Goal: Task Accomplishment & Management: Complete application form

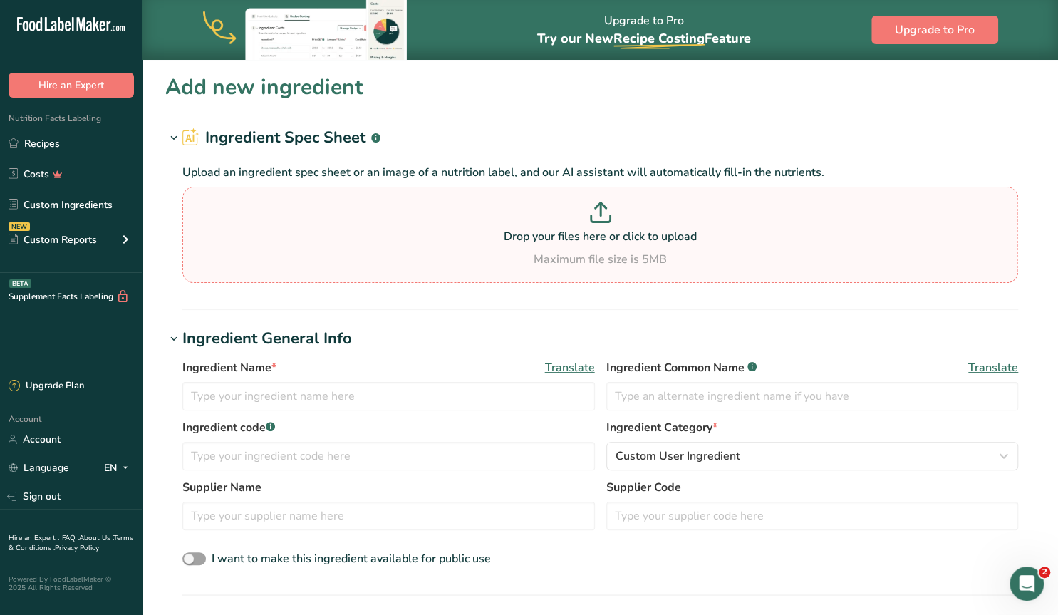
click at [536, 223] on p at bounding box center [600, 215] width 828 height 26
click at [536, 223] on input "Drop your files here or click to upload Maximum file size is 5MB" at bounding box center [599, 235] width 835 height 96
type input "C:\fakepath\Screenshot [DATE] 094917.png"
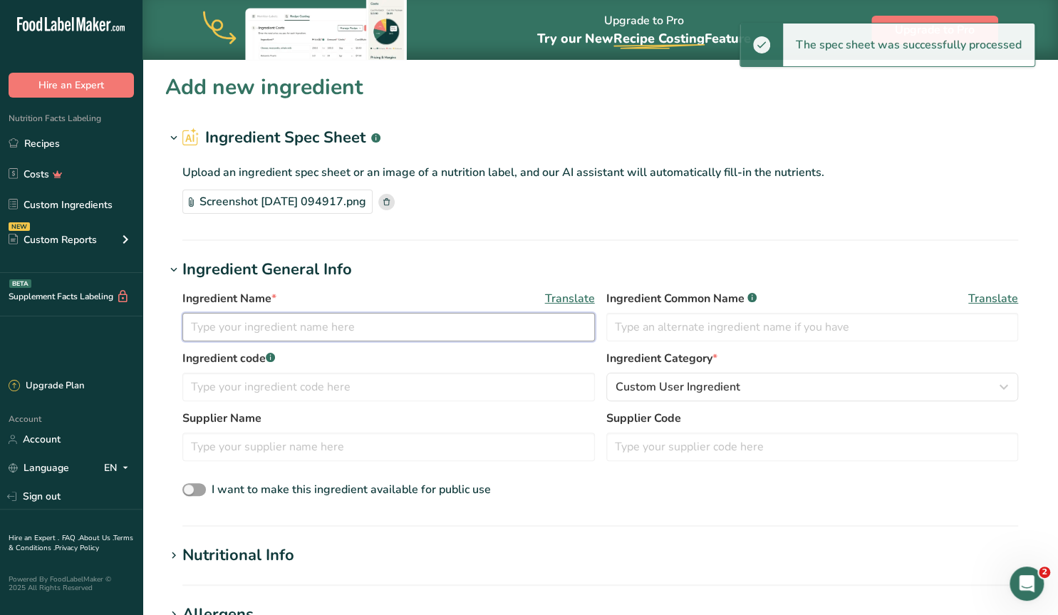
click at [254, 330] on input "text" at bounding box center [388, 327] width 412 height 28
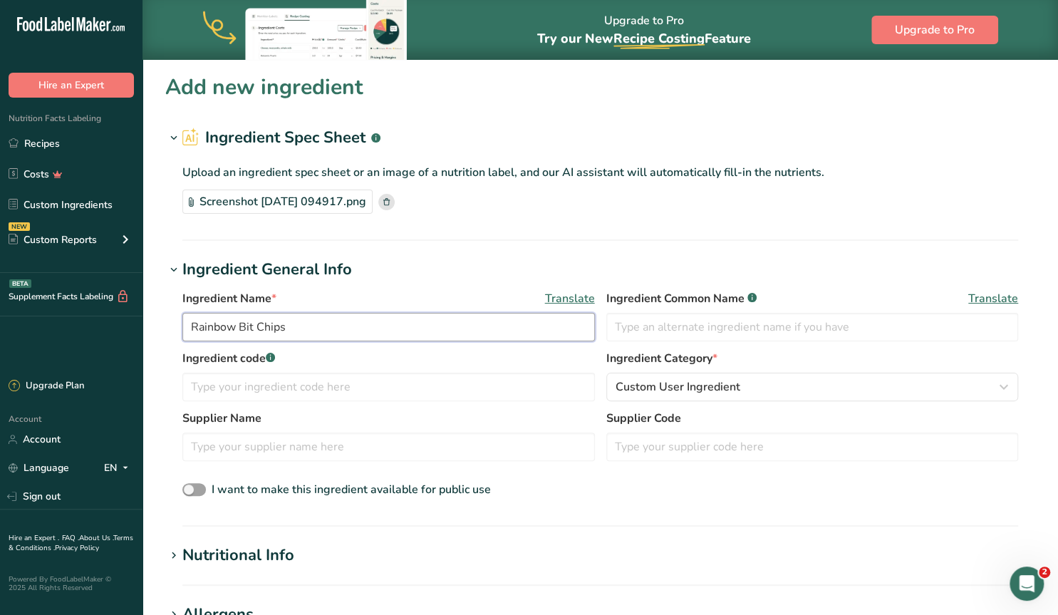
type input "Rainbow Bit Chips"
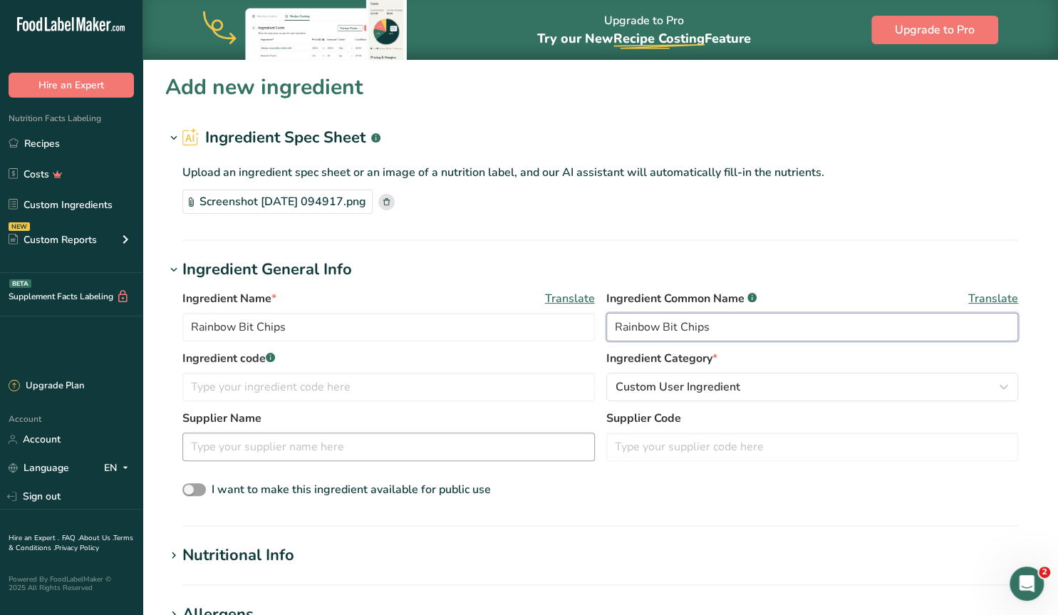
type input "Rainbow Bit Chips"
click at [250, 451] on input "text" at bounding box center [388, 446] width 412 height 28
type input "Sweetapolita"
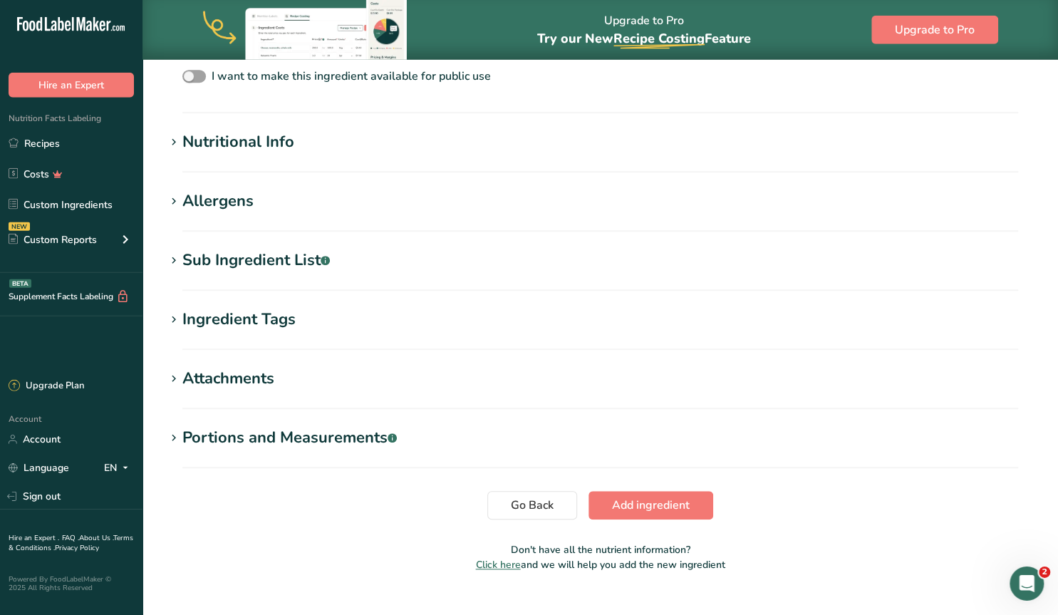
scroll to position [437, 0]
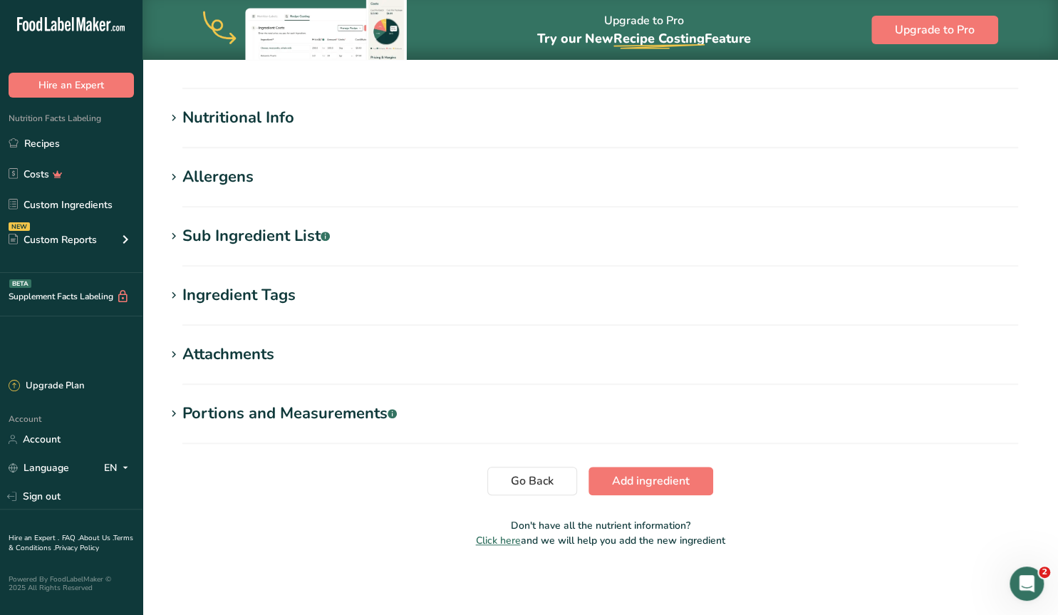
click at [172, 236] on icon at bounding box center [173, 236] width 13 height 20
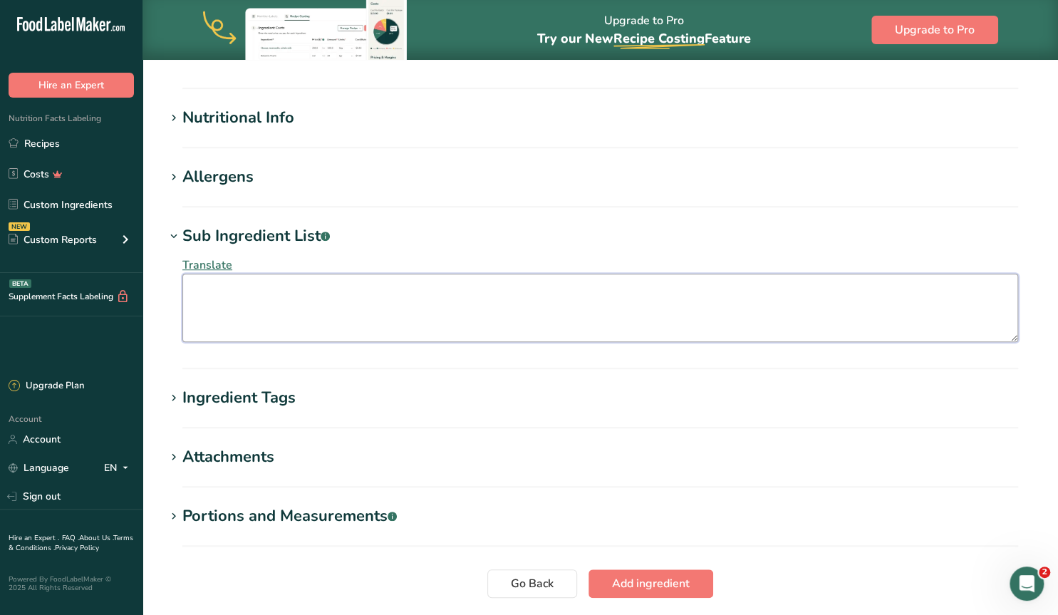
click at [264, 295] on textarea at bounding box center [599, 307] width 835 height 68
click at [243, 293] on textarea at bounding box center [599, 307] width 835 height 68
paste textarea "Semi-Sweet Chips (sugar, chocolate liquor, cocoa butter, [MEDICAL_DATA], soy [M…"
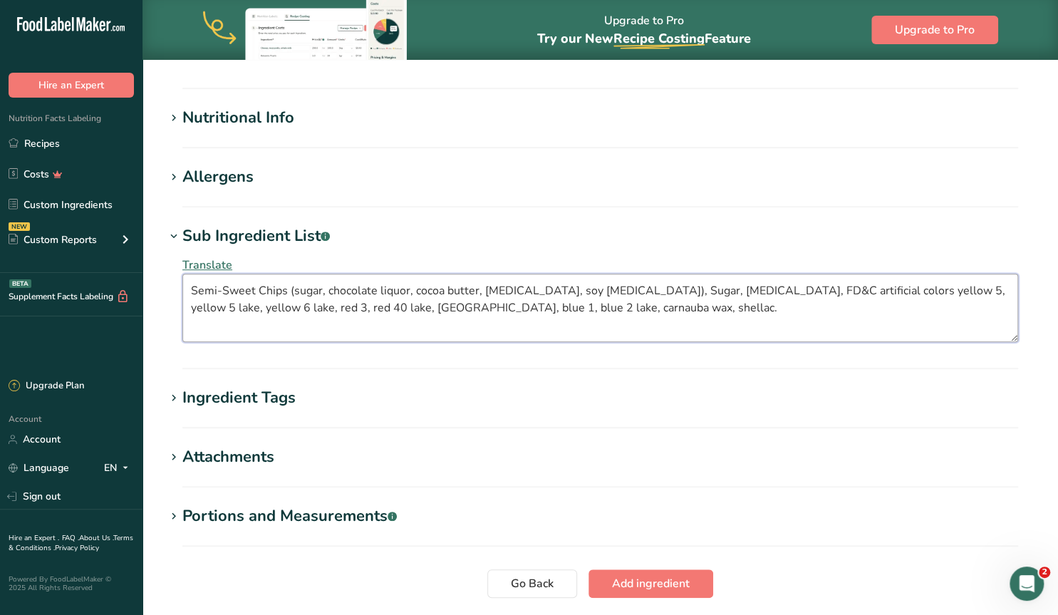
type textarea "Semi-Sweet Chips (sugar, chocolate liquor, cocoa butter, [MEDICAL_DATA], soy [M…"
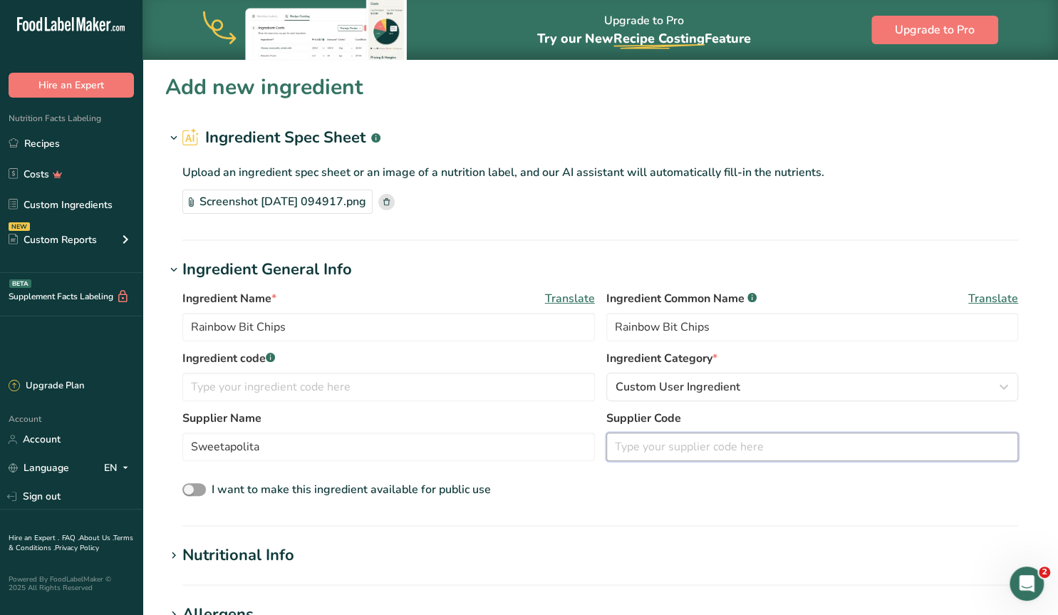
click at [637, 442] on input "text" at bounding box center [812, 446] width 412 height 28
paste input "CS1029"
type input "CS1029"
click at [731, 371] on div "Ingredient Category * Custom User Ingredient Standard Categories Custom Categor…" at bounding box center [812, 375] width 412 height 51
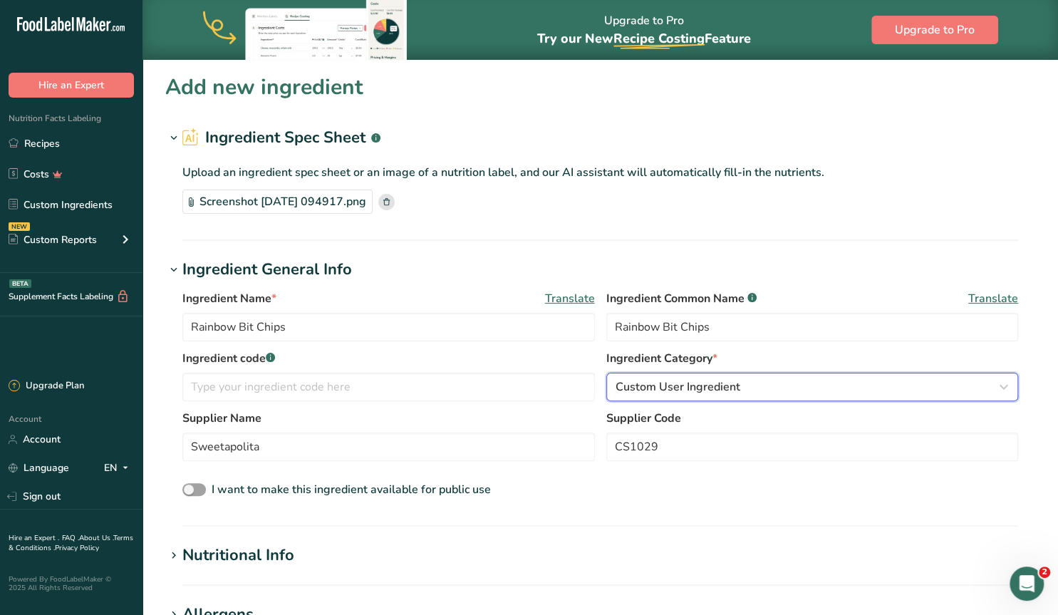
click at [721, 387] on span "Custom User Ingredient" at bounding box center [677, 386] width 125 height 17
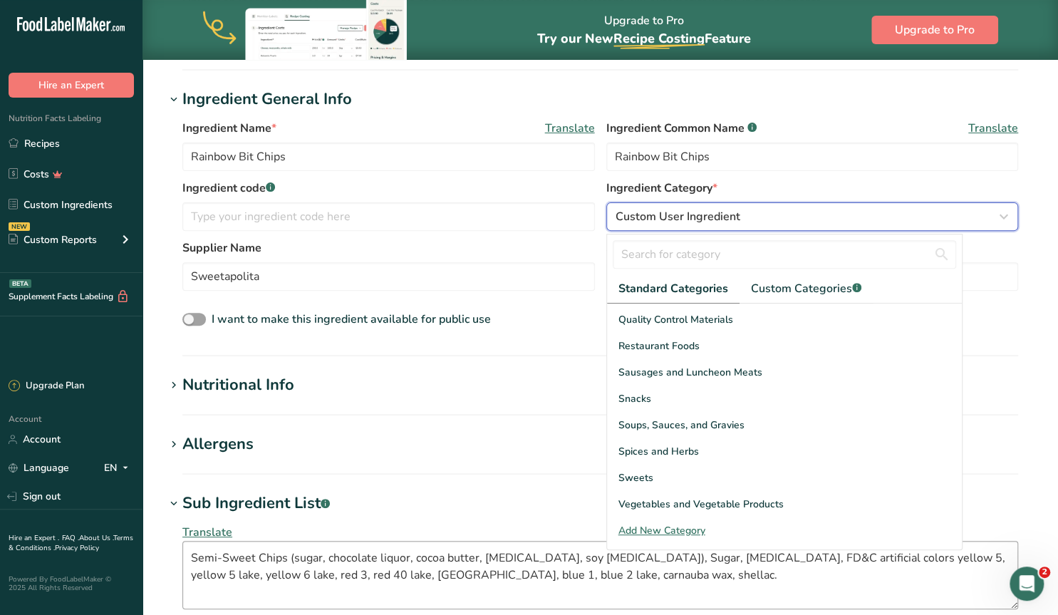
scroll to position [222, 0]
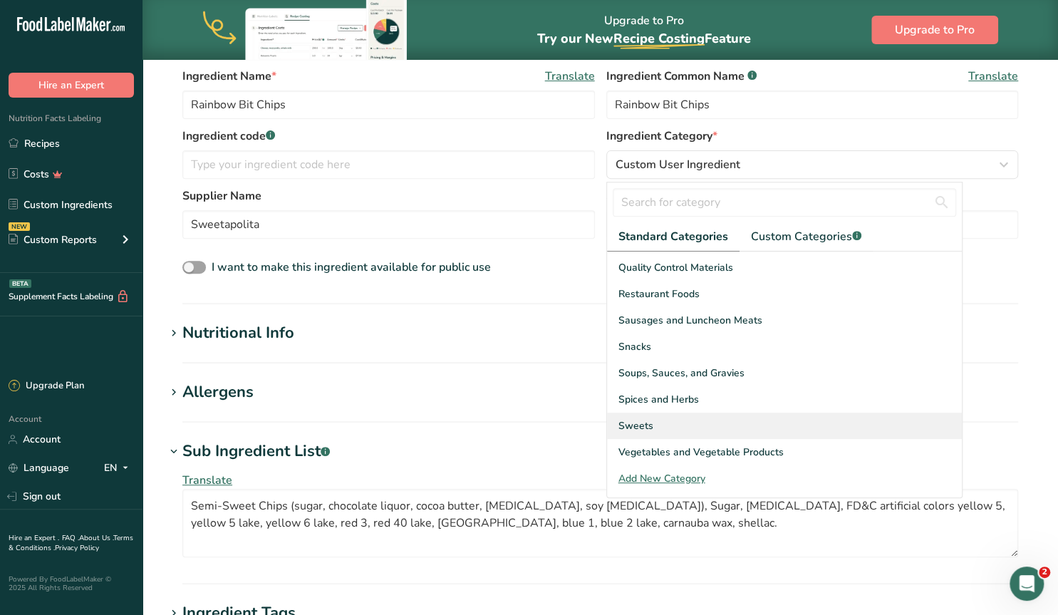
click at [639, 420] on span "Sweets" at bounding box center [635, 425] width 35 height 15
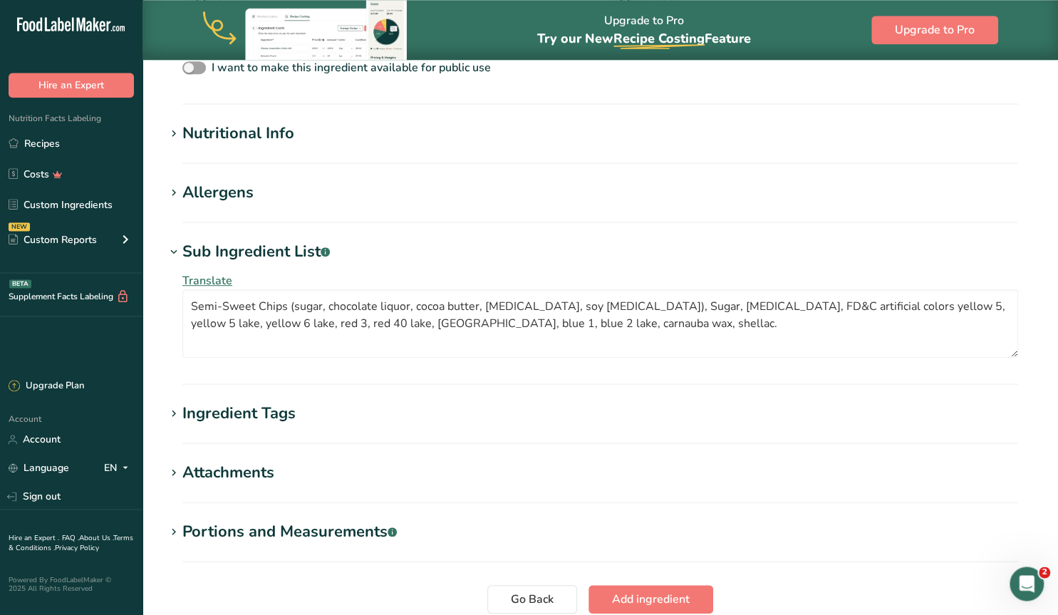
scroll to position [444, 0]
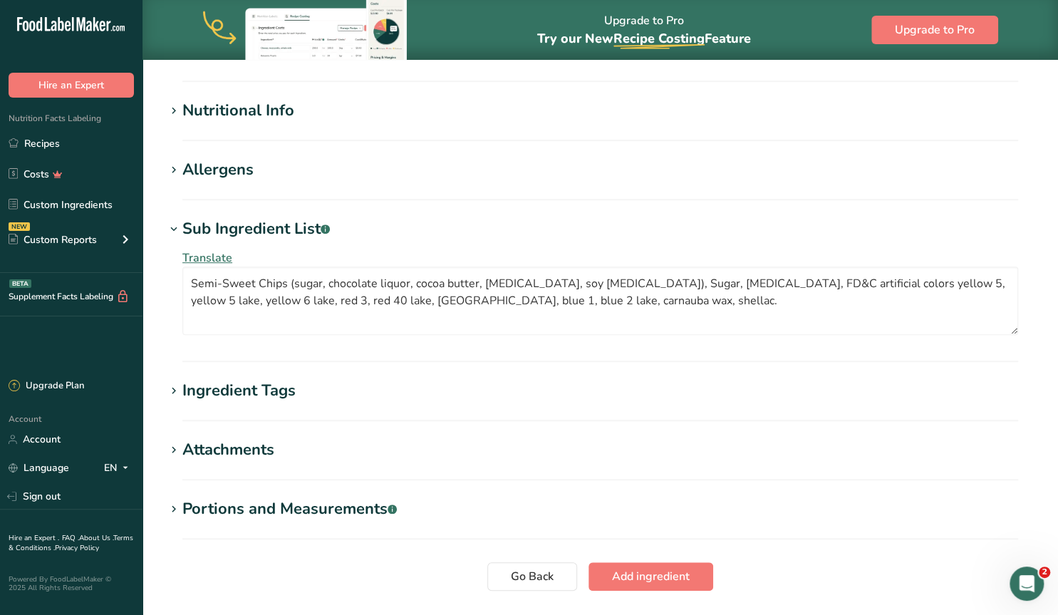
click at [171, 166] on icon at bounding box center [173, 170] width 13 height 20
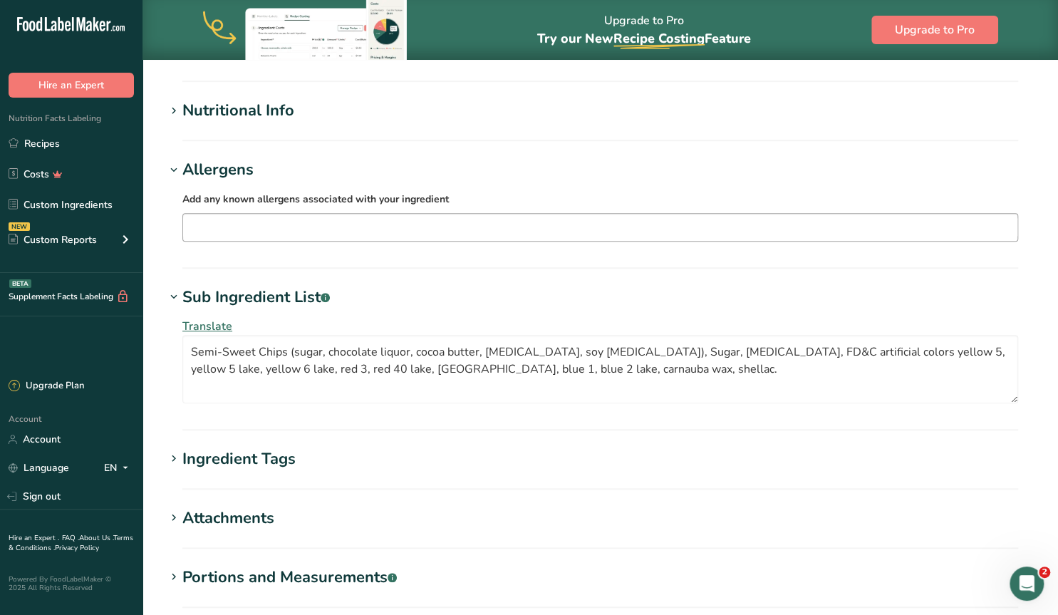
click at [192, 227] on input "text" at bounding box center [600, 227] width 834 height 22
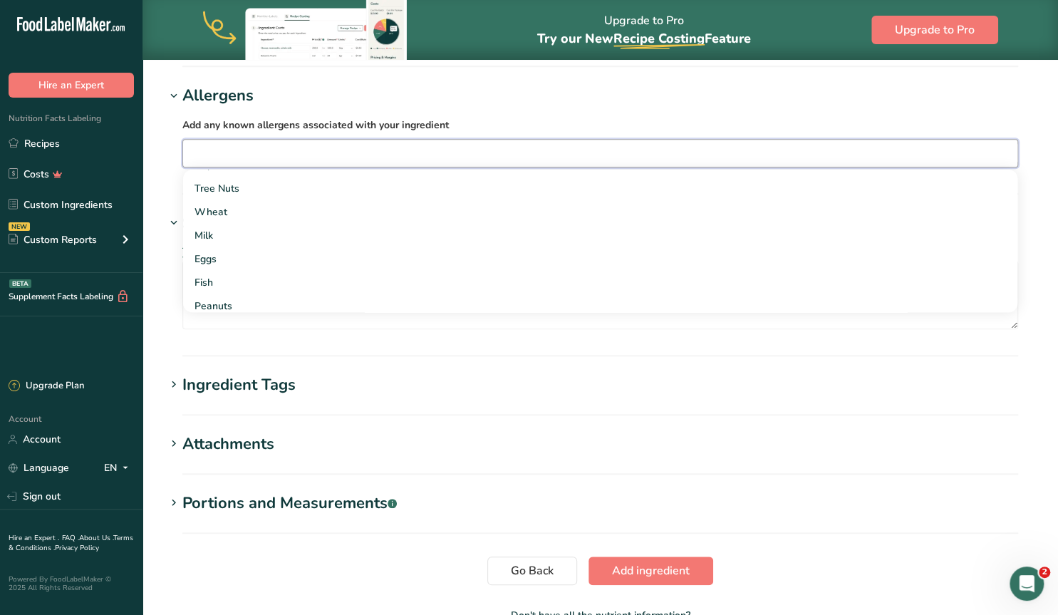
scroll to position [0, 0]
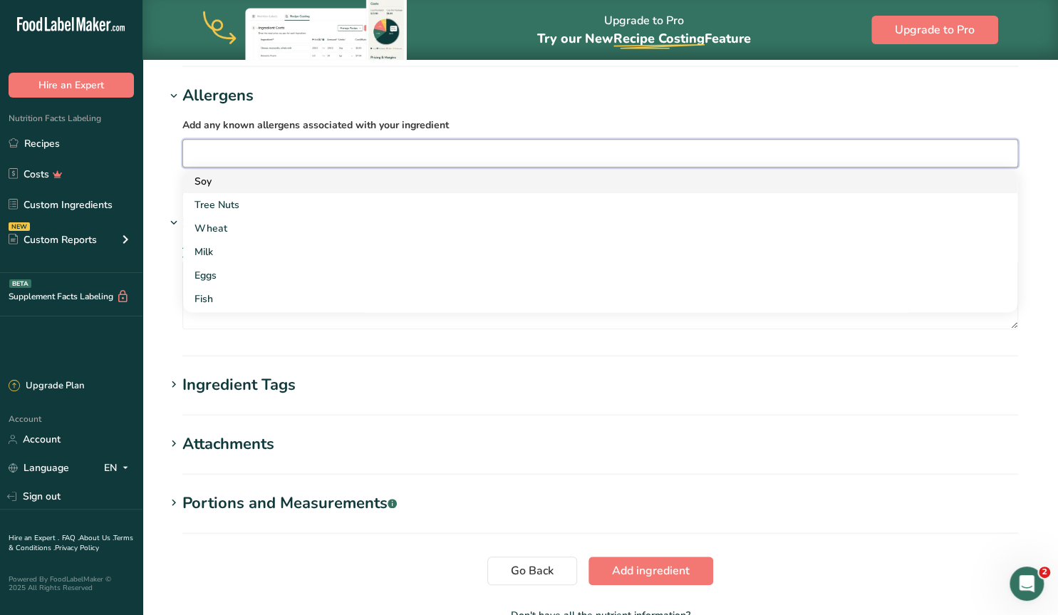
click at [224, 184] on div "Soy" at bounding box center [588, 181] width 788 height 15
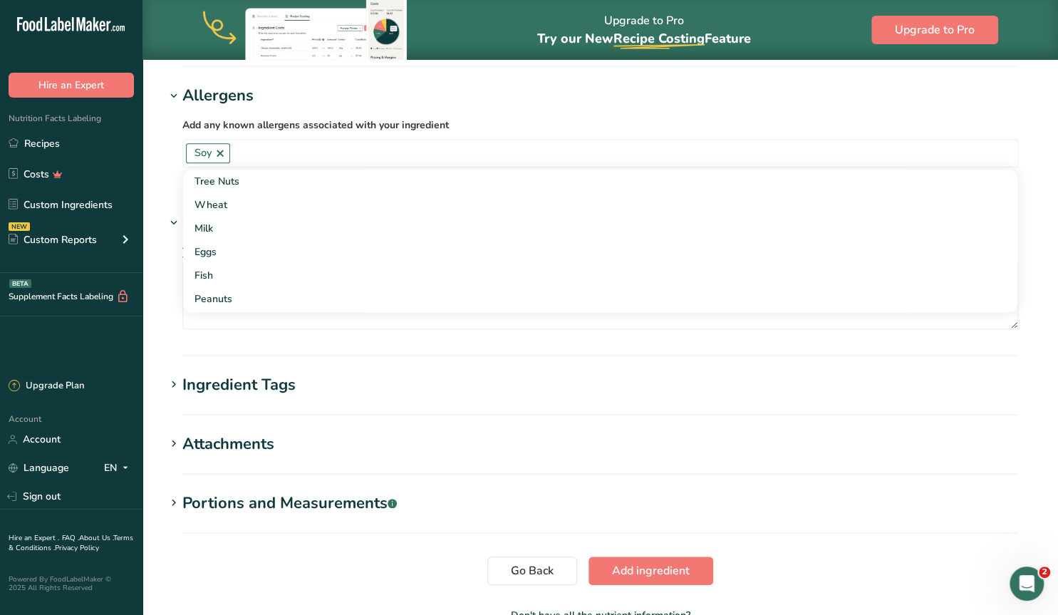
click at [157, 309] on section "Add new ingredient Ingredient Spec Sheet .a-a{fill:#347362;}.b-a{fill:#fff;} Up…" at bounding box center [599, 100] width 915 height 1119
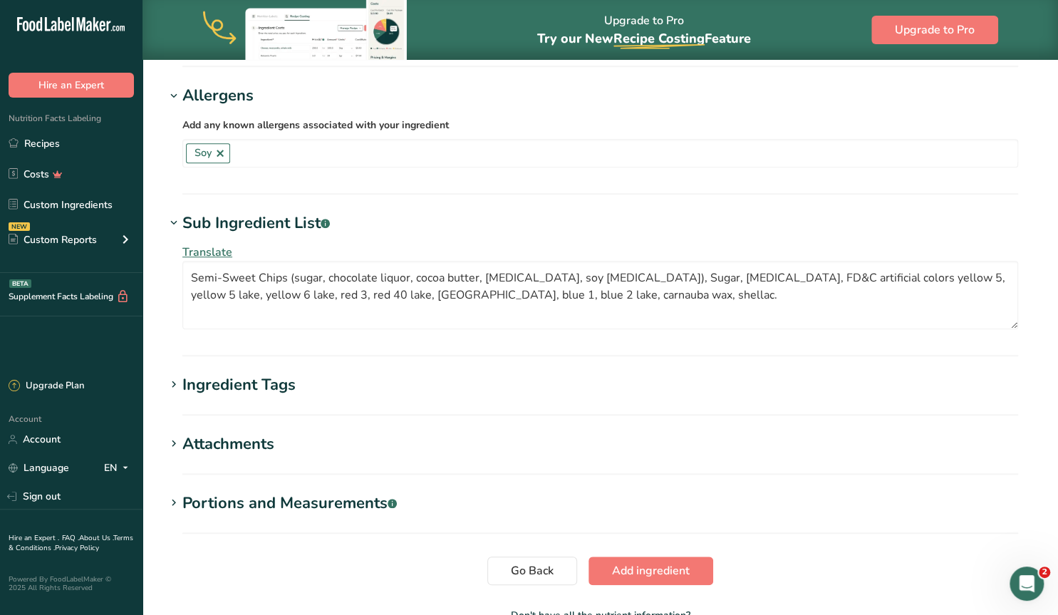
click at [173, 384] on icon at bounding box center [173, 385] width 13 height 20
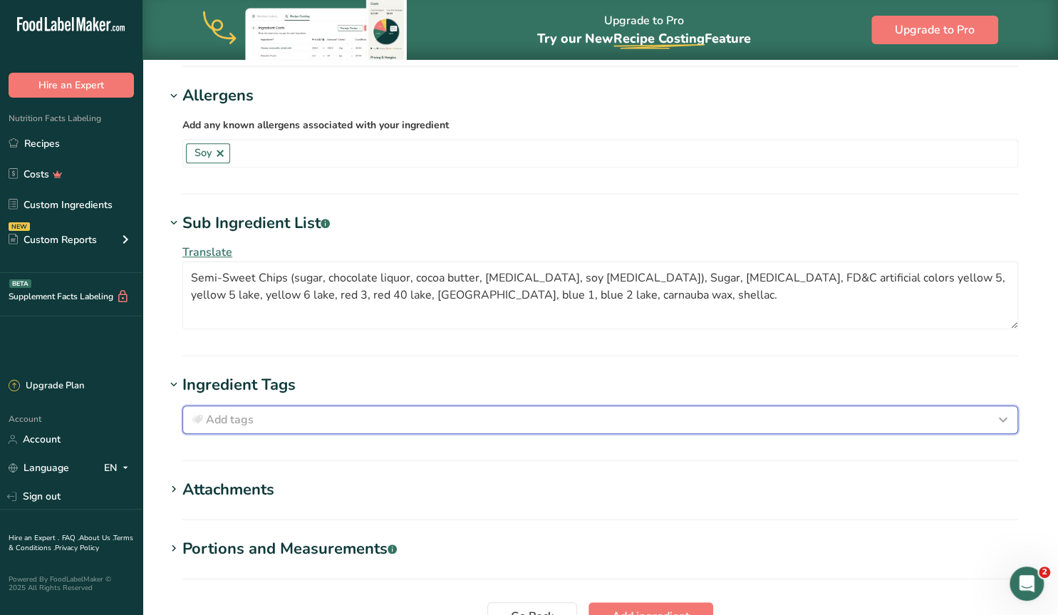
click at [230, 420] on span "Add tags" at bounding box center [230, 419] width 48 height 17
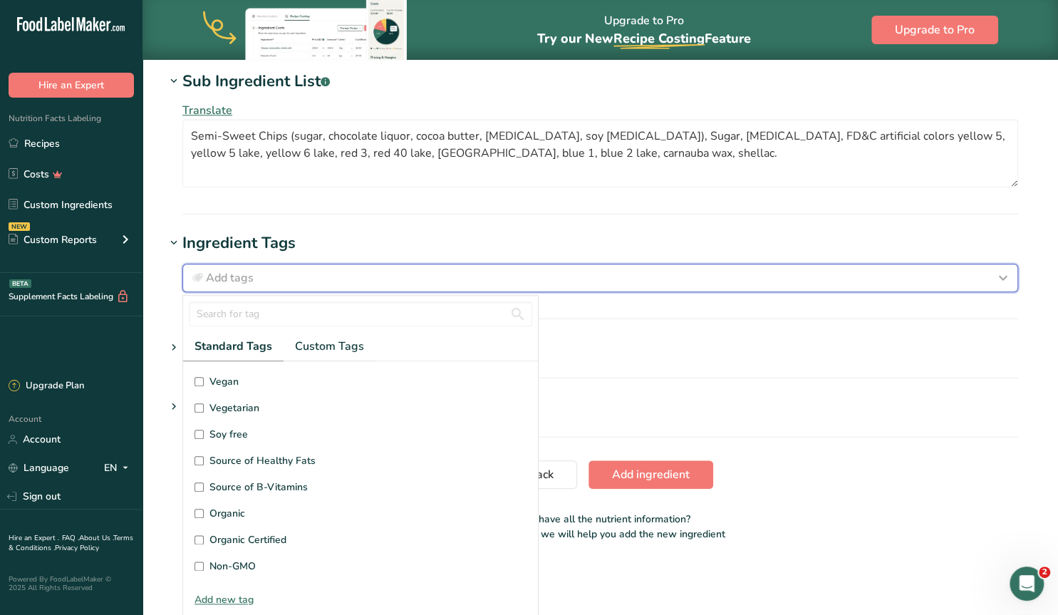
scroll to position [66, 0]
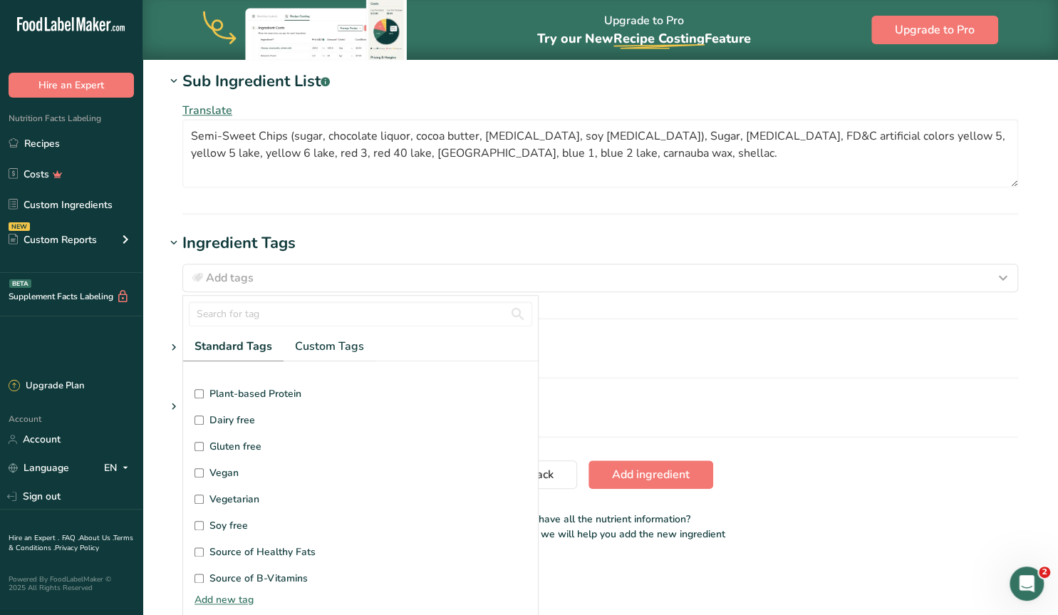
click at [202, 443] on input "Gluten free" at bounding box center [198, 446] width 9 height 9
checkbox input "true"
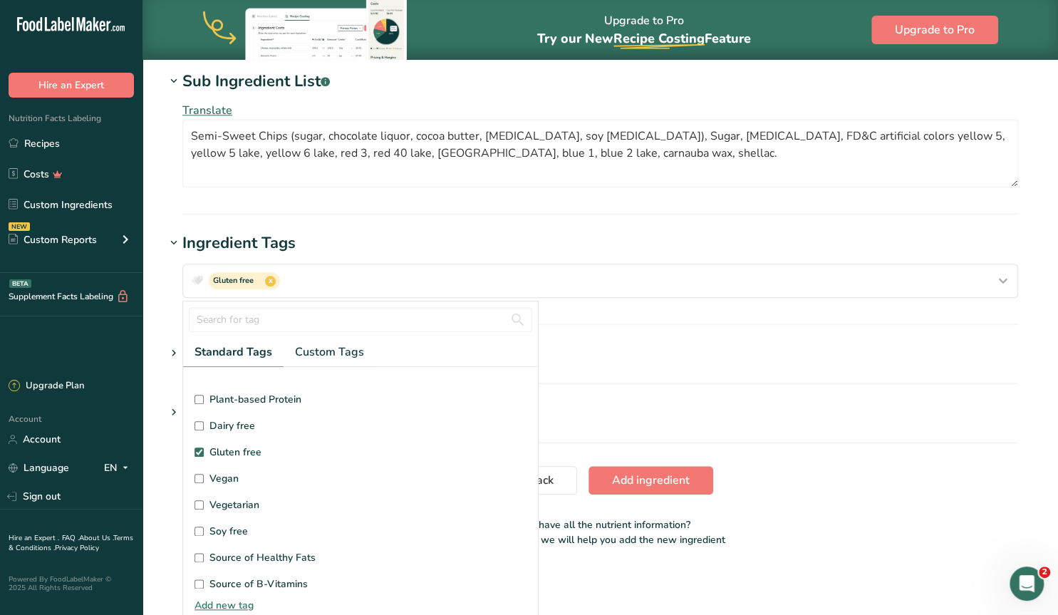
click at [199, 476] on input "Vegan" at bounding box center [198, 478] width 9 height 9
checkbox input "true"
click at [199, 501] on input "Vegetarian" at bounding box center [198, 504] width 9 height 9
checkbox input "true"
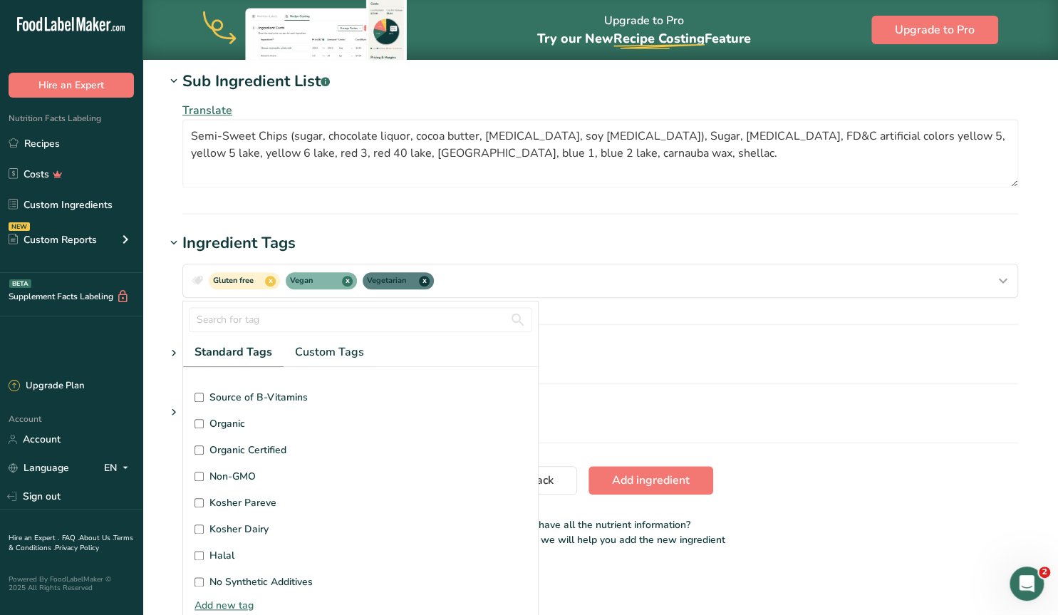
scroll to position [273, 0]
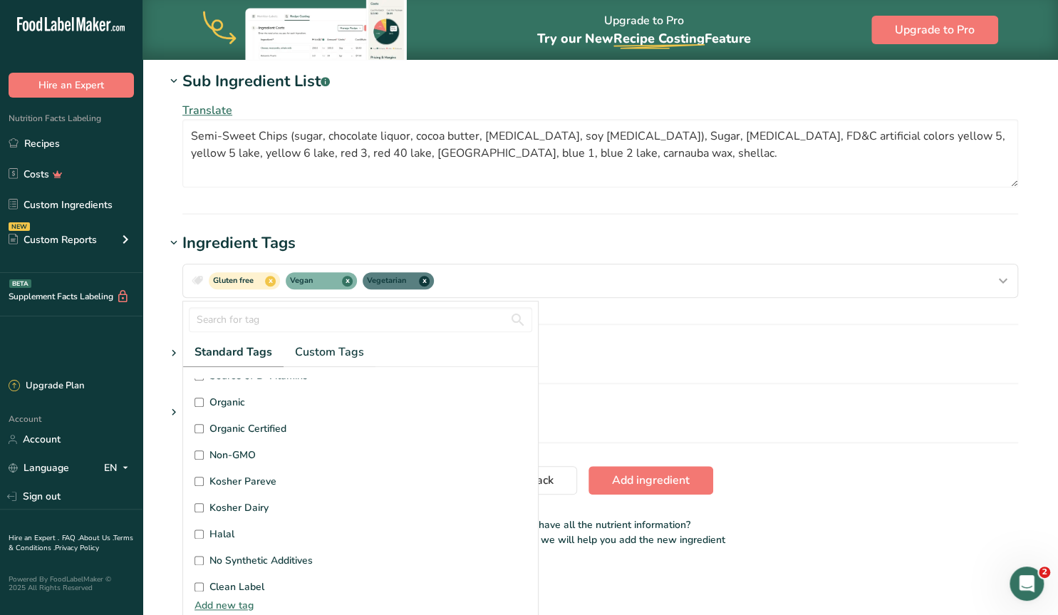
click at [199, 477] on input "Kosher Pareve" at bounding box center [198, 480] width 9 height 9
checkbox input "true"
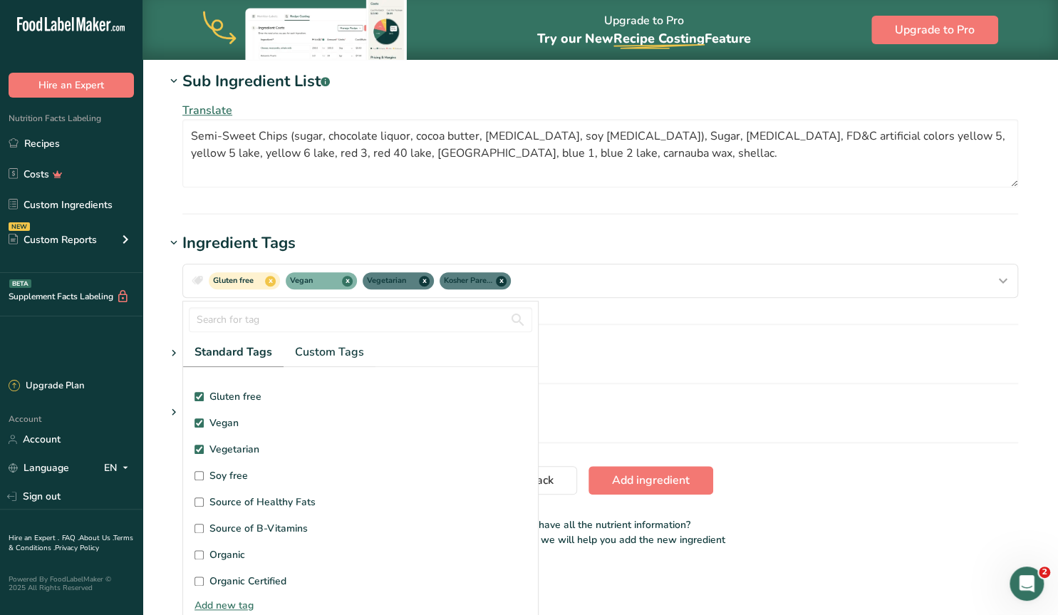
scroll to position [91, 0]
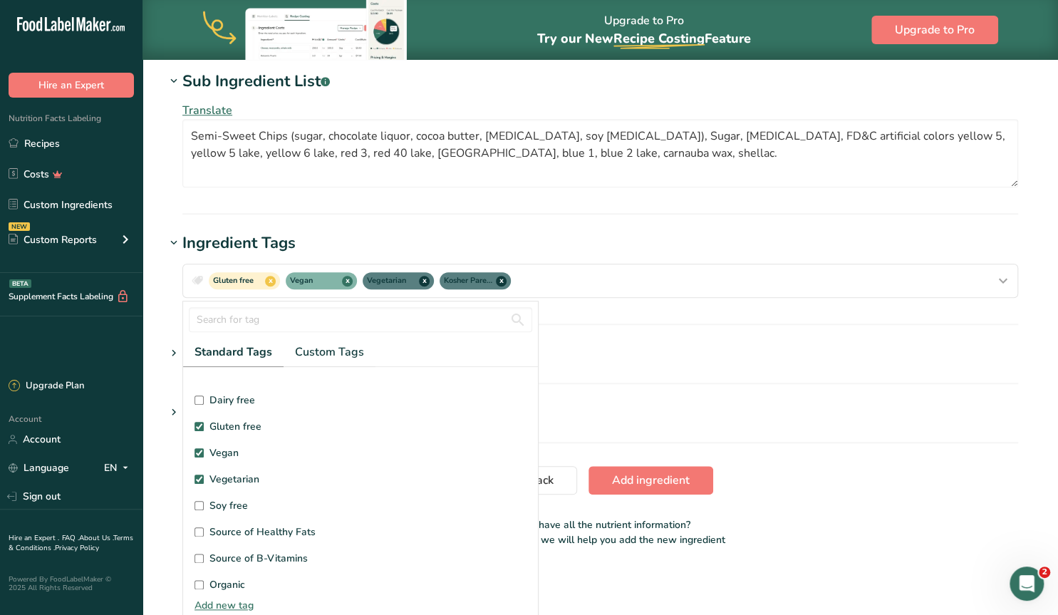
click at [200, 395] on input "Dairy free" at bounding box center [198, 399] width 9 height 9
checkbox input "true"
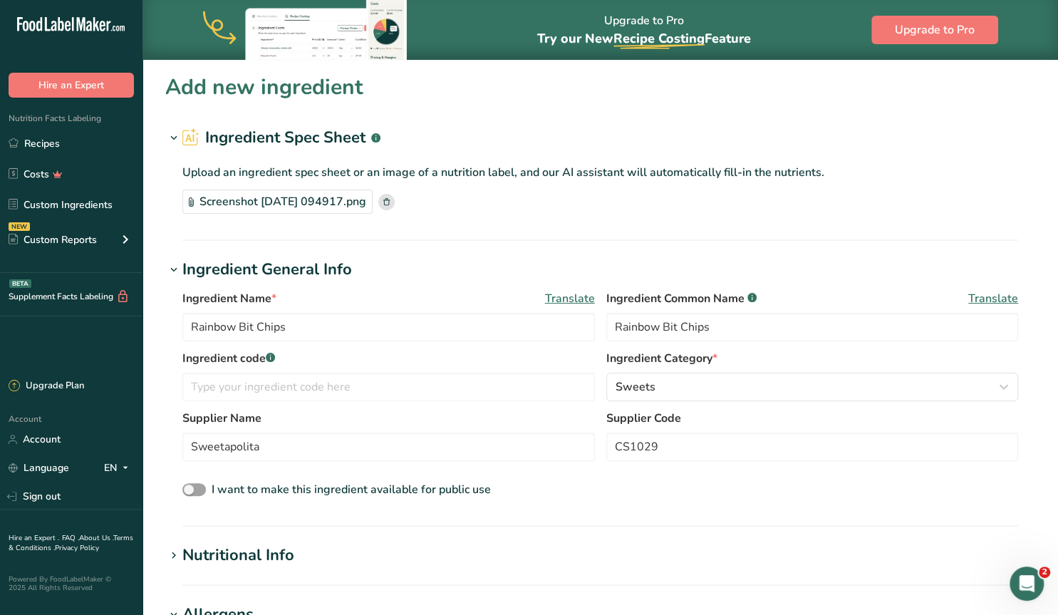
scroll to position [222, 0]
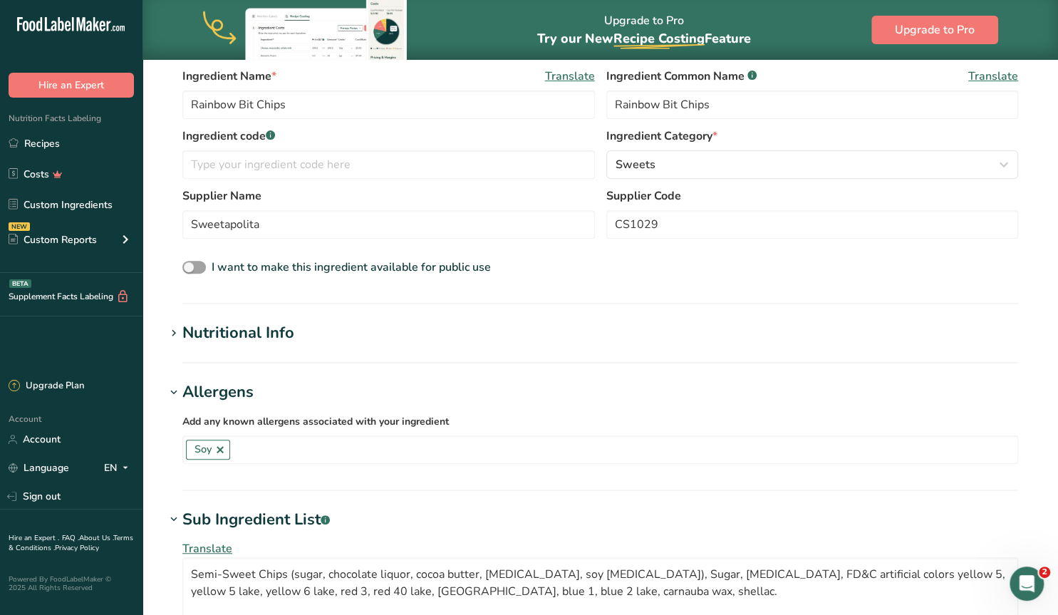
click at [172, 330] on icon at bounding box center [173, 333] width 13 height 20
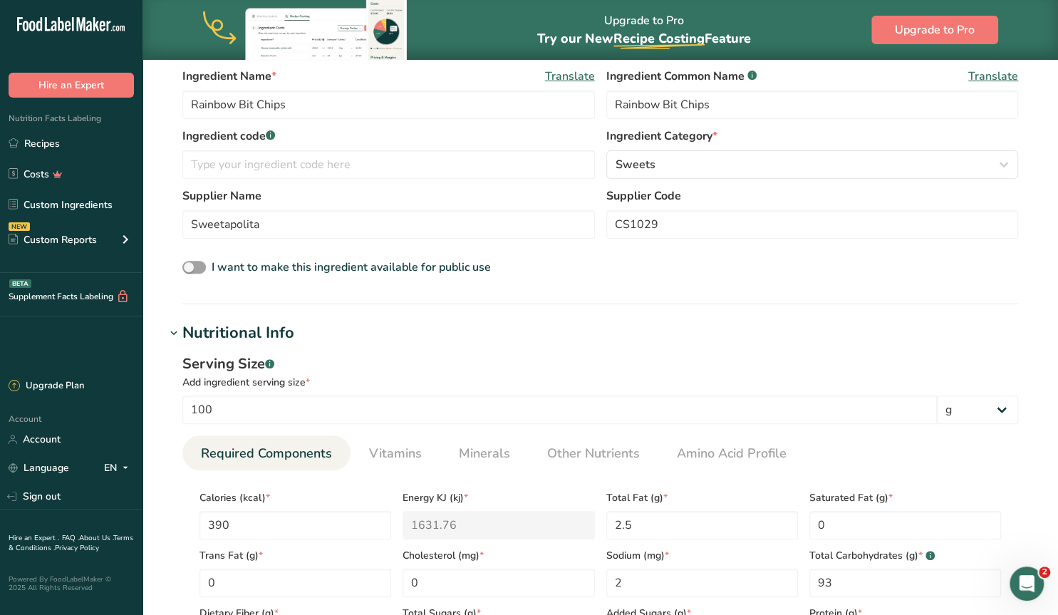
click at [172, 330] on icon at bounding box center [173, 333] width 13 height 20
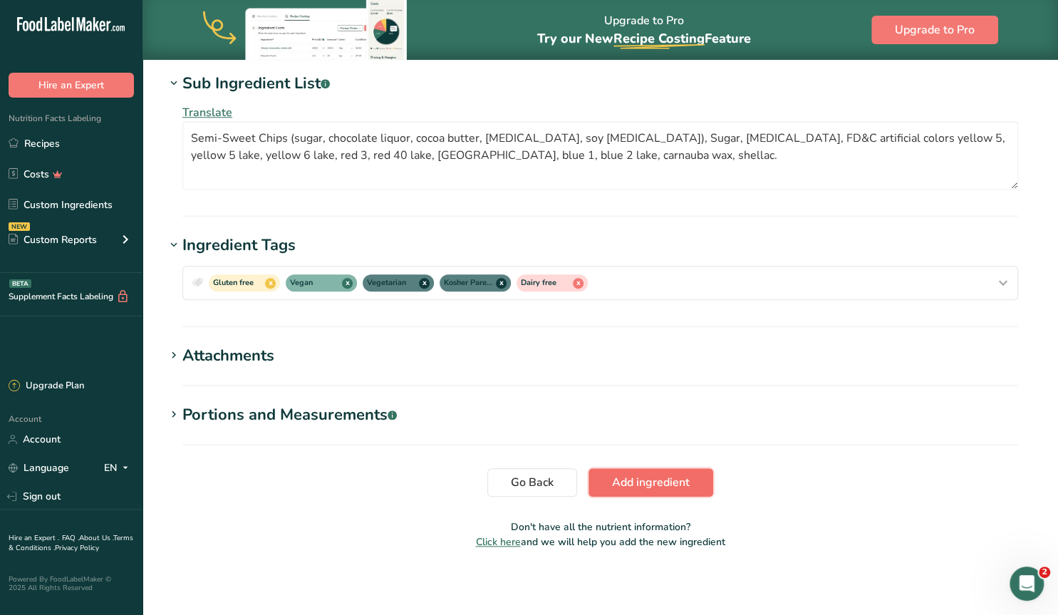
click at [647, 482] on span "Add ingredient" at bounding box center [651, 482] width 78 height 17
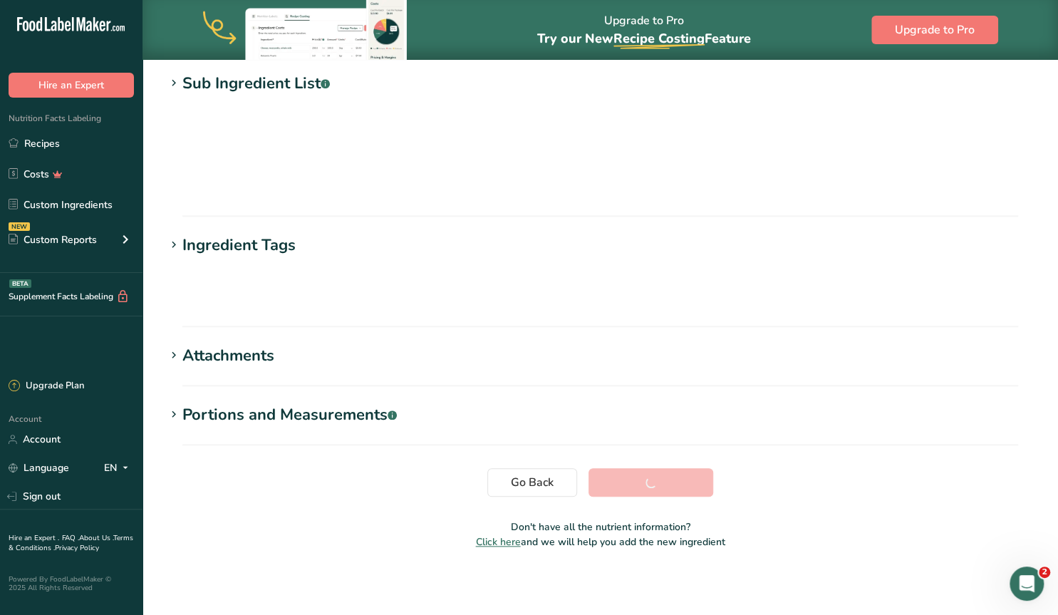
scroll to position [140, 0]
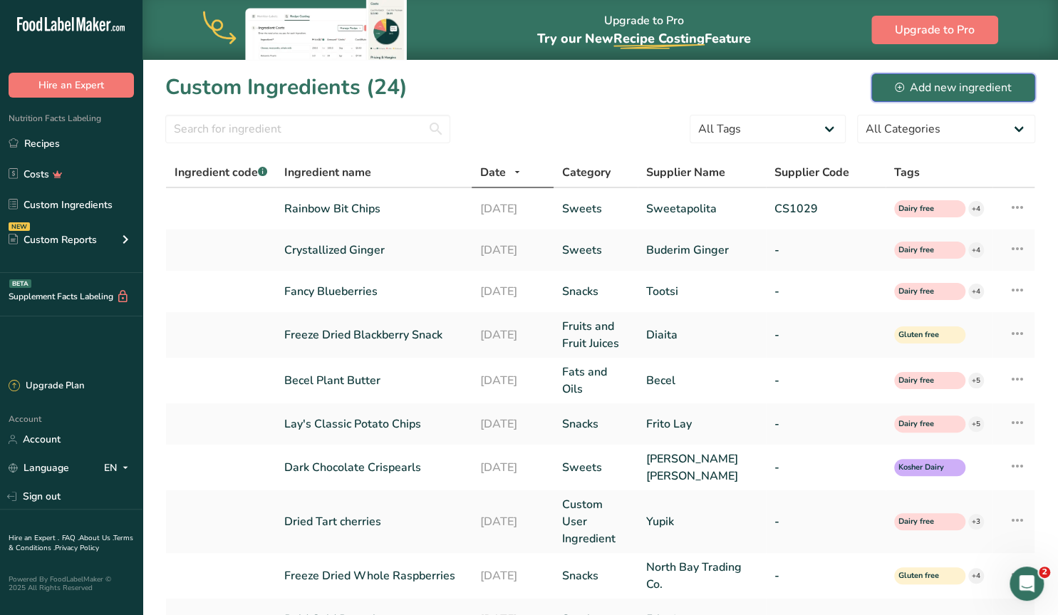
click at [924, 83] on div "Add new ingredient" at bounding box center [952, 87] width 117 height 17
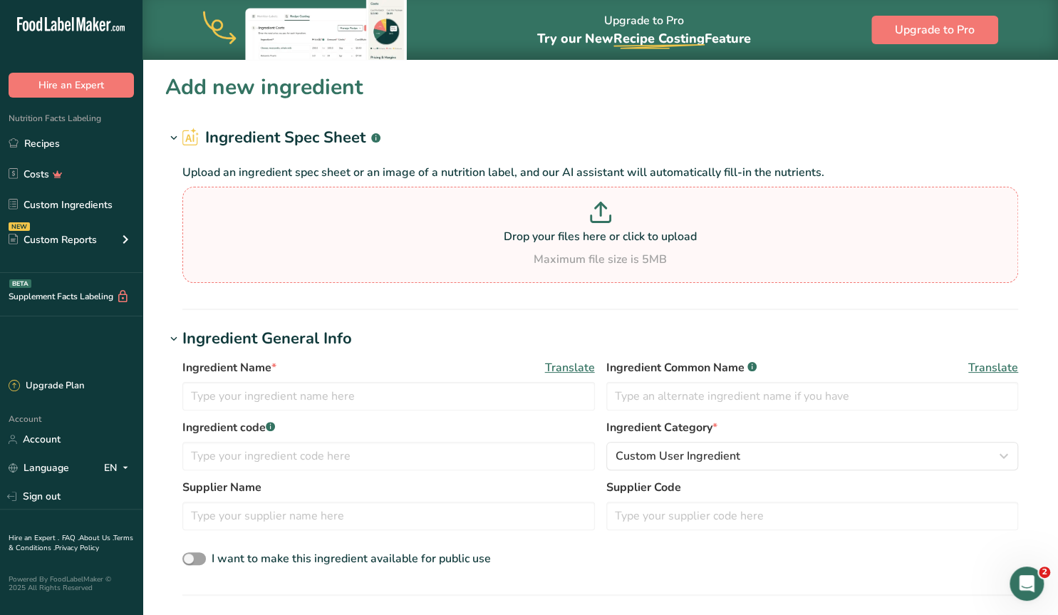
click at [602, 237] on p "Drop your files here or click to upload" at bounding box center [600, 236] width 828 height 17
click at [602, 237] on input "Drop your files here or click to upload Maximum file size is 5MB" at bounding box center [599, 235] width 835 height 96
type input "C:\fakepath\Screenshot [DATE] 101045.png"
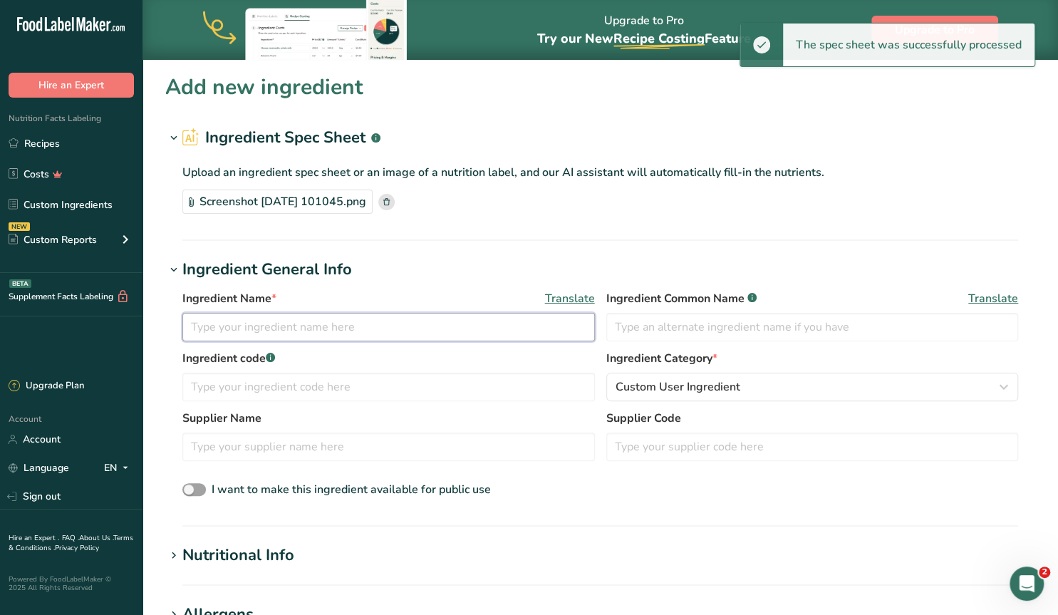
click at [291, 330] on input "text" at bounding box center [388, 327] width 412 height 28
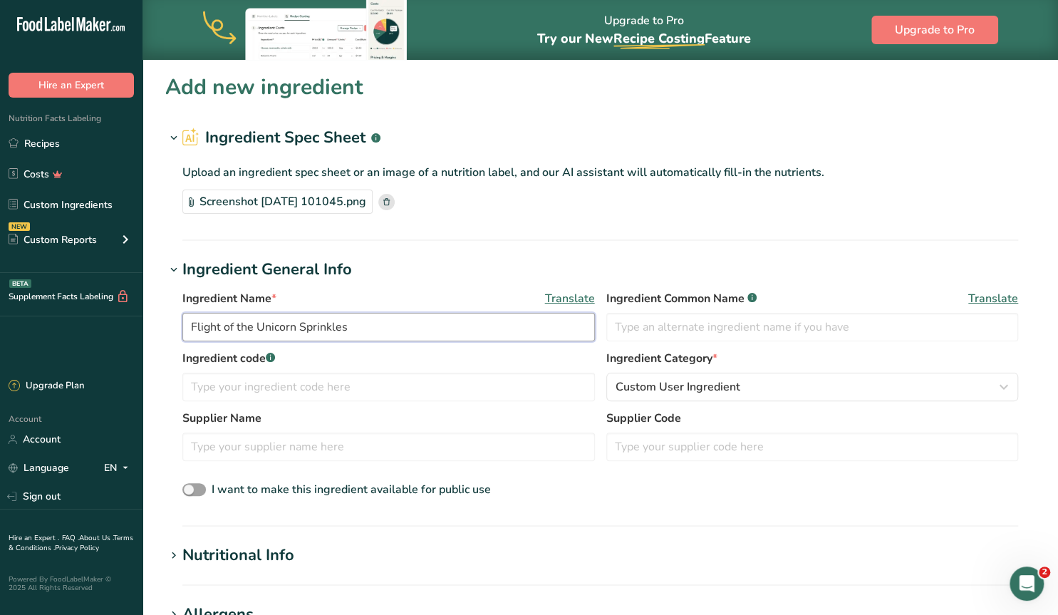
type input "Flight of the Unicorn Sprinkles"
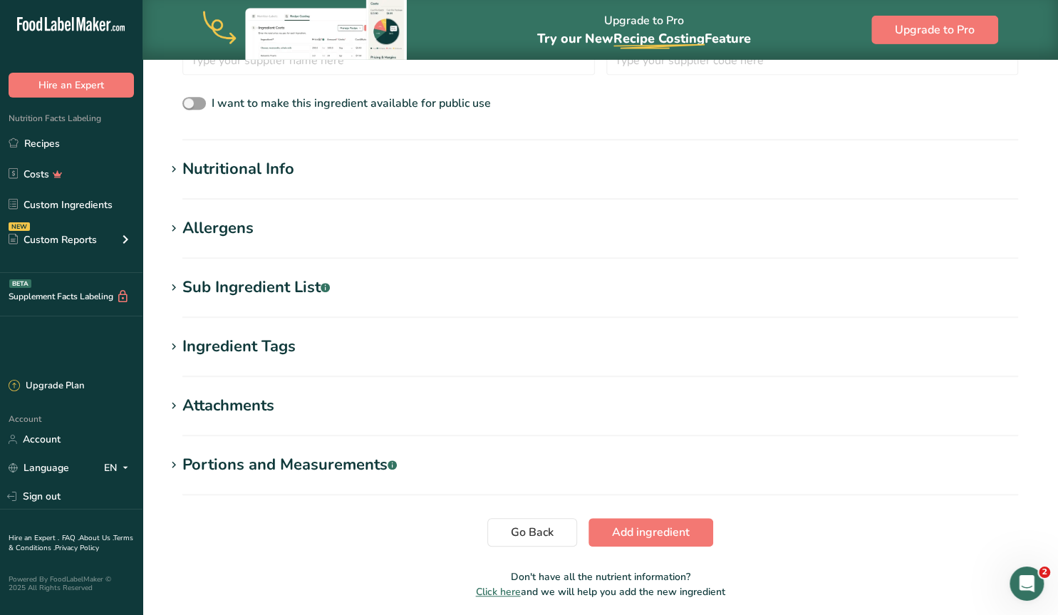
scroll to position [363, 0]
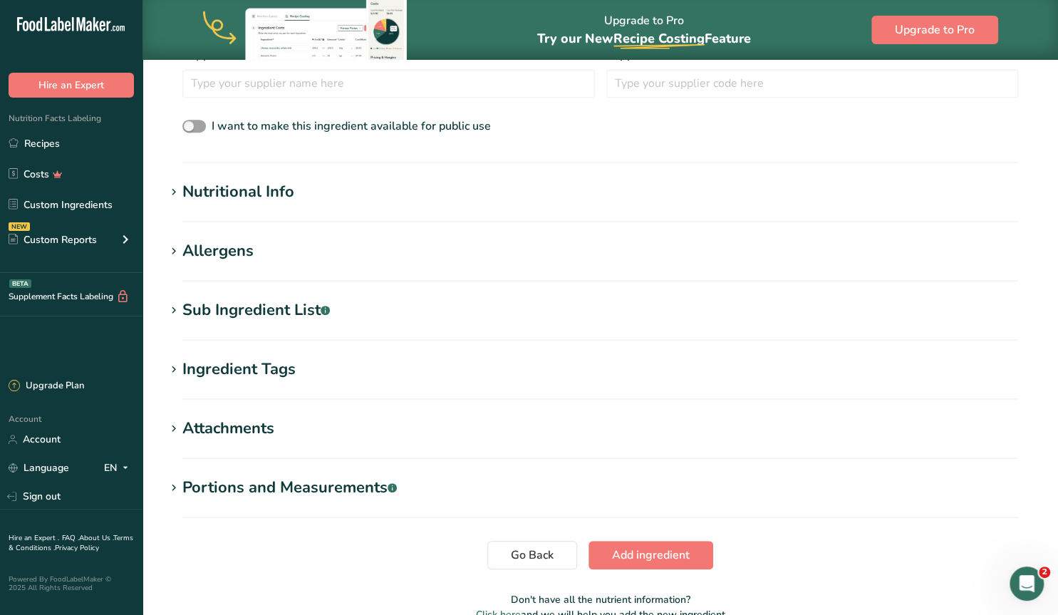
type input "Unicorn Sprinkles"
click at [175, 306] on icon at bounding box center [173, 311] width 13 height 20
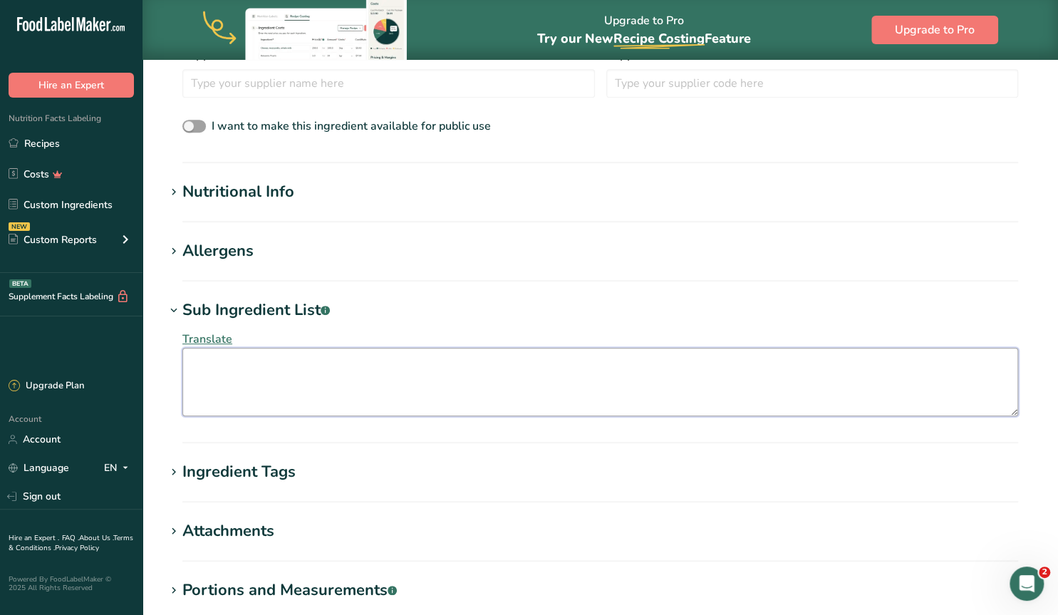
click at [219, 358] on textarea at bounding box center [599, 382] width 835 height 68
paste textarea "Sugars (icing sugar, sugar, glucose, [MEDICAL_DATA]), Cornstarch, Palm Kernel O…"
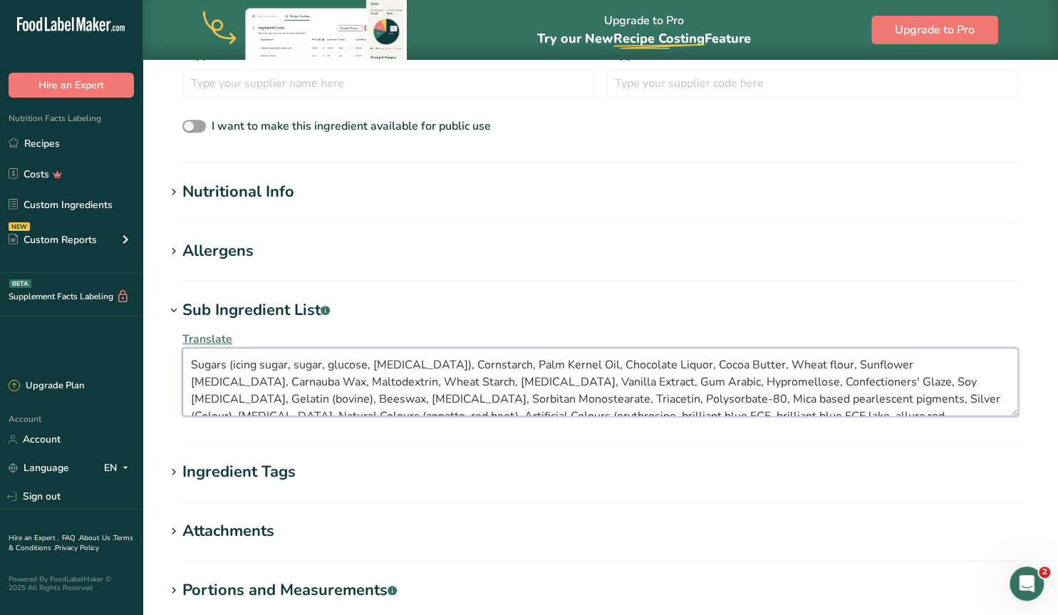
scroll to position [26, 0]
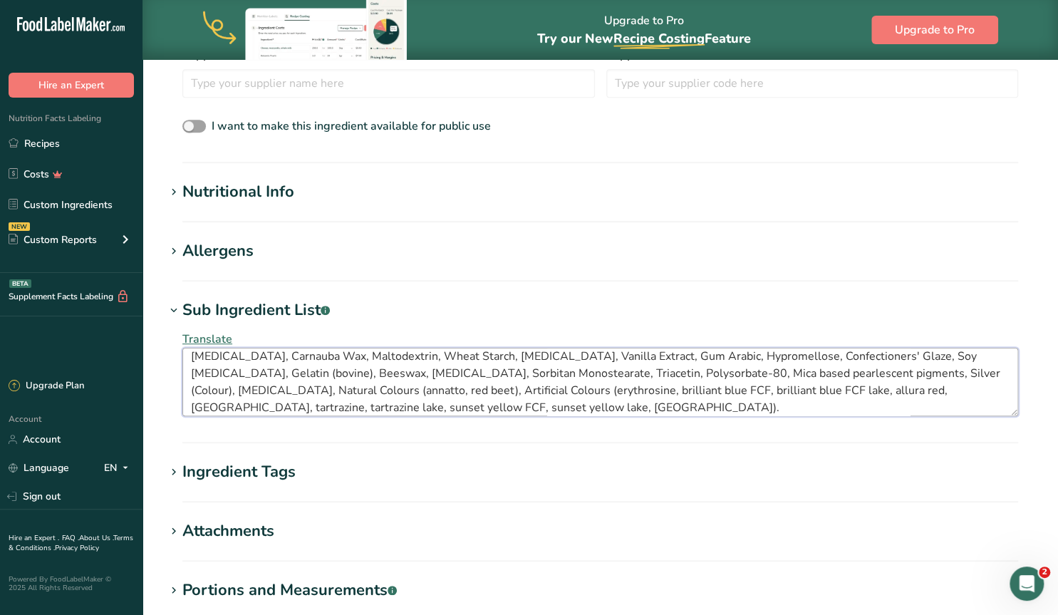
type textarea "Sugars (icing sugar, sugar, glucose, [MEDICAL_DATA]), Cornstarch, Palm Kernel O…"
click at [174, 251] on icon at bounding box center [173, 251] width 13 height 20
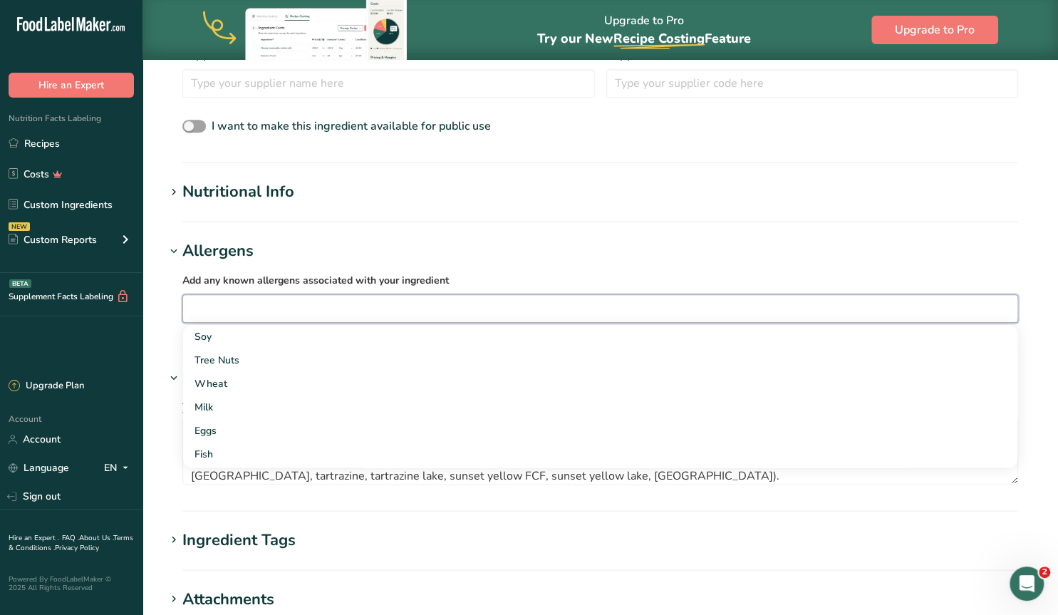
click at [202, 306] on input "text" at bounding box center [600, 308] width 834 height 22
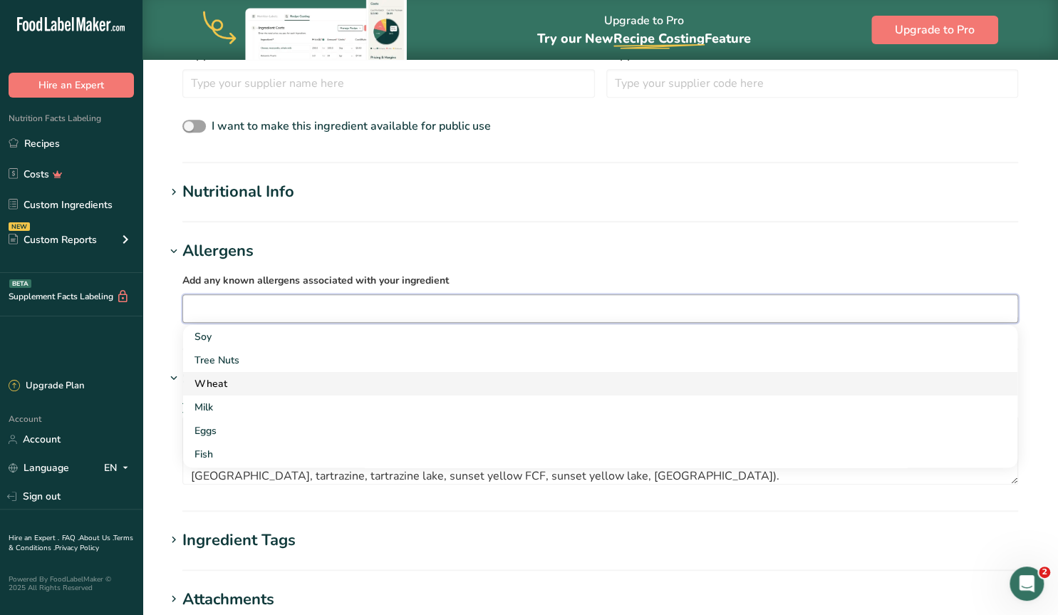
click at [224, 377] on div "Wheat" at bounding box center [588, 383] width 788 height 15
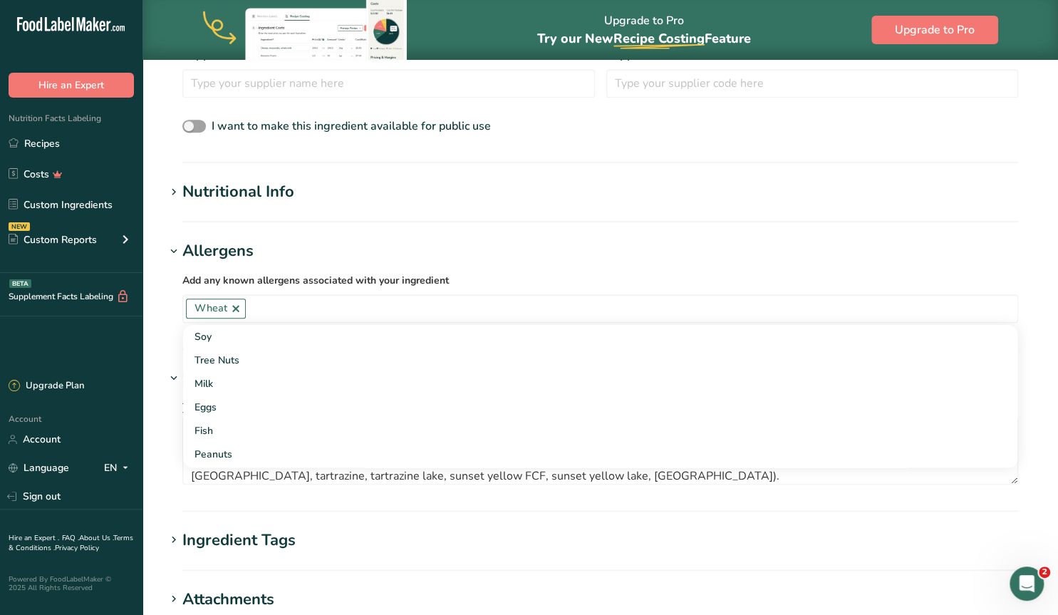
click at [168, 311] on div "Add any known allergens associated with your ingredient Wheat Soy Tree Nuts Mil…" at bounding box center [600, 297] width 870 height 68
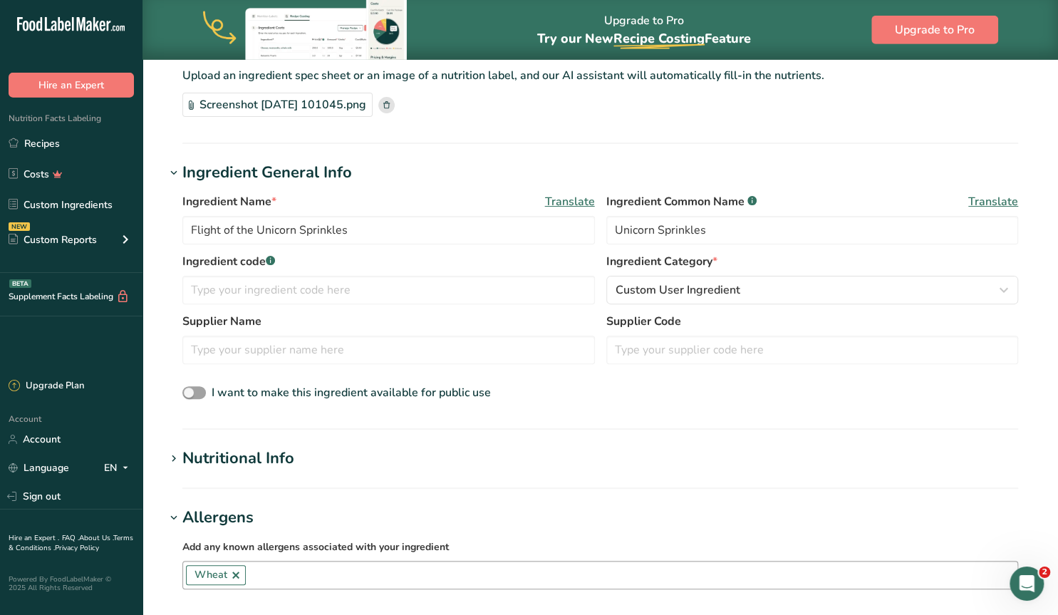
scroll to position [0, 0]
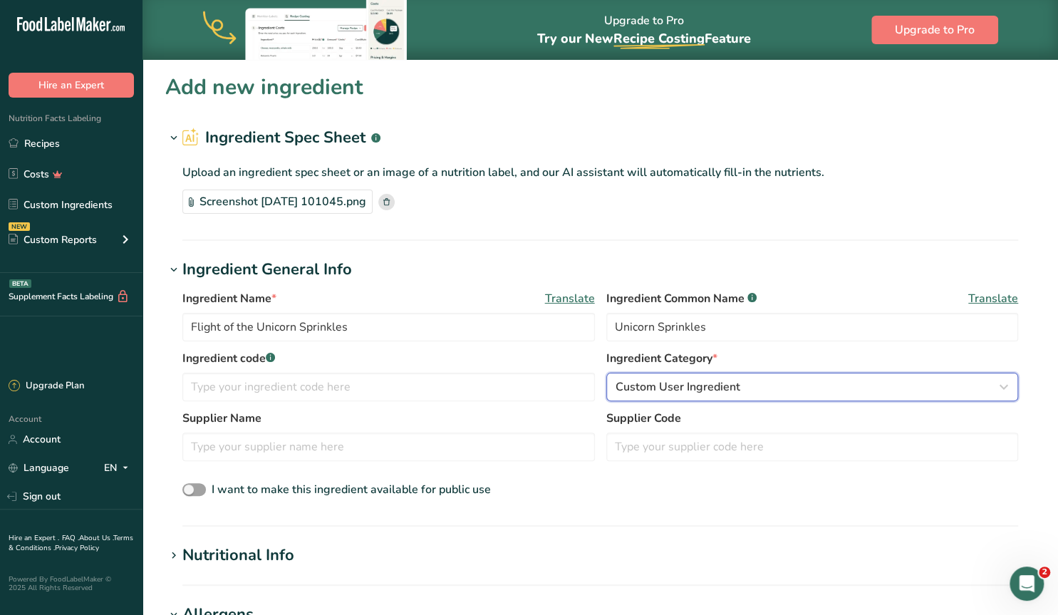
click at [694, 392] on span "Custom User Ingredient" at bounding box center [677, 386] width 125 height 17
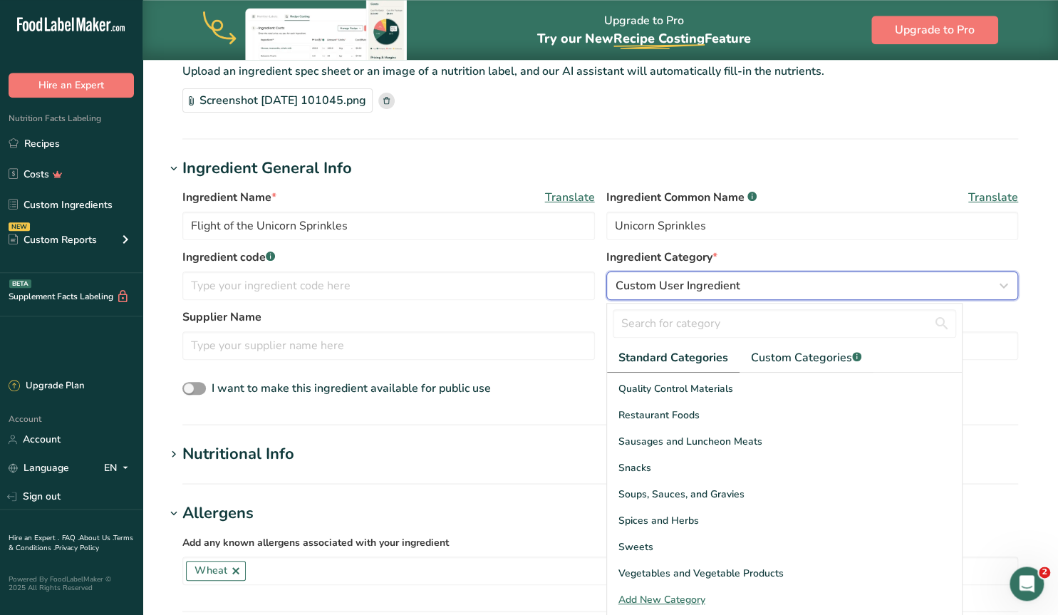
scroll to position [222, 0]
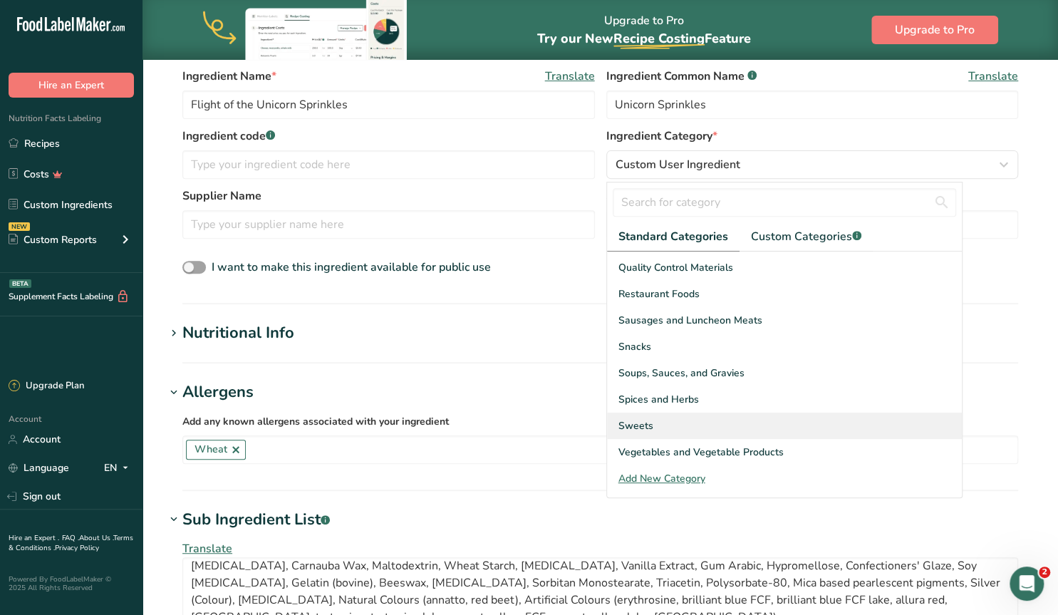
click at [653, 427] on div "Sweets" at bounding box center [784, 425] width 355 height 26
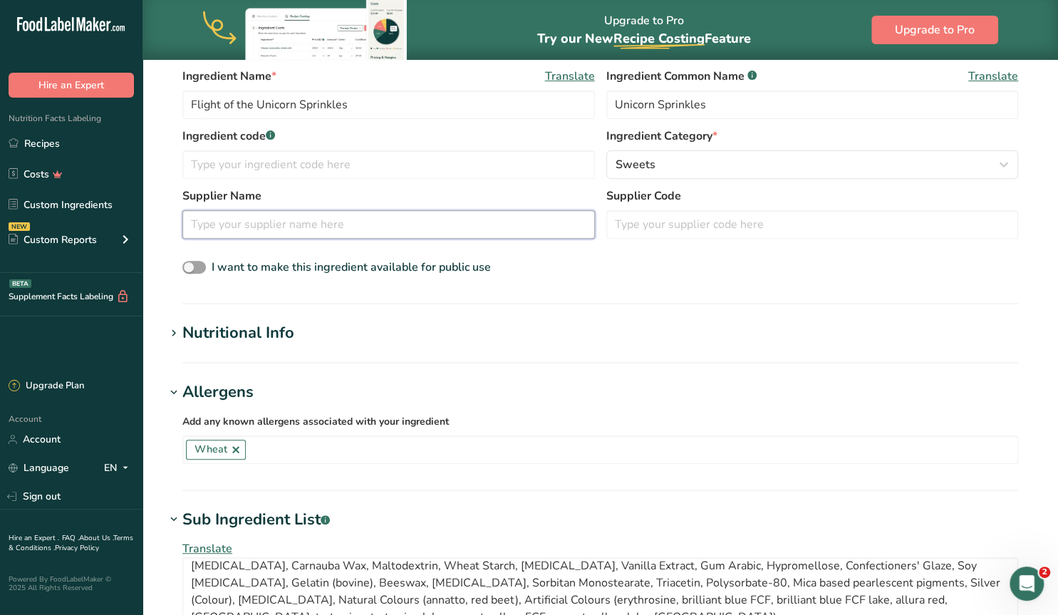
click at [362, 221] on input "text" at bounding box center [388, 224] width 412 height 28
type input "Sweetapolita"
click at [714, 231] on input "text" at bounding box center [812, 224] width 412 height 28
paste input "SD3204"
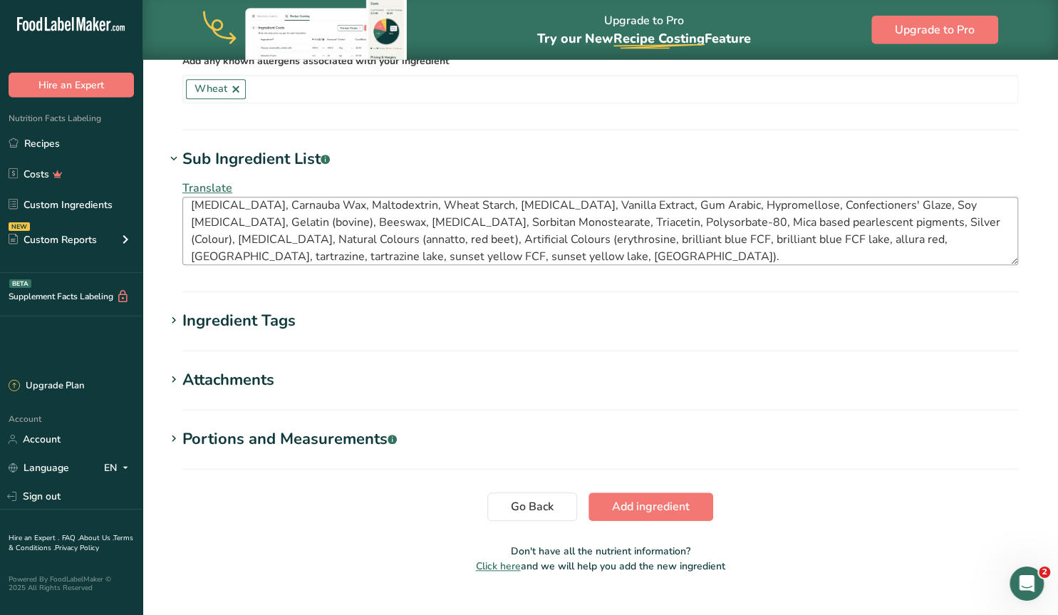
scroll to position [607, 0]
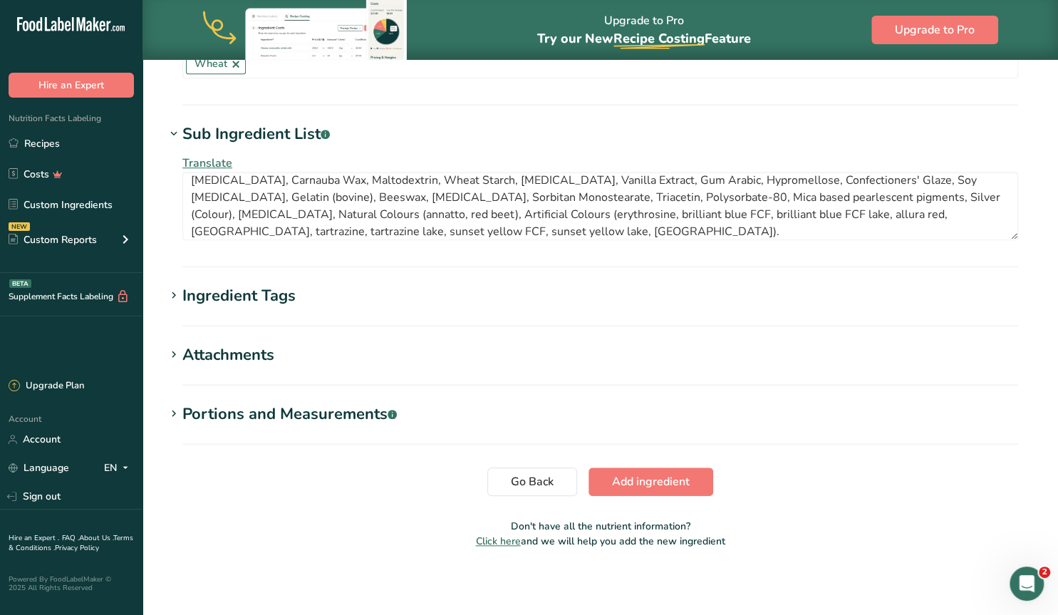
type input "SD3204"
click at [172, 293] on icon at bounding box center [173, 296] width 13 height 20
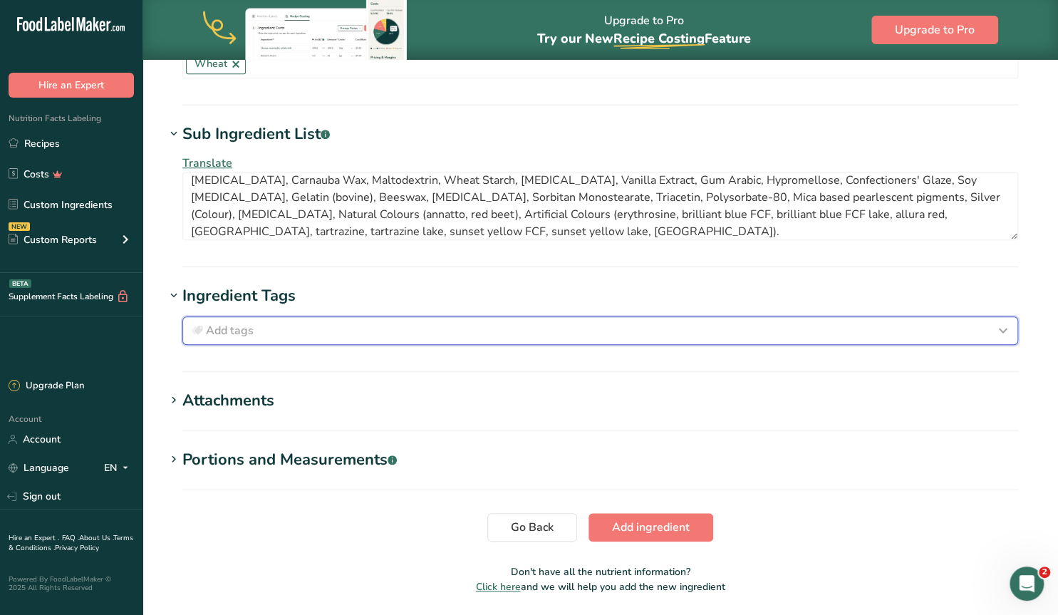
click at [223, 325] on span "Add tags" at bounding box center [230, 330] width 48 height 17
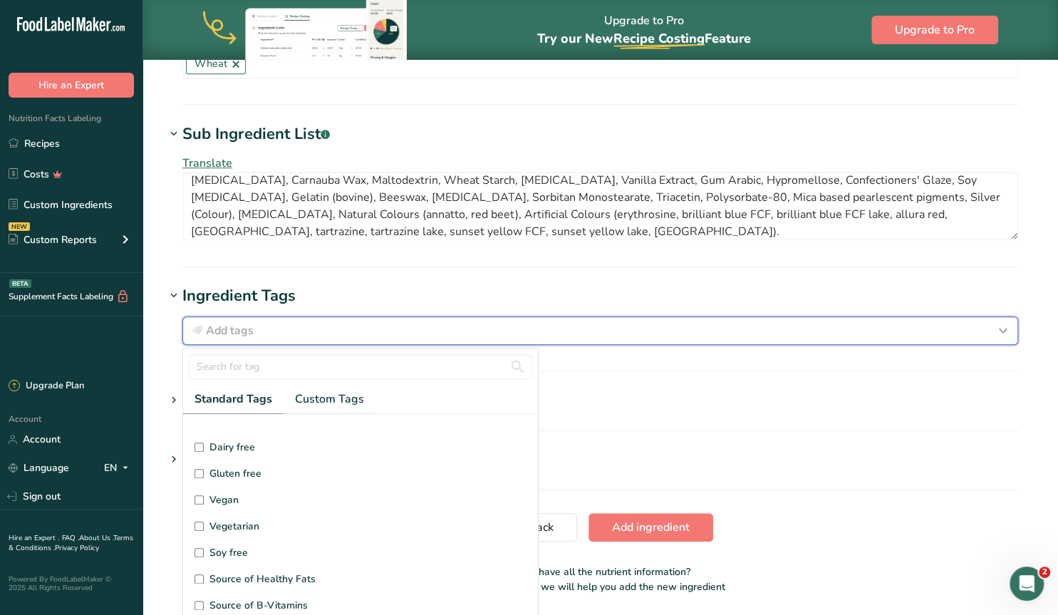
scroll to position [163, 0]
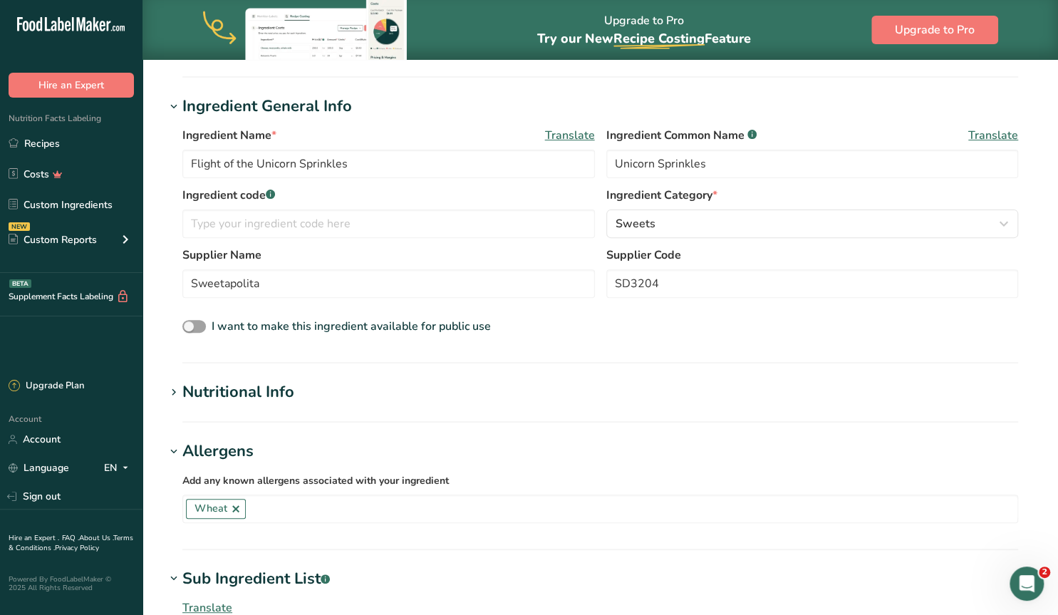
click at [173, 392] on icon at bounding box center [173, 392] width 13 height 20
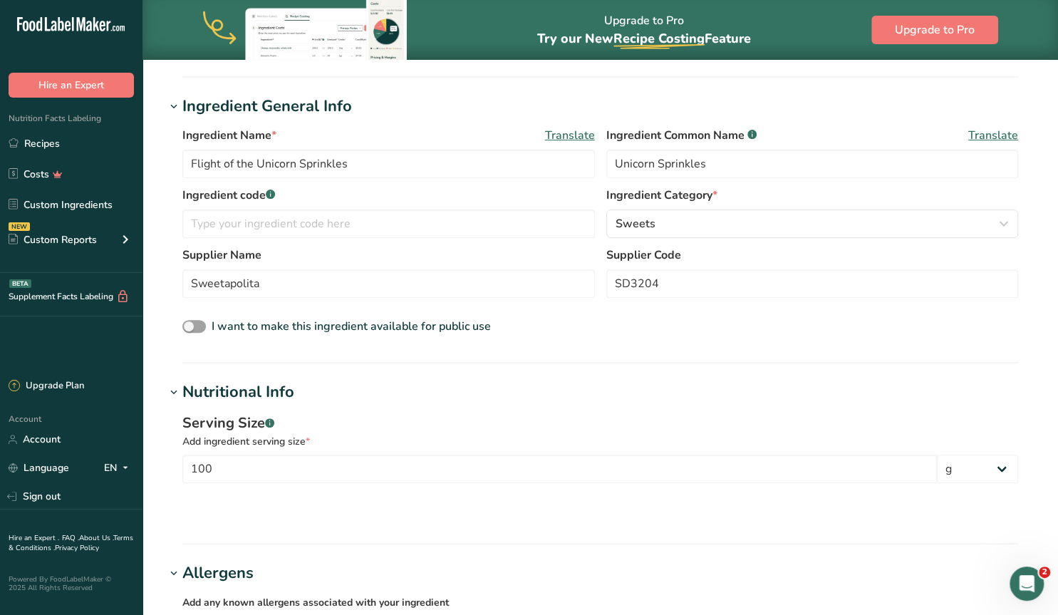
click at [173, 392] on icon at bounding box center [173, 392] width 13 height 20
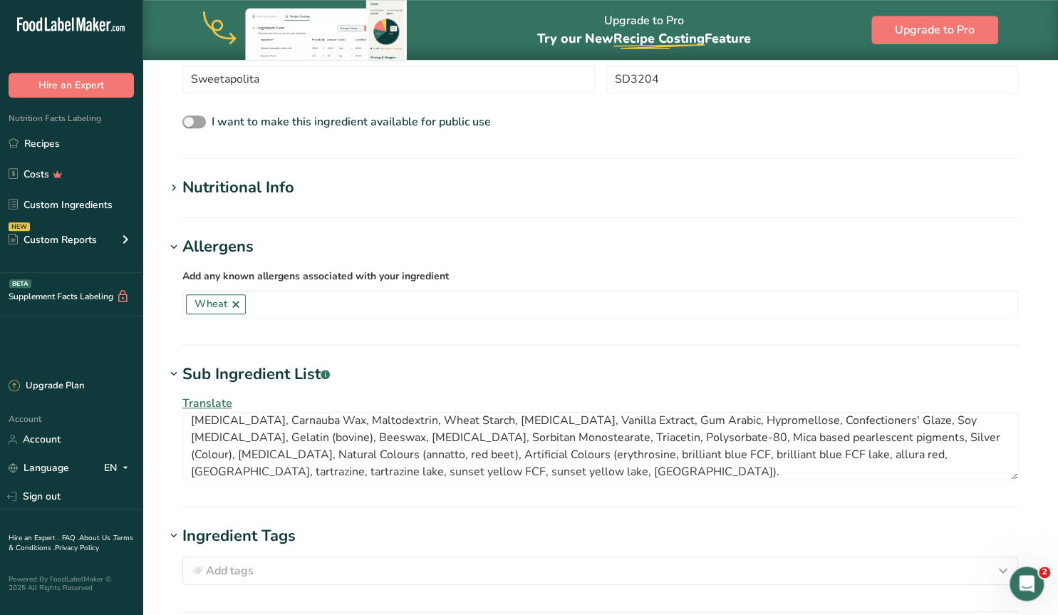
scroll to position [370, 0]
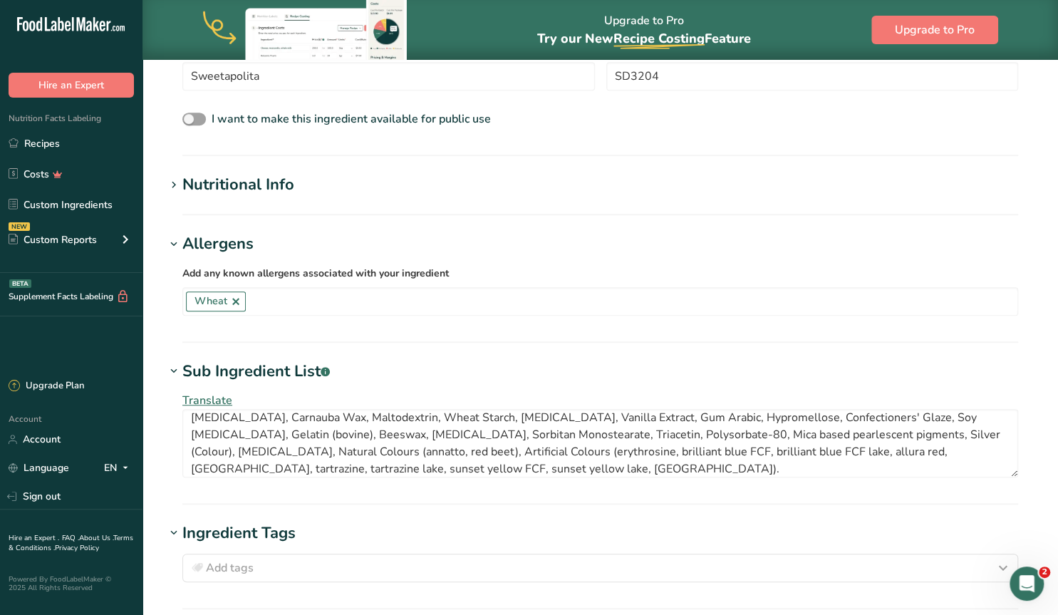
click at [174, 184] on icon at bounding box center [173, 185] width 13 height 20
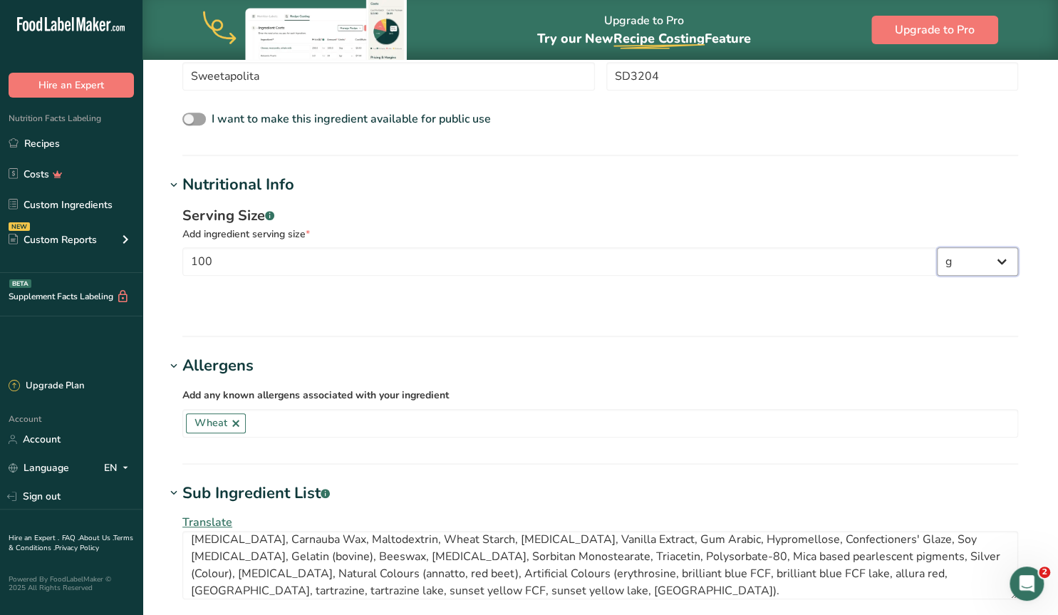
click at [1012, 264] on select "g kg mg mcg lb oz l mL fl oz tbsp tsp cup qt gallon" at bounding box center [976, 261] width 81 height 28
click at [176, 183] on icon at bounding box center [173, 185] width 13 height 20
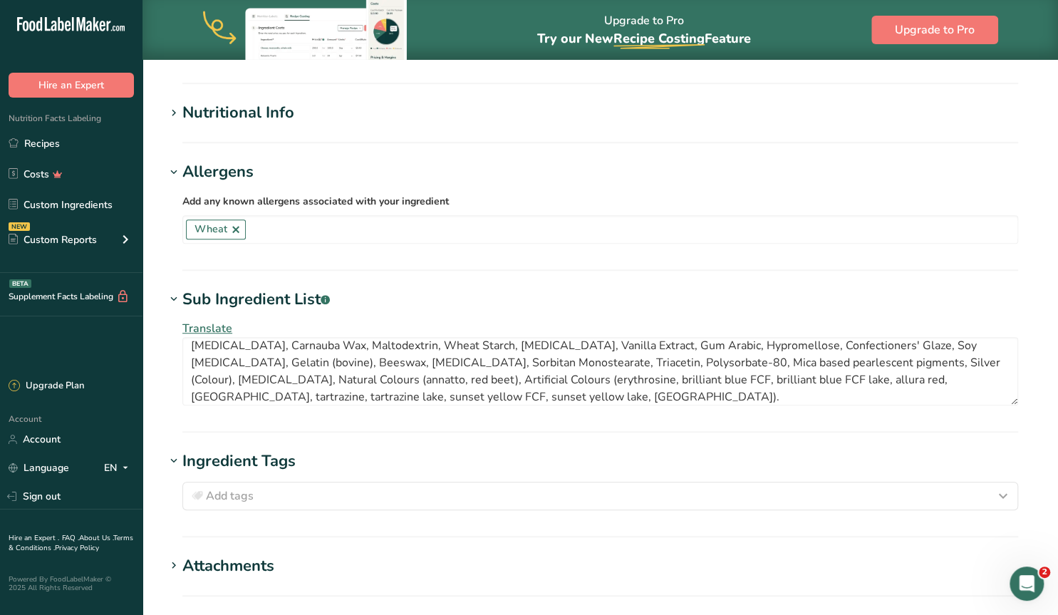
scroll to position [444, 0]
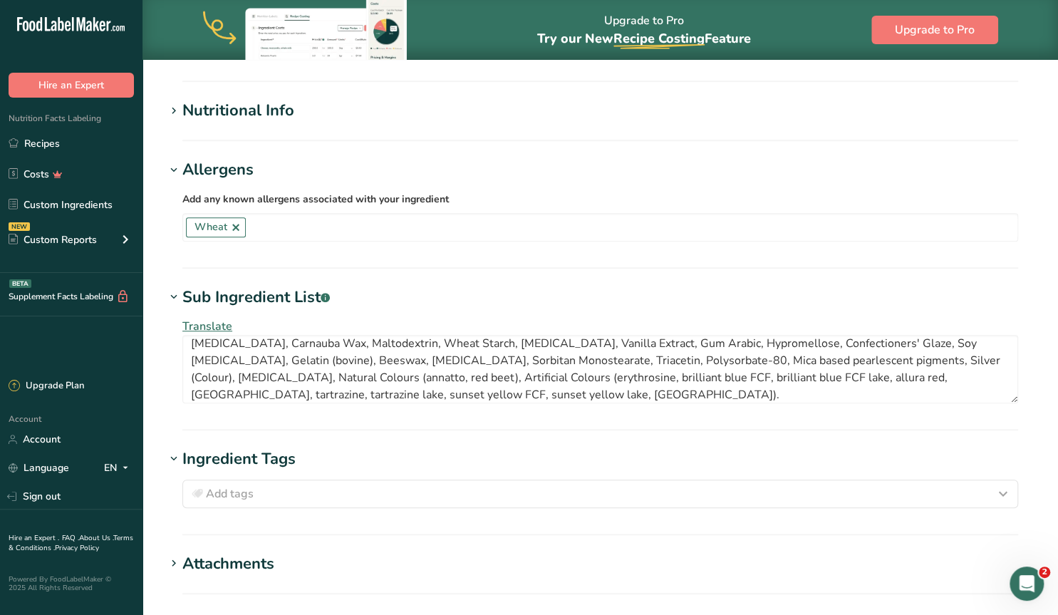
click at [174, 171] on icon at bounding box center [173, 170] width 13 height 20
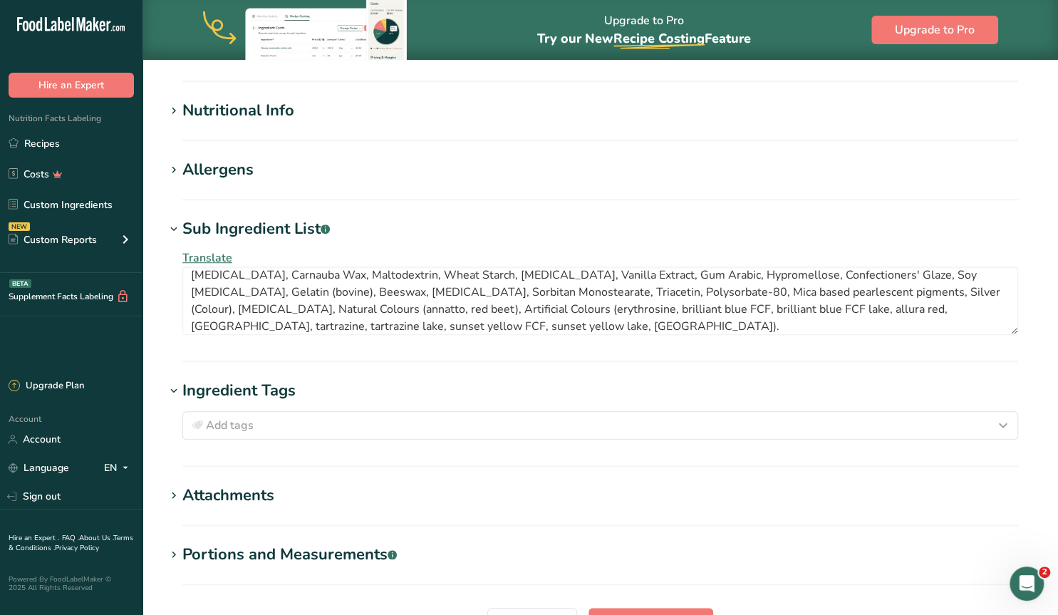
click at [173, 109] on icon at bounding box center [173, 111] width 13 height 20
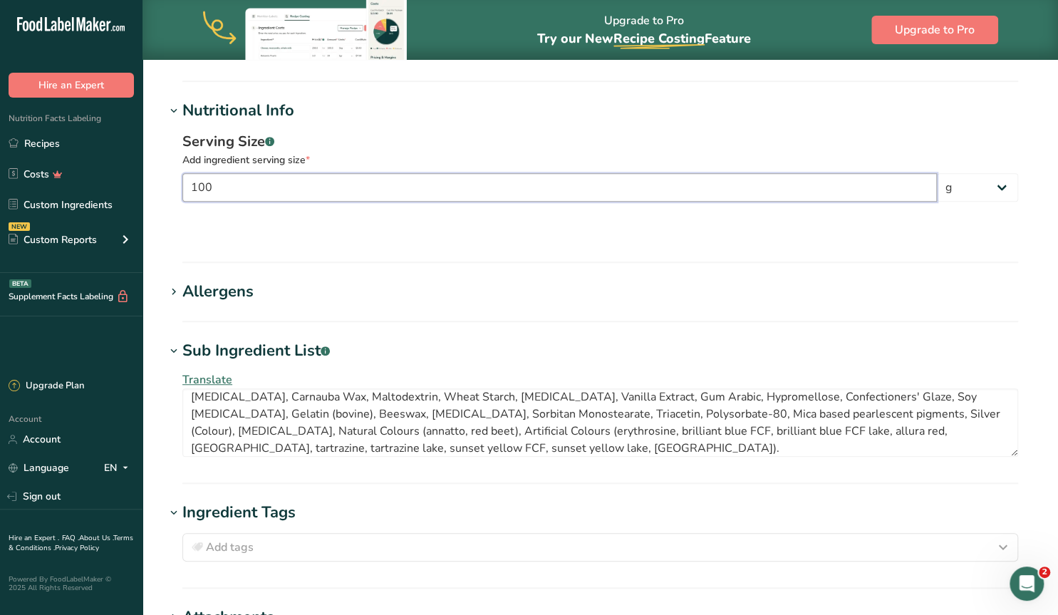
click at [249, 192] on input "100" at bounding box center [559, 187] width 754 height 28
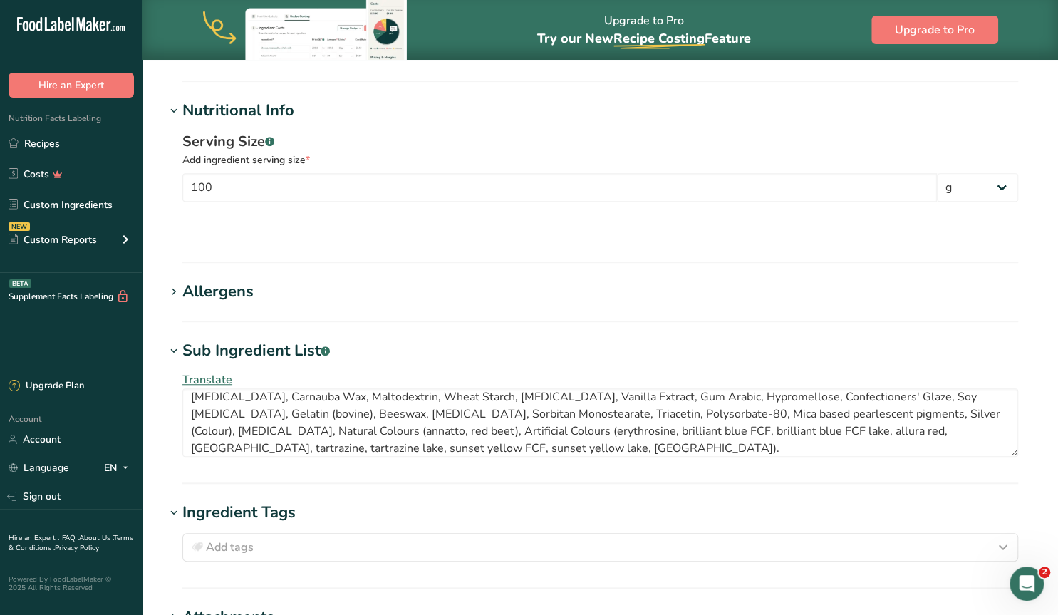
click at [268, 231] on section at bounding box center [599, 224] width 835 height 23
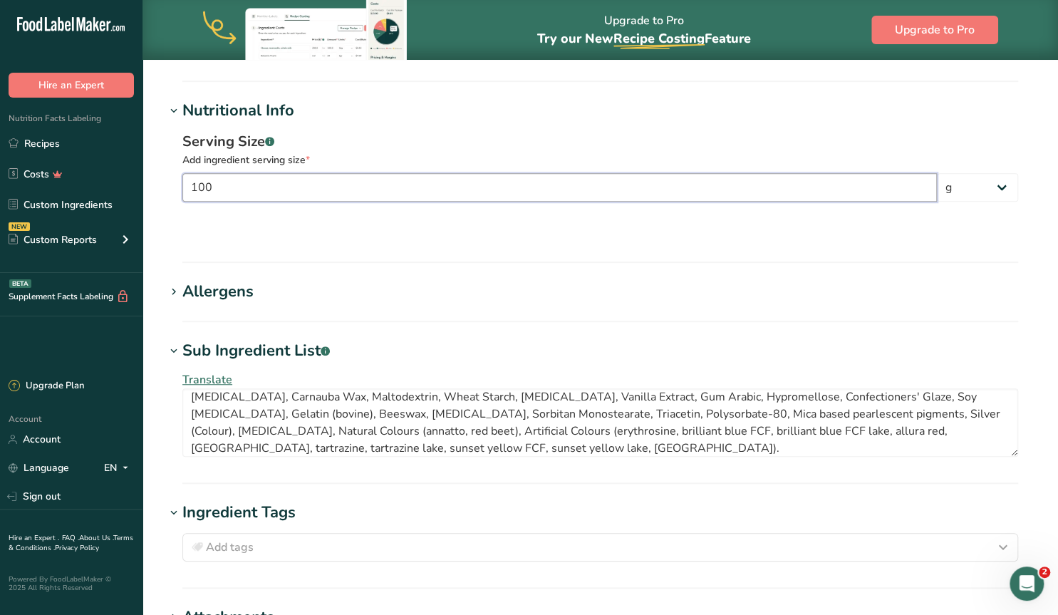
click at [213, 181] on input "100" at bounding box center [559, 187] width 754 height 28
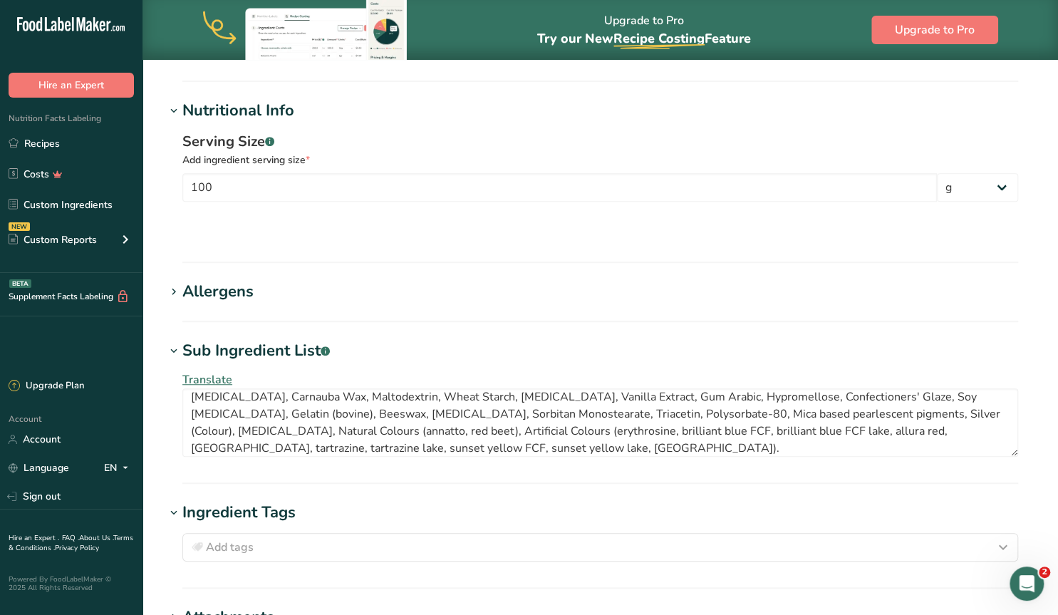
click at [231, 234] on section at bounding box center [599, 224] width 835 height 23
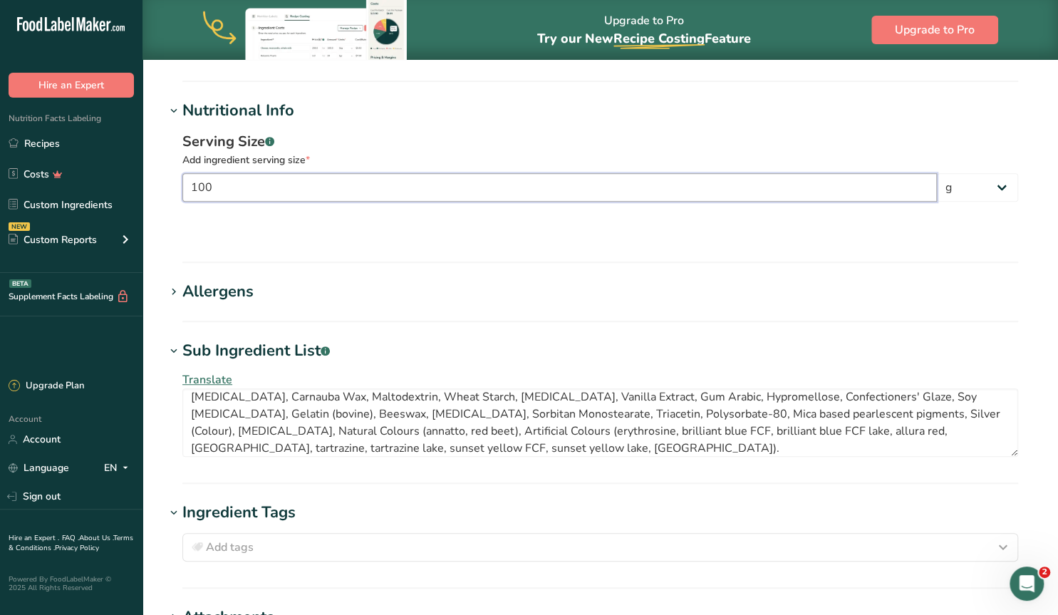
click at [221, 182] on input "100" at bounding box center [559, 187] width 754 height 28
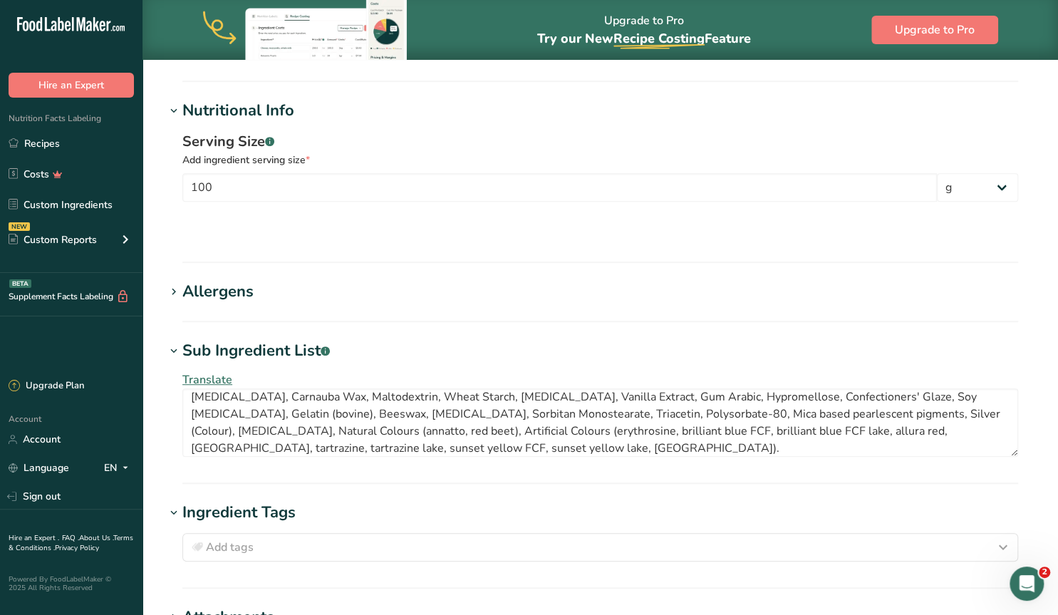
click at [206, 237] on div "Serving Size .a-a{fill:#347362;}.b-a{fill:#fff;} Add ingredient serving size * …" at bounding box center [600, 183] width 870 height 122
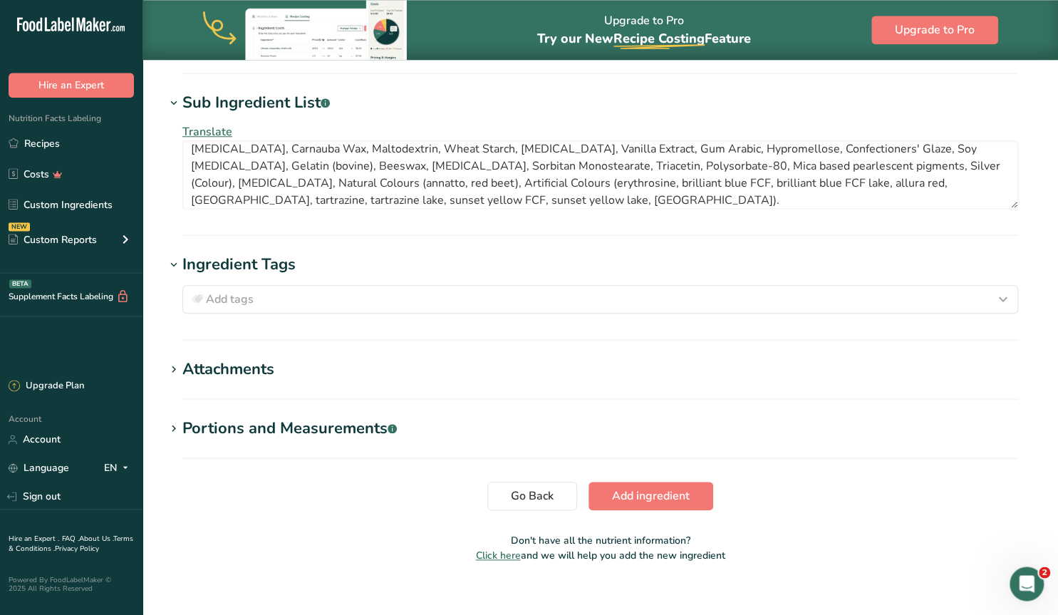
scroll to position [706, 0]
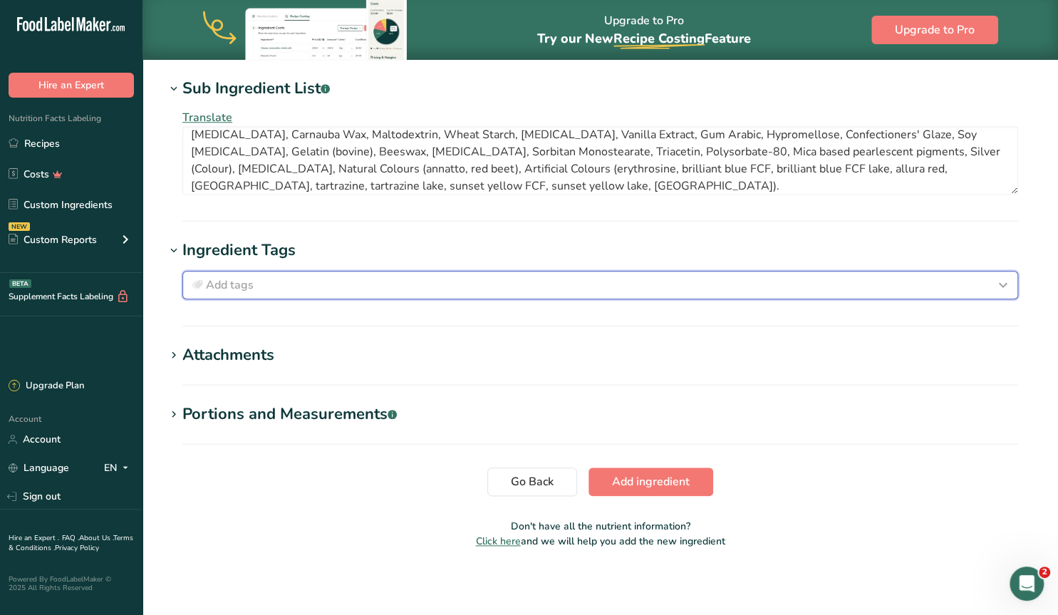
click at [219, 286] on span "Add tags" at bounding box center [230, 284] width 48 height 17
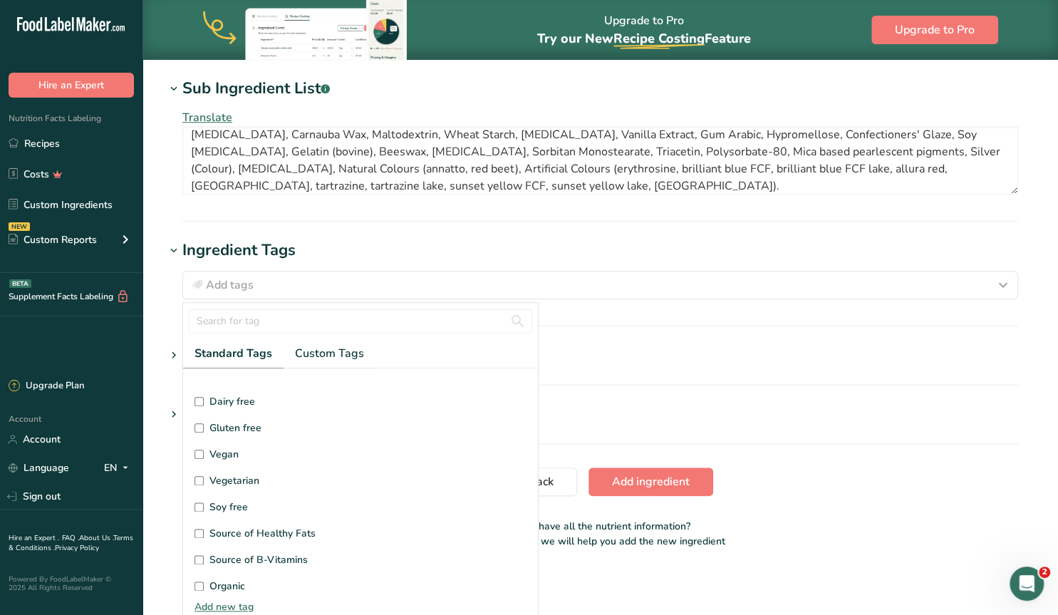
click at [202, 476] on input "Vegetarian" at bounding box center [198, 480] width 9 height 9
checkbox input "true"
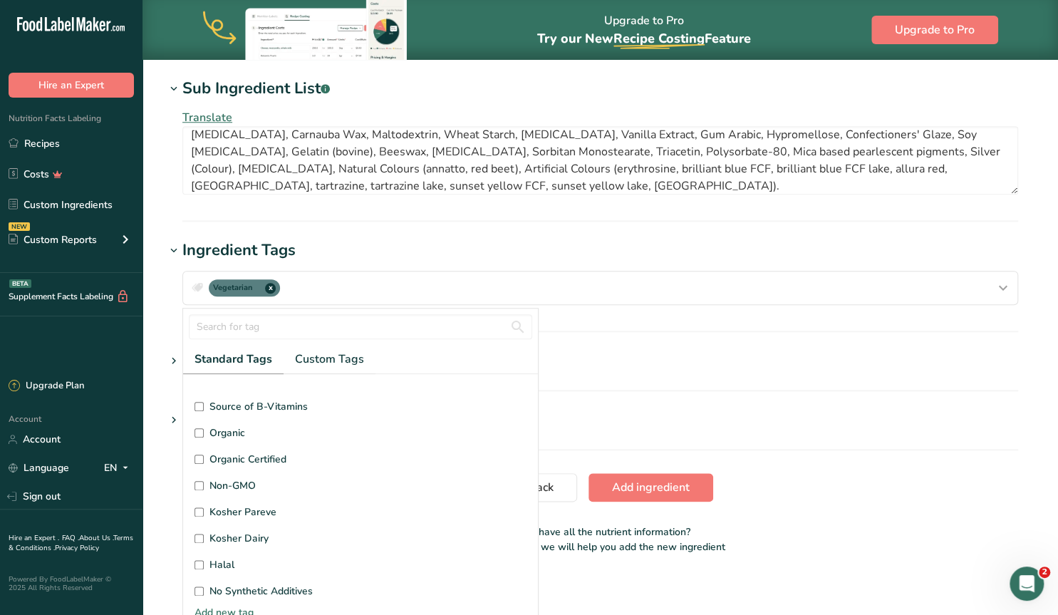
scroll to position [273, 0]
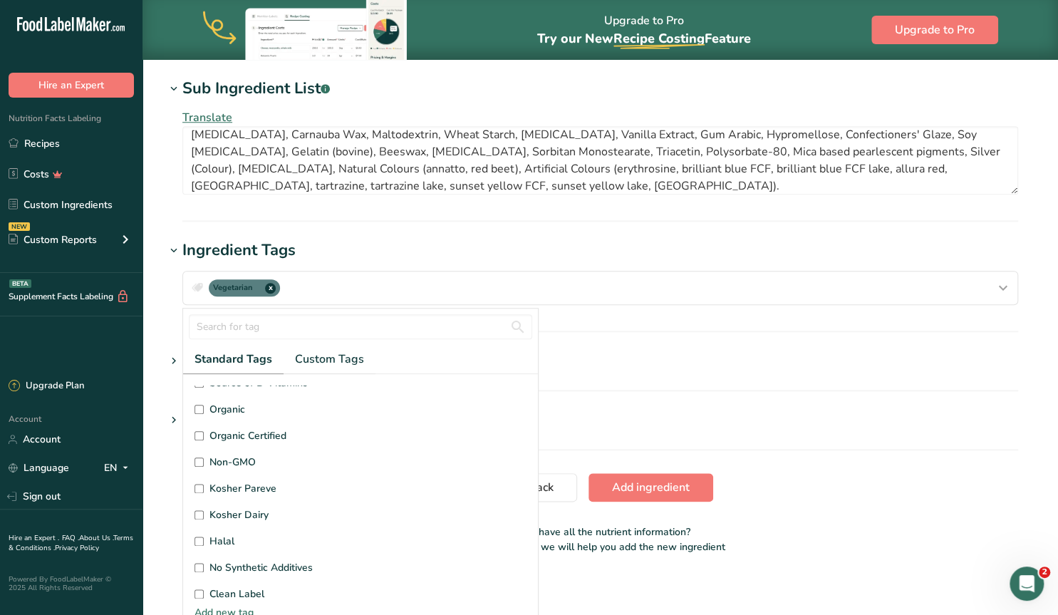
click at [196, 485] on input "Kosher Pareve" at bounding box center [198, 488] width 9 height 9
checkbox input "true"
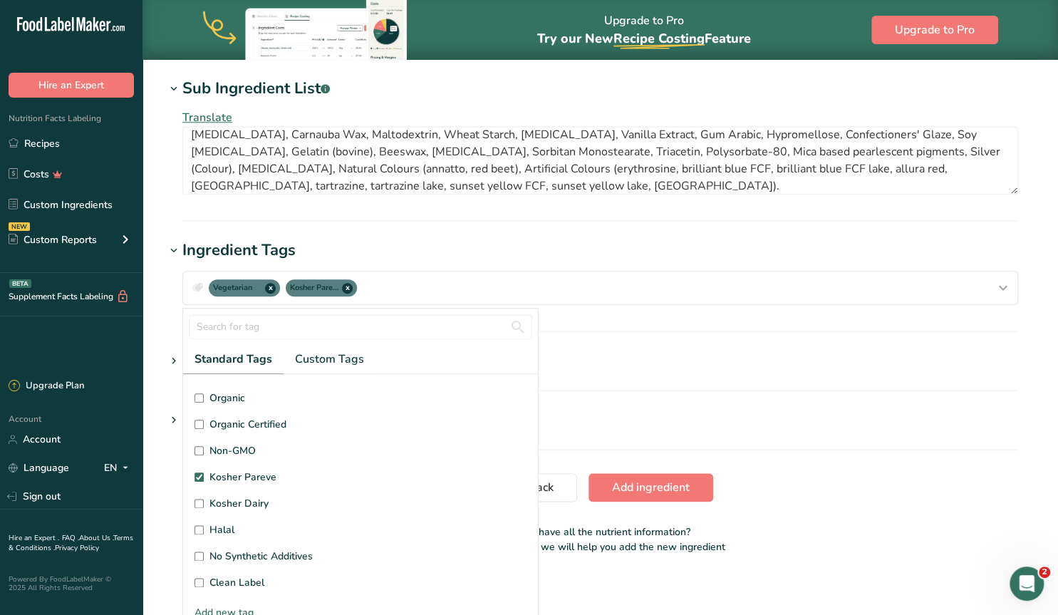
scroll to position [248, 0]
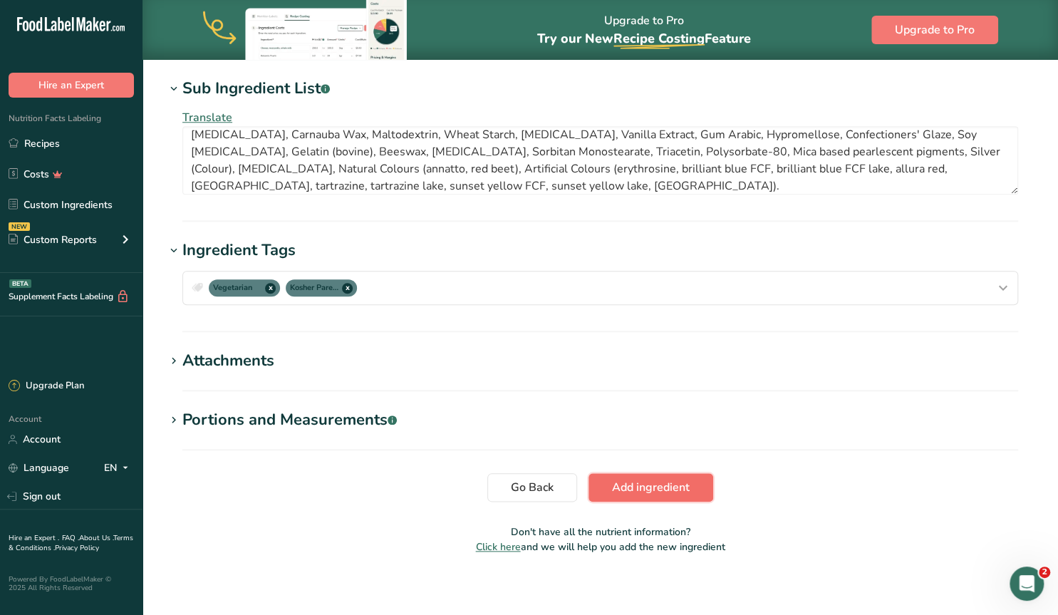
click at [645, 491] on span "Add ingredient" at bounding box center [651, 487] width 78 height 17
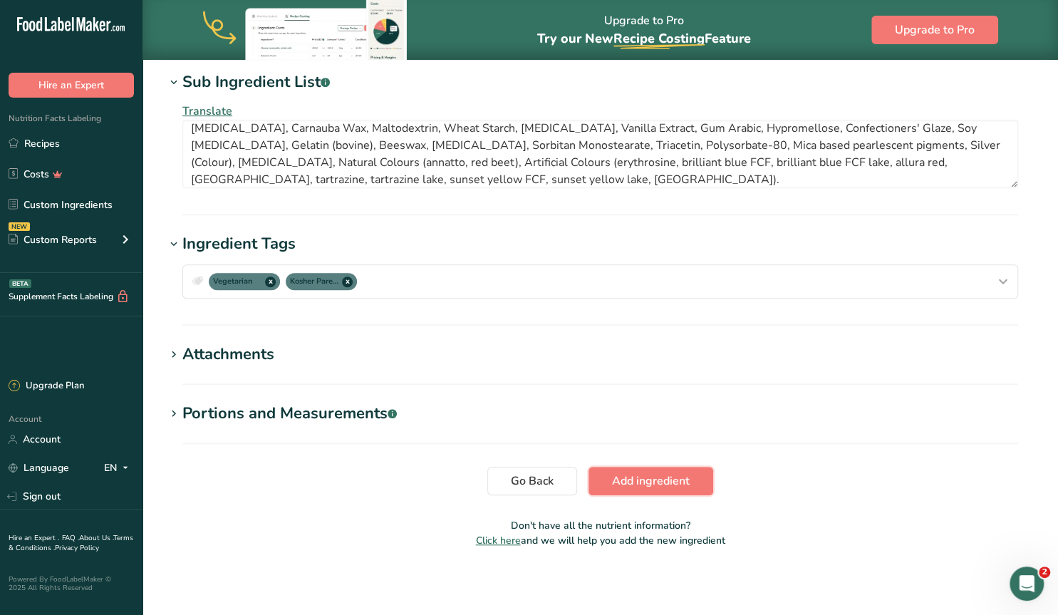
scroll to position [0, 0]
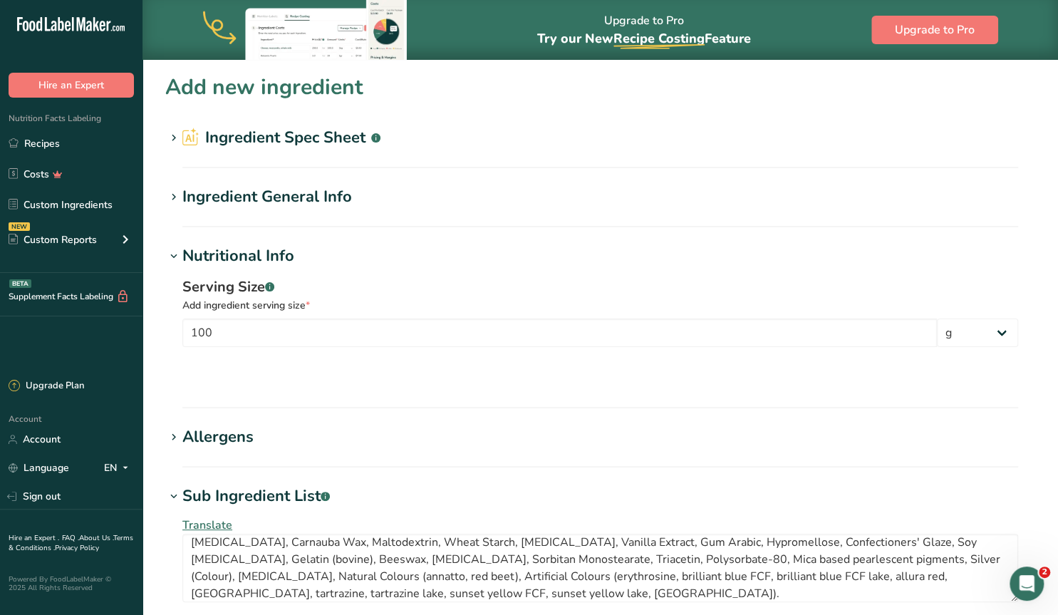
click at [171, 139] on icon at bounding box center [173, 138] width 13 height 20
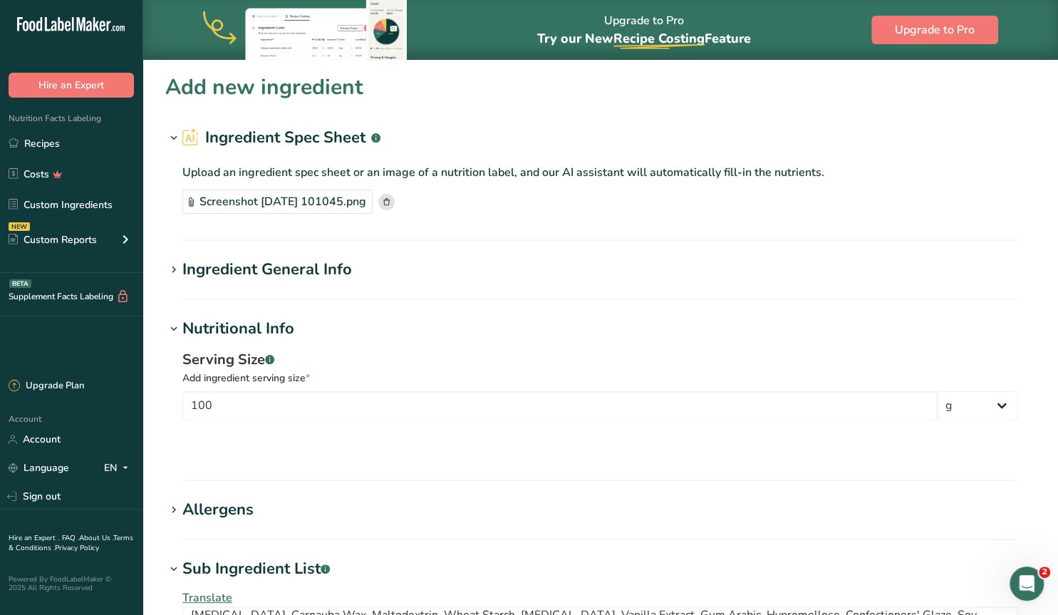
click at [171, 139] on icon at bounding box center [173, 138] width 13 height 20
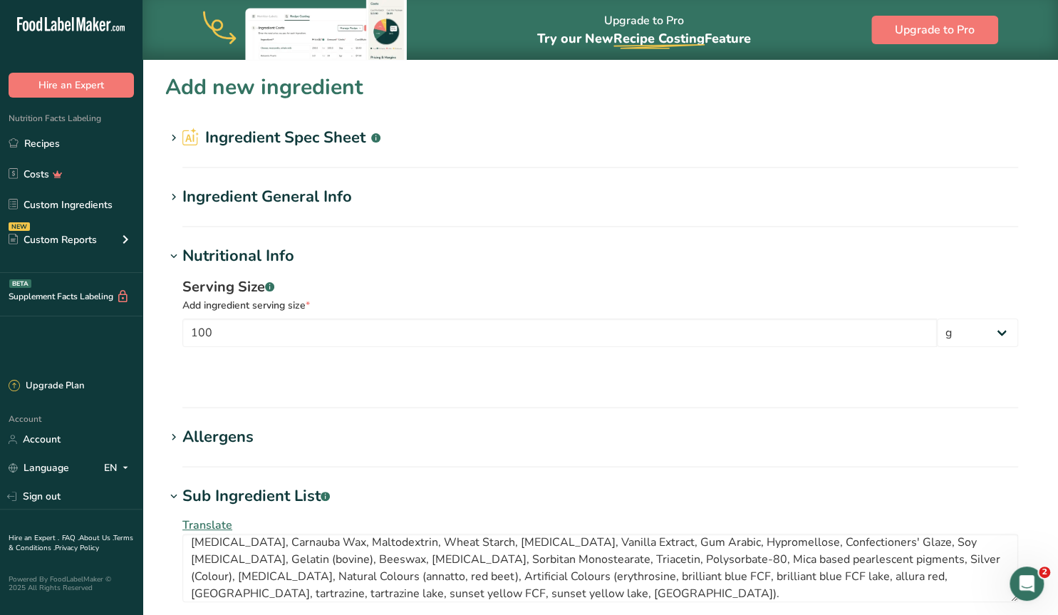
click at [172, 194] on icon at bounding box center [173, 197] width 13 height 20
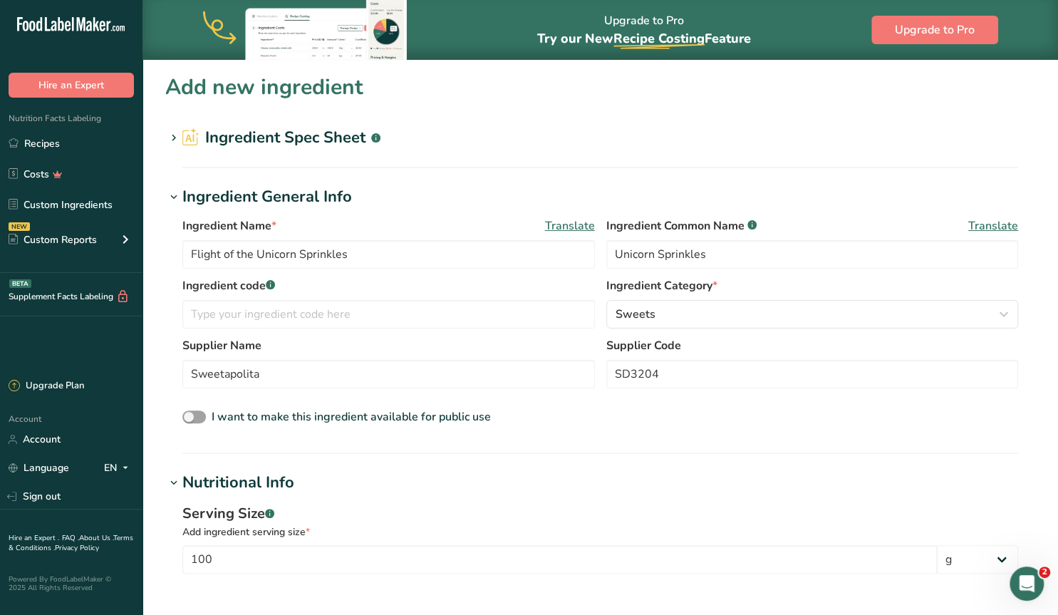
click at [172, 135] on icon at bounding box center [173, 138] width 13 height 20
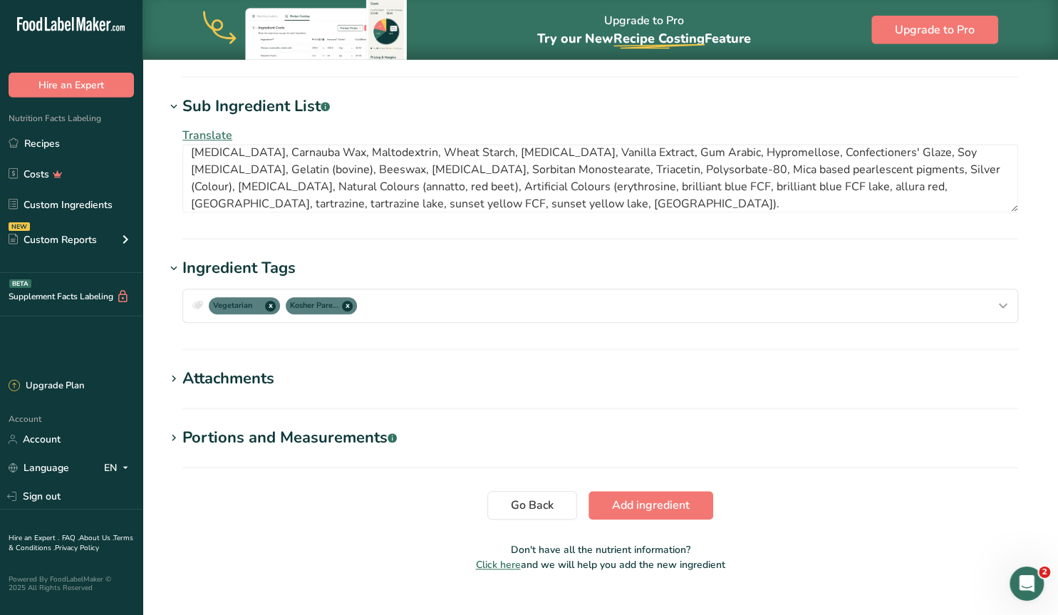
scroll to position [712, 0]
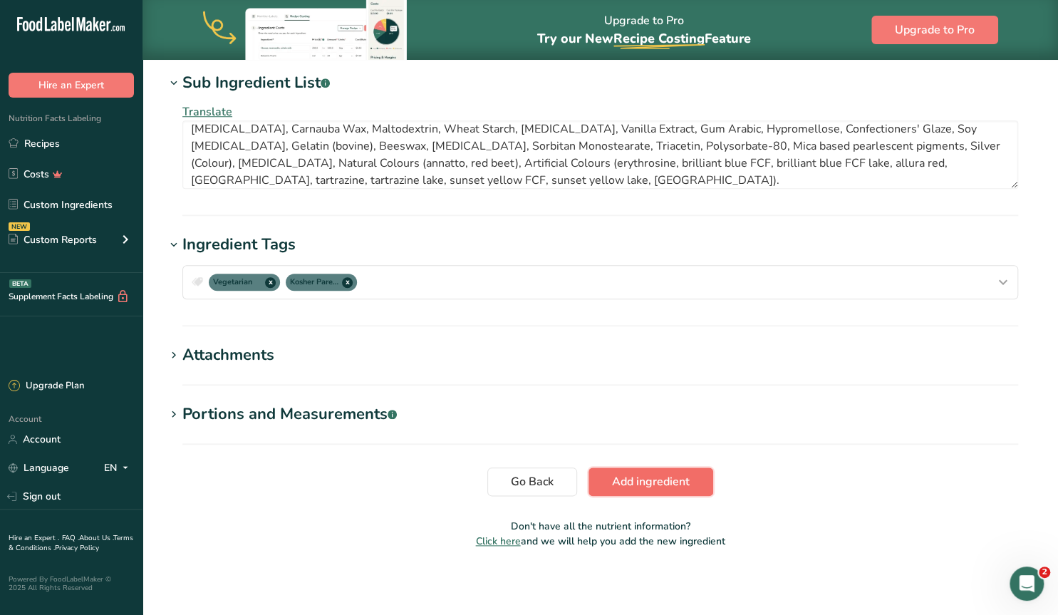
click at [646, 474] on span "Add ingredient" at bounding box center [651, 481] width 78 height 17
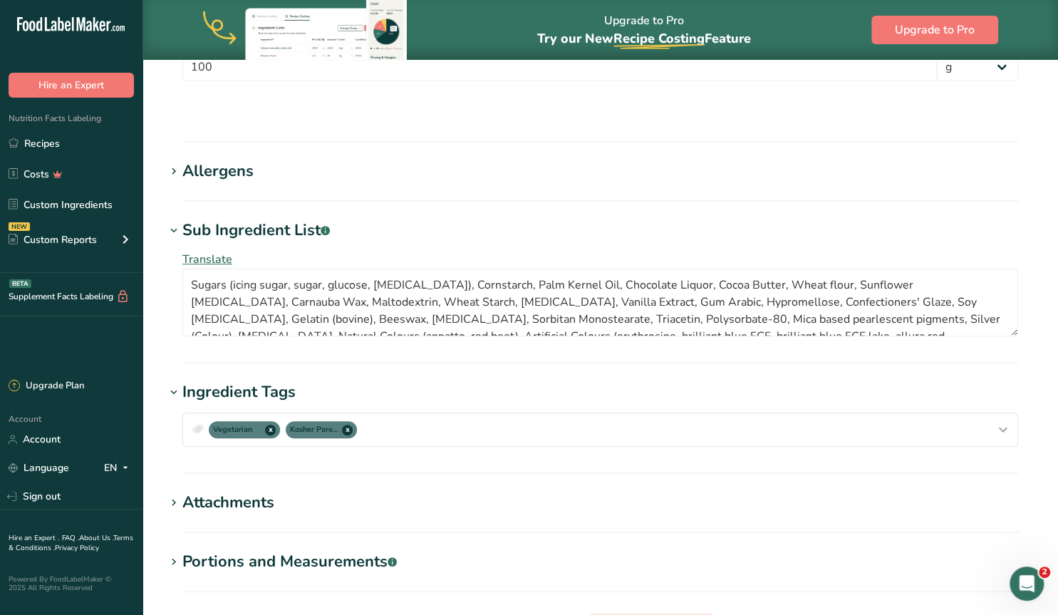
scroll to position [414, 0]
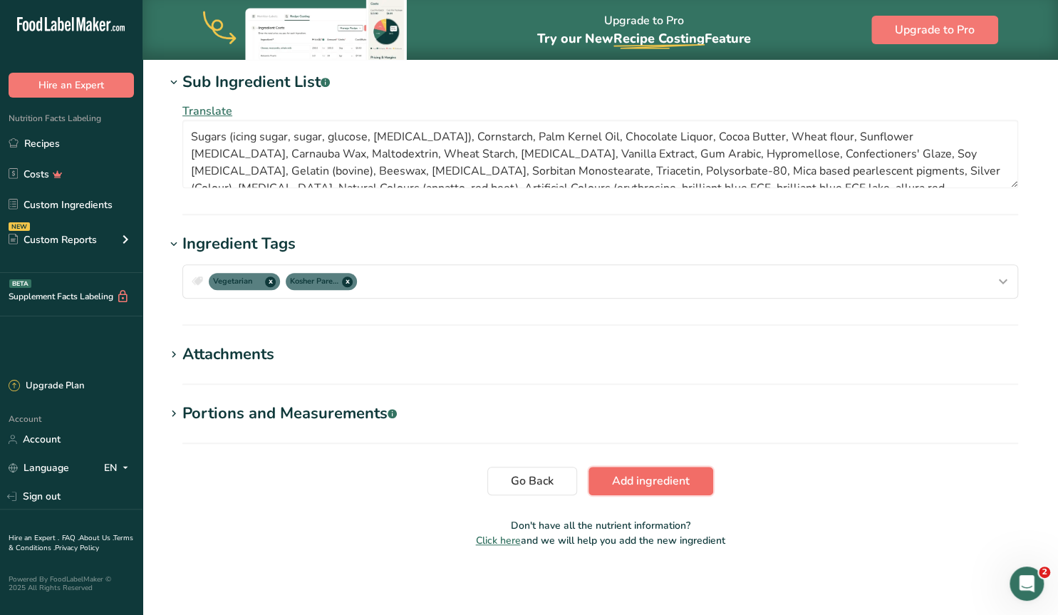
click at [634, 475] on span "Add ingredient" at bounding box center [651, 480] width 78 height 17
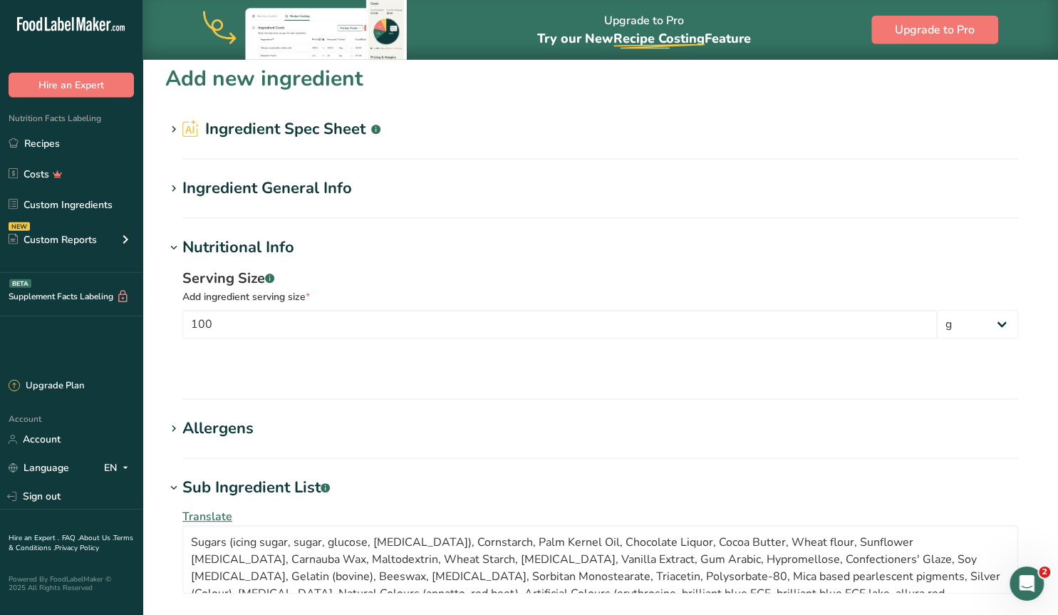
scroll to position [0, 0]
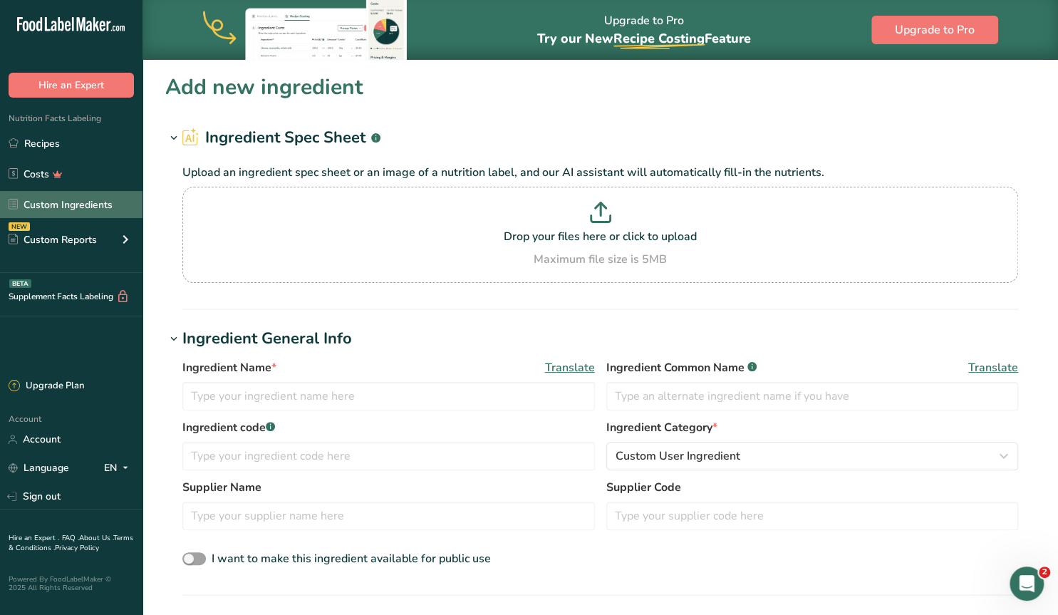
click at [83, 204] on link "Custom Ingredients" at bounding box center [71, 204] width 142 height 27
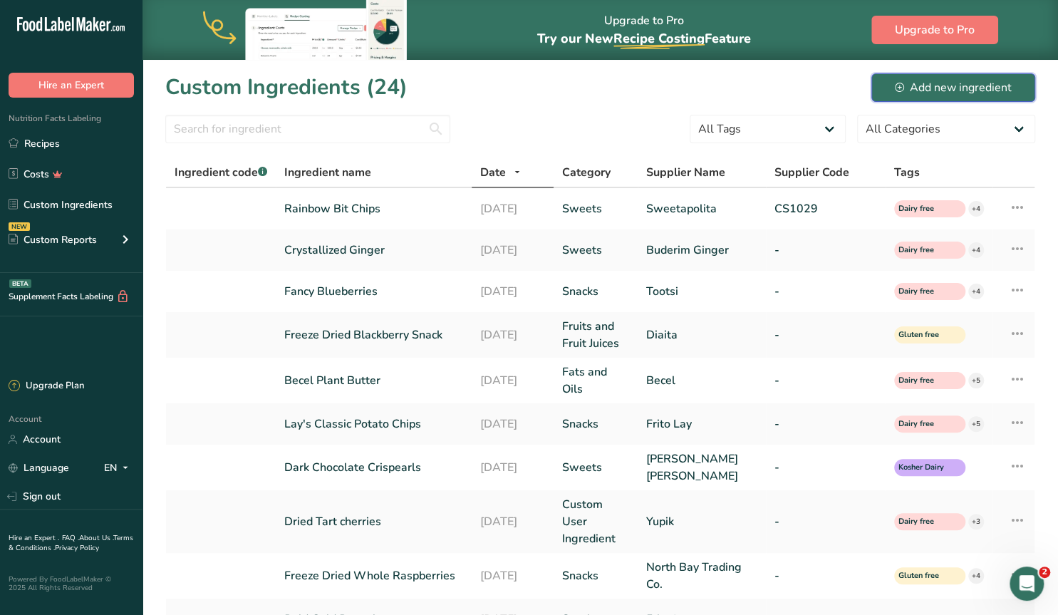
click at [972, 90] on div "Add new ingredient" at bounding box center [952, 87] width 117 height 17
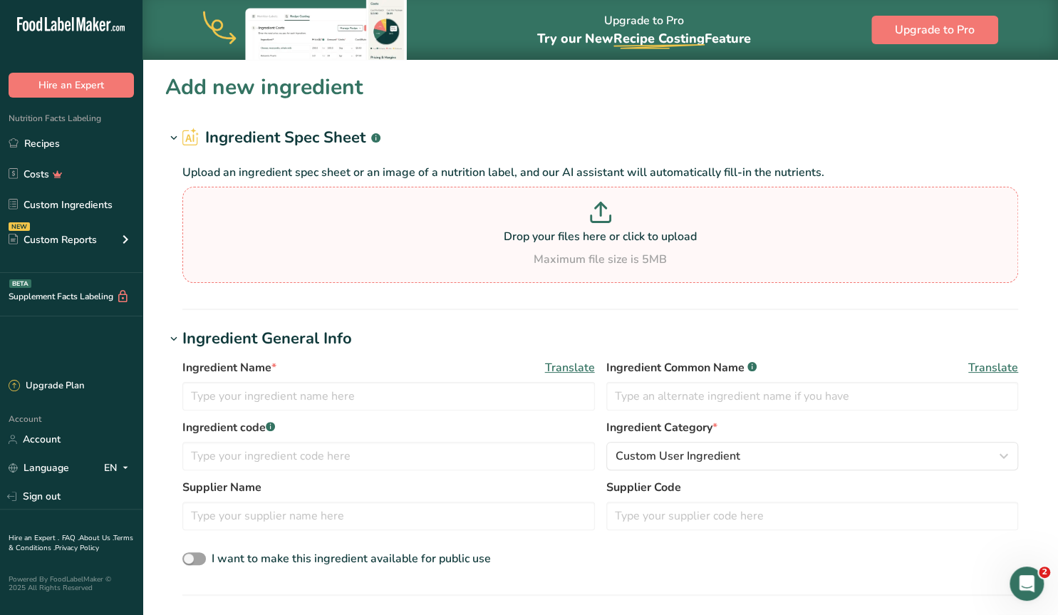
click at [573, 239] on p "Drop your files here or click to upload" at bounding box center [600, 236] width 828 height 17
click at [573, 239] on input "Drop your files here or click to upload Maximum file size is 5MB" at bounding box center [599, 235] width 835 height 96
type input "C:\fakepath\Screenshot [DATE] 101045.png"
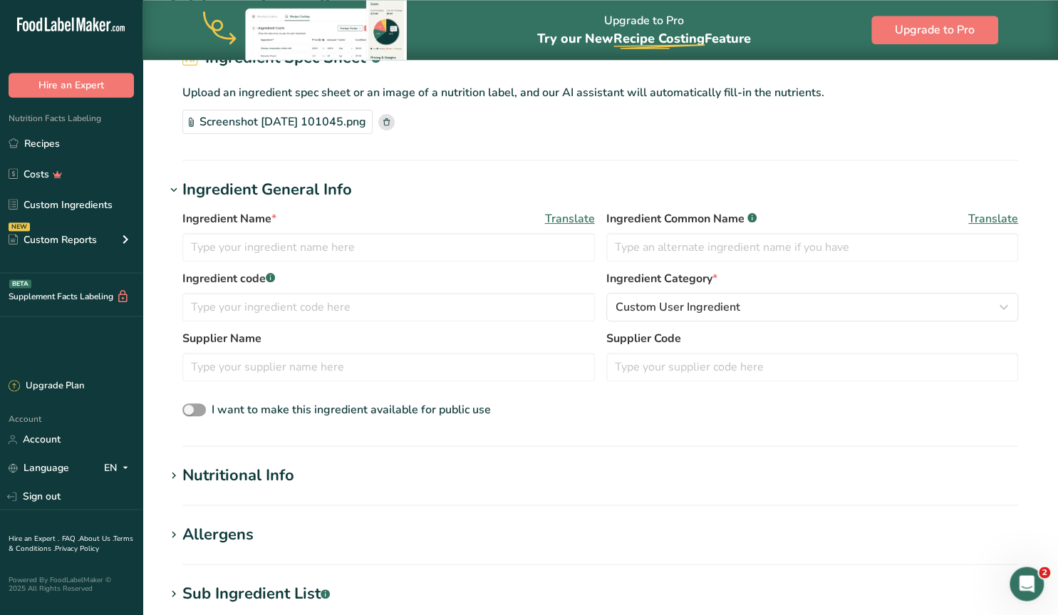
scroll to position [148, 0]
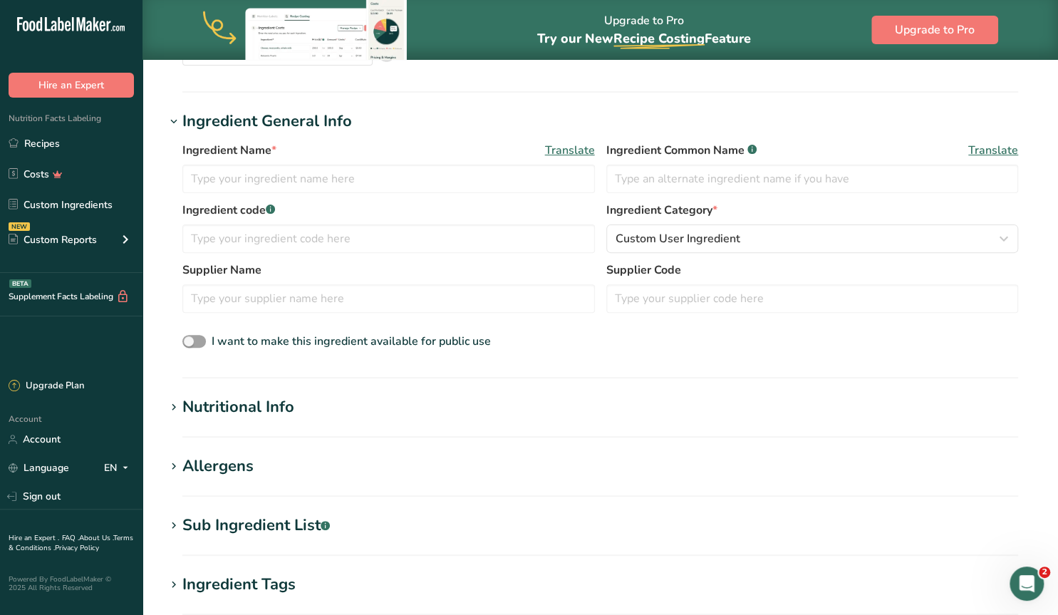
click at [175, 406] on icon at bounding box center [173, 407] width 13 height 20
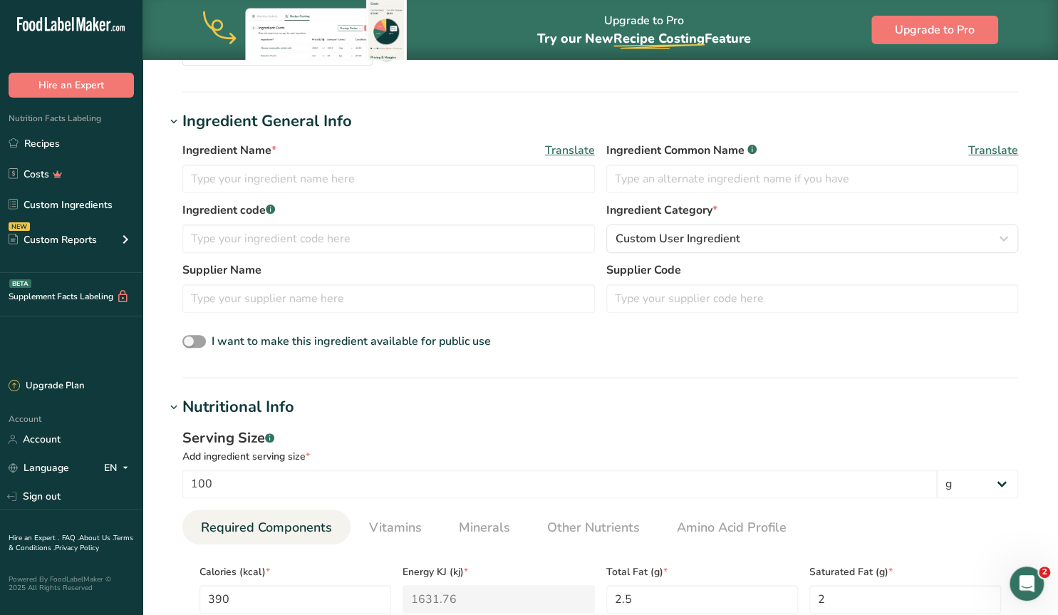
click at [175, 406] on icon at bounding box center [173, 407] width 13 height 20
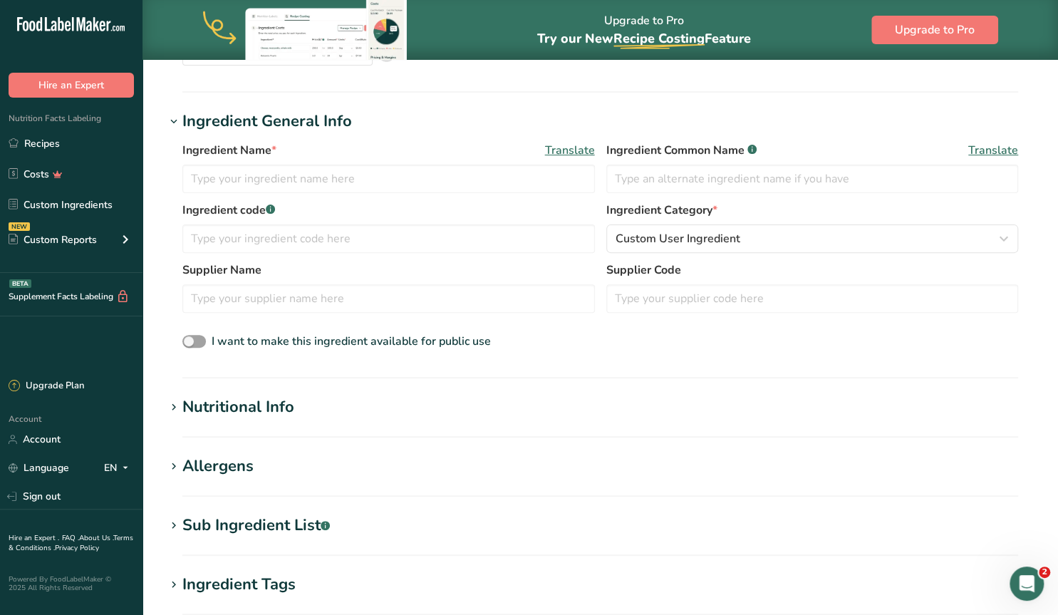
click at [176, 524] on icon at bounding box center [173, 526] width 13 height 20
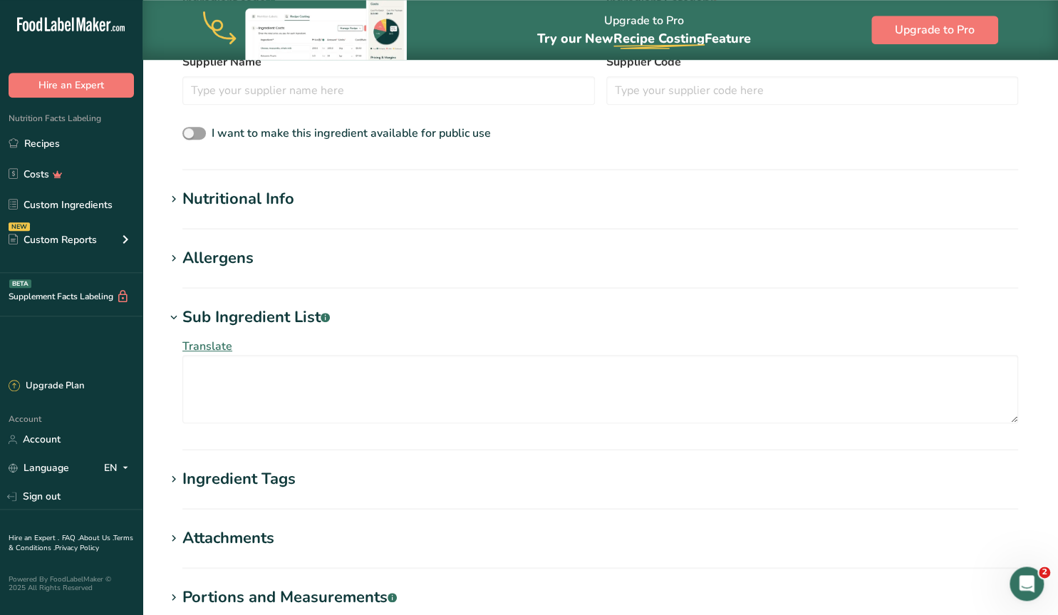
scroll to position [370, 0]
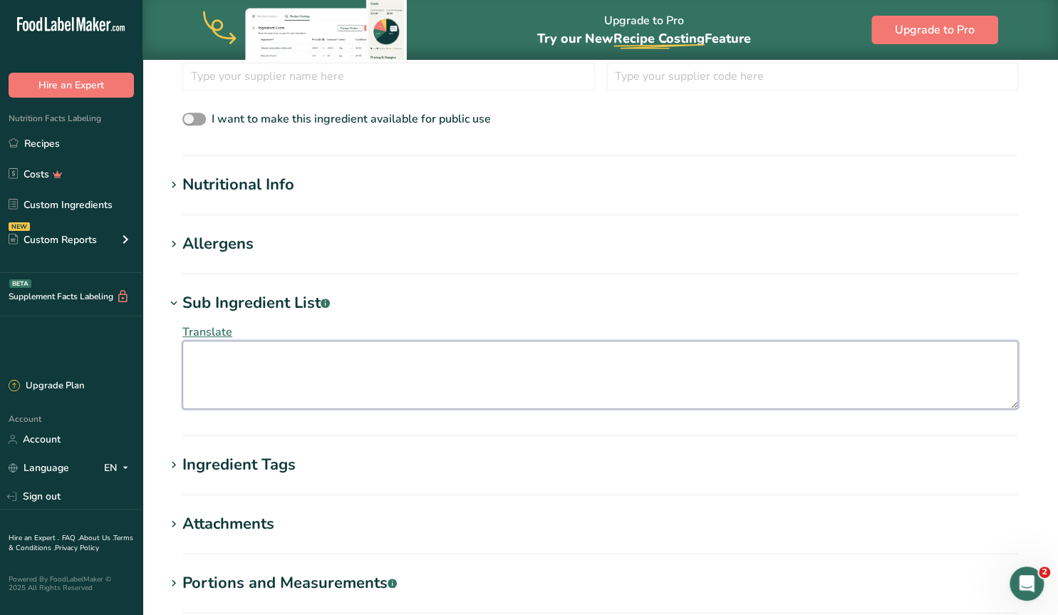
click at [219, 368] on textarea at bounding box center [599, 374] width 835 height 68
paste textarea "Sugars (icing sugar, sugar, glucose, [MEDICAL_DATA]), Cornstarch, Palm Kernel O…"
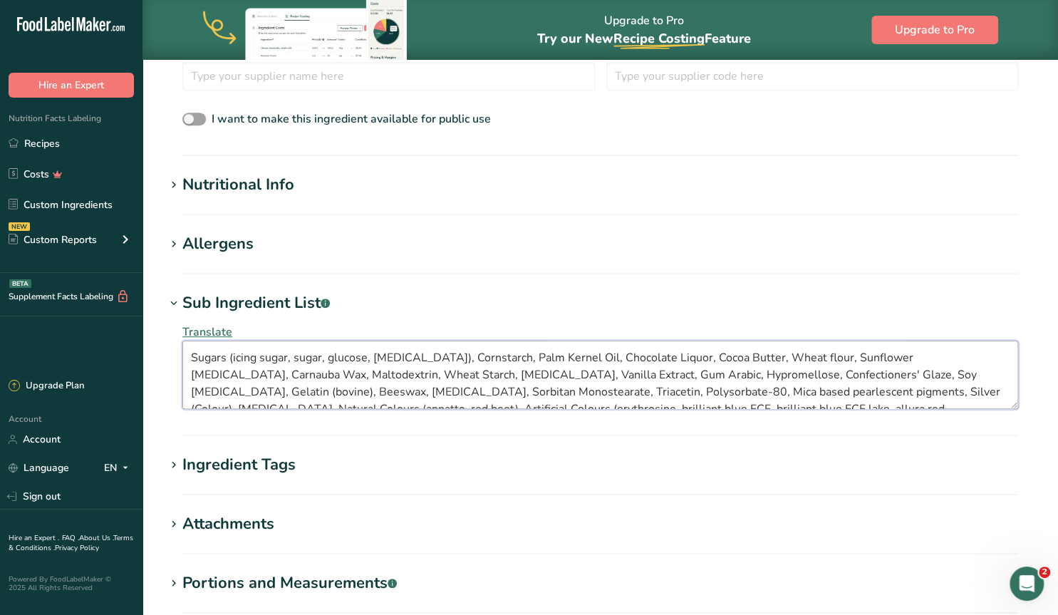
scroll to position [26, 0]
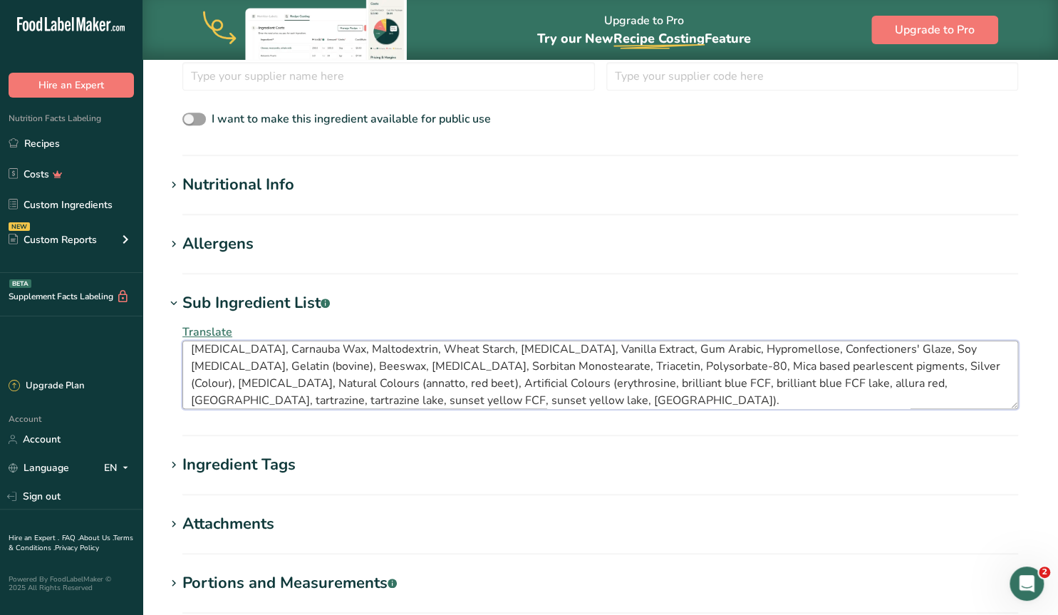
type textarea "Sugars (icing sugar, sugar, glucose, [MEDICAL_DATA]), Cornstarch, Palm Kernel O…"
click at [173, 245] on icon at bounding box center [173, 244] width 13 height 20
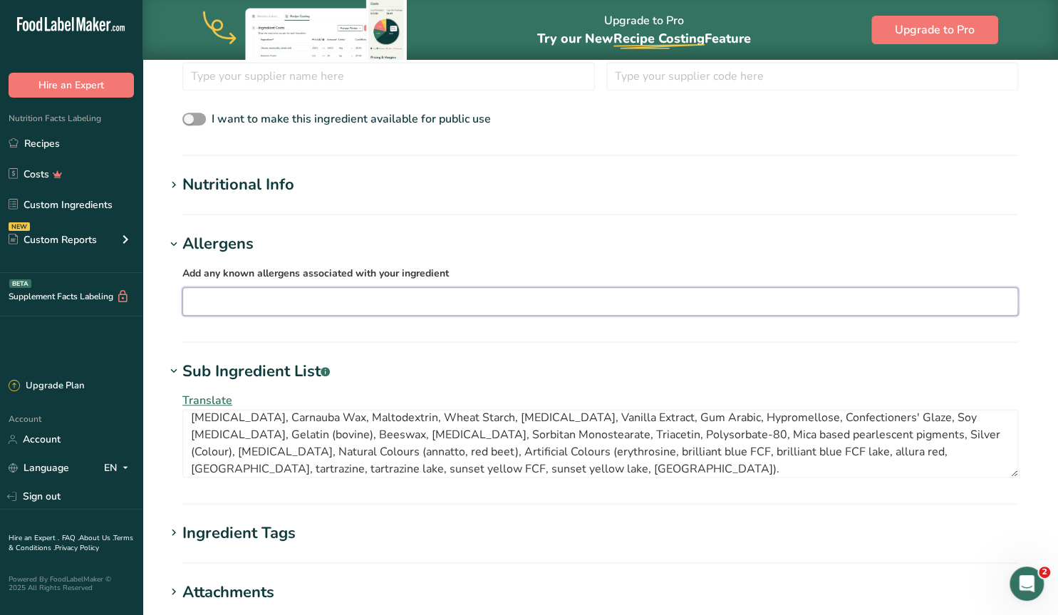
click at [206, 296] on input "text" at bounding box center [600, 301] width 834 height 22
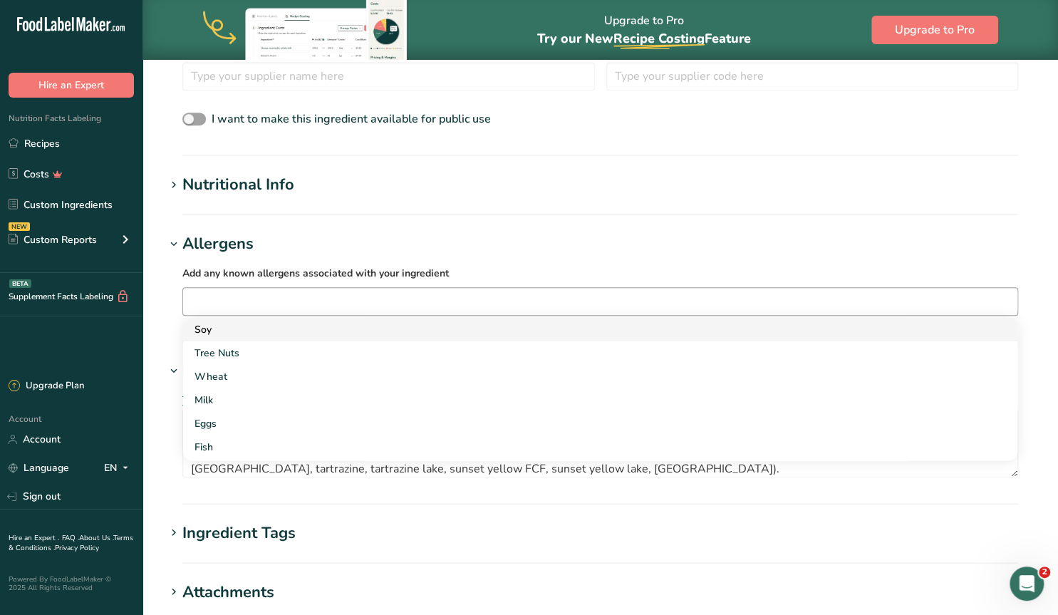
click at [206, 328] on div "Soy" at bounding box center [588, 329] width 788 height 15
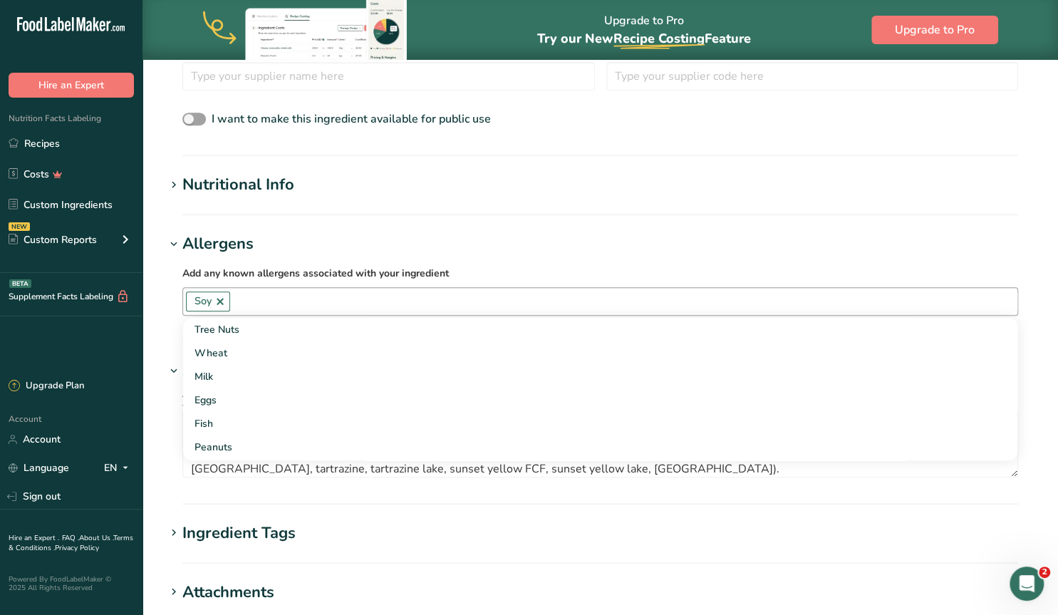
click at [216, 298] on link at bounding box center [219, 301] width 11 height 11
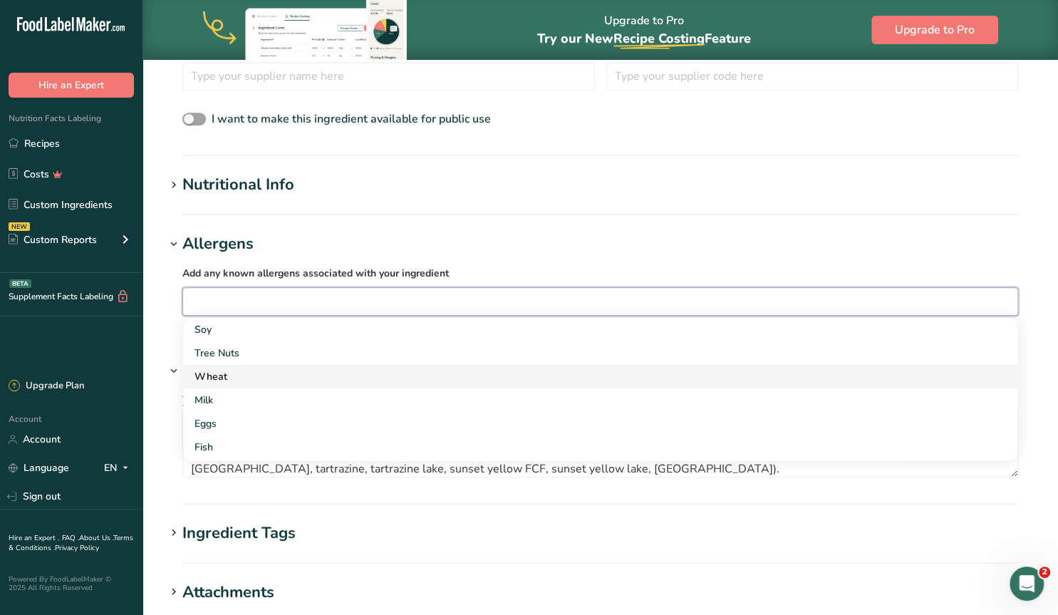
click at [207, 378] on div "Wheat" at bounding box center [588, 376] width 788 height 15
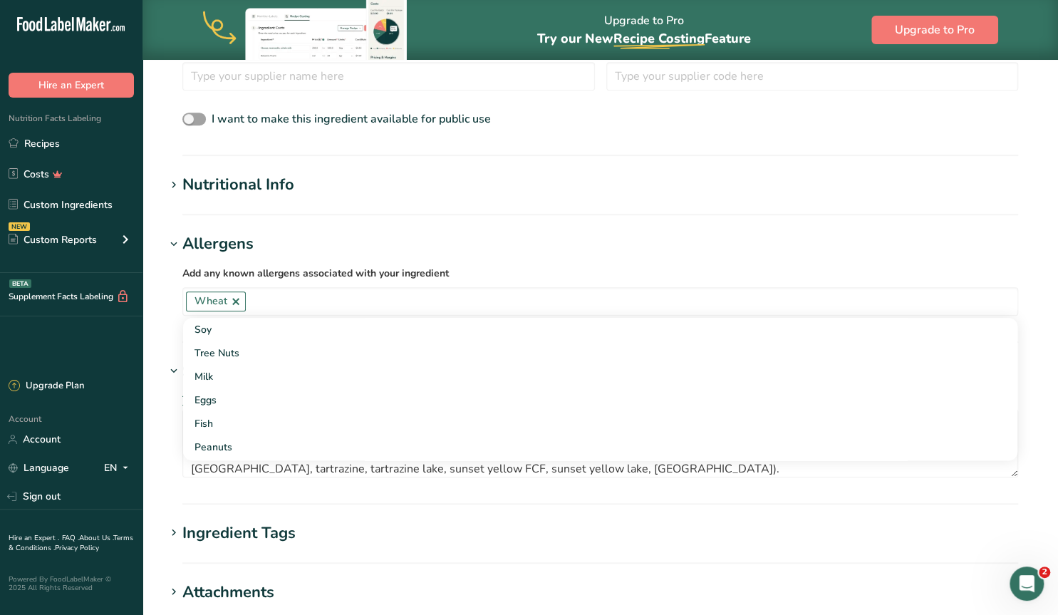
click at [167, 304] on div "Add any known allergens associated with your ingredient Wheat Soy Tree Nuts Mil…" at bounding box center [600, 290] width 870 height 68
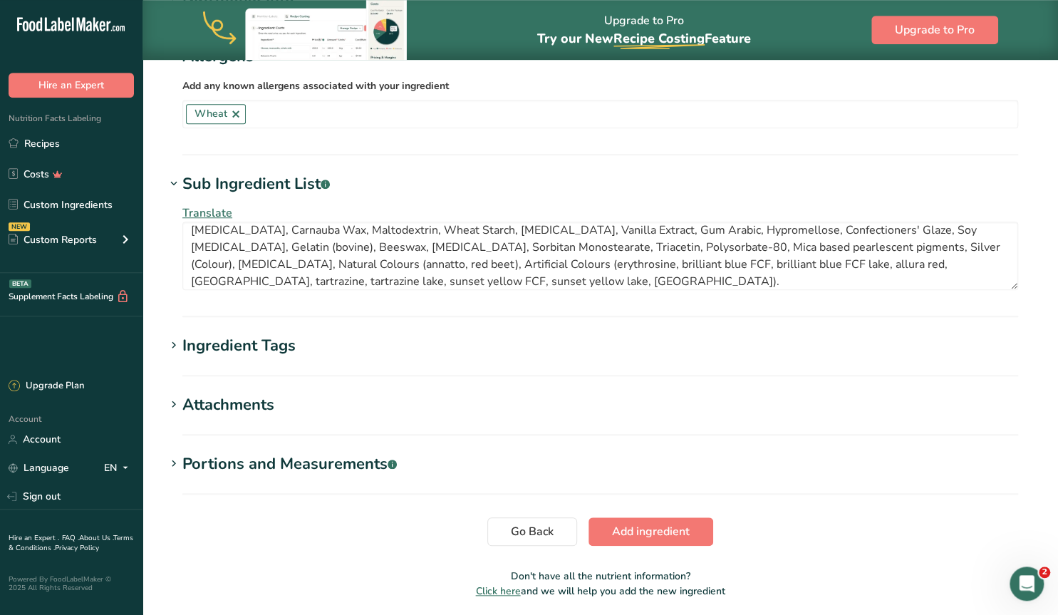
scroll to position [607, 0]
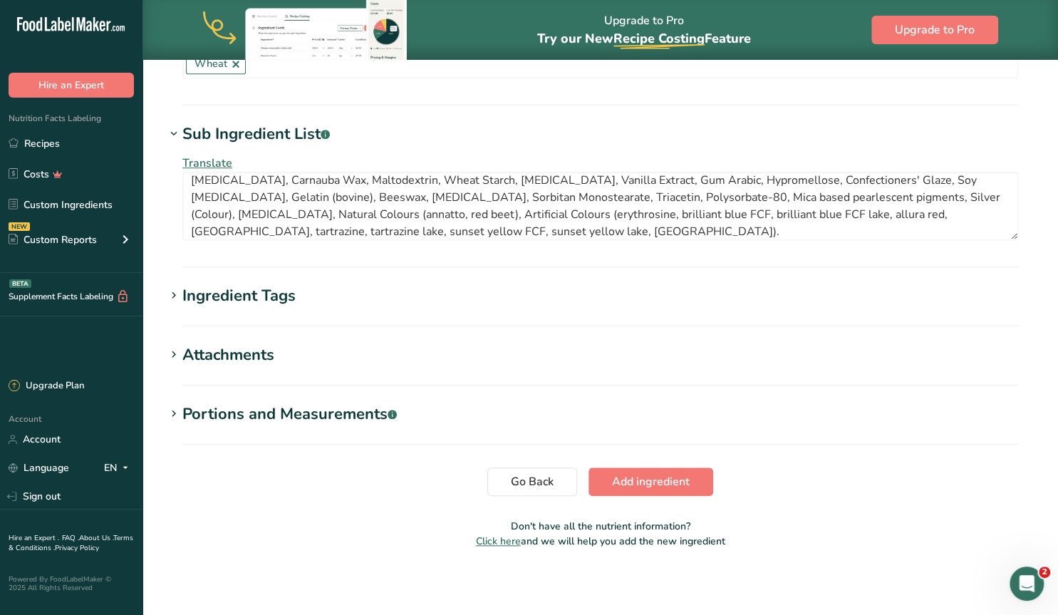
click at [173, 293] on icon at bounding box center [173, 296] width 13 height 20
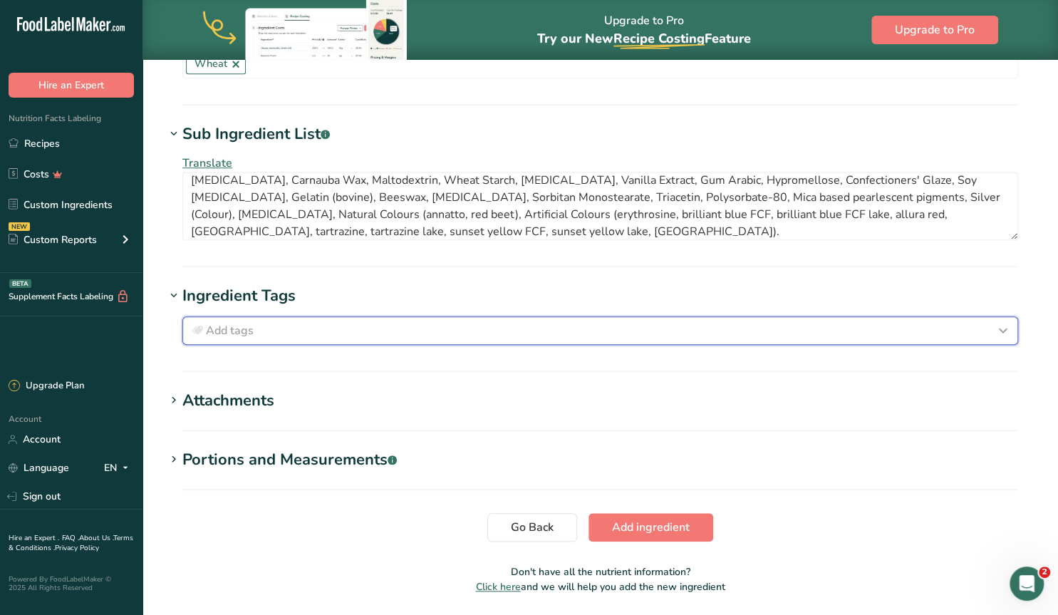
click at [208, 326] on span "Add tags" at bounding box center [230, 330] width 48 height 17
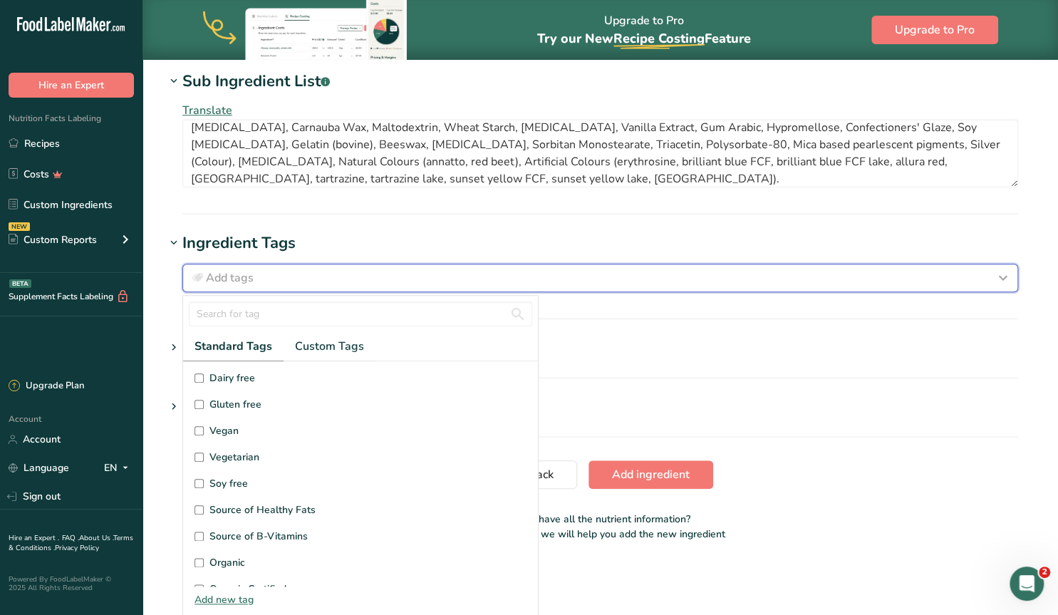
scroll to position [66, 0]
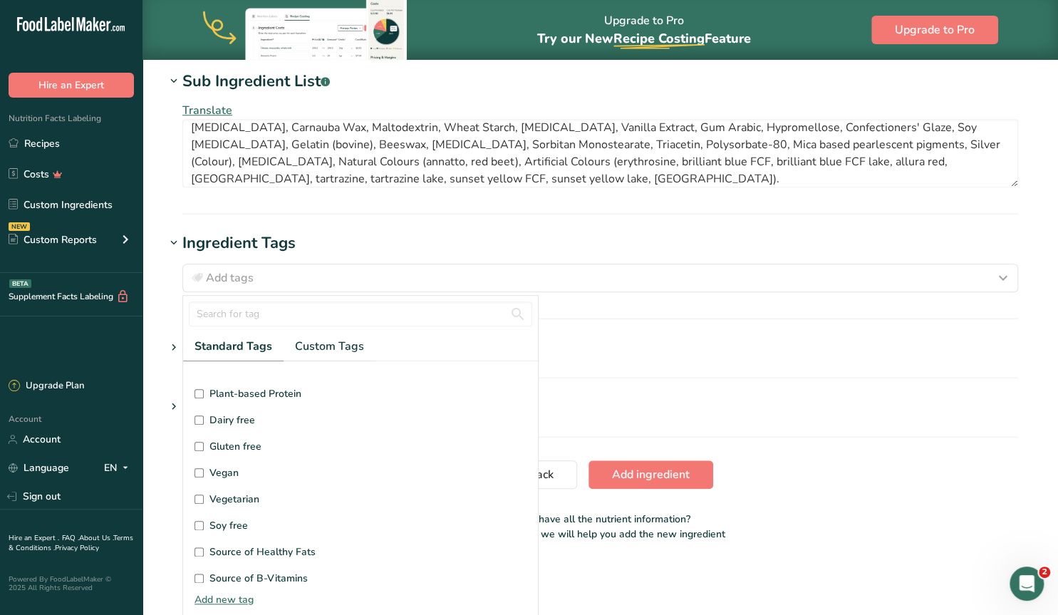
click at [199, 418] on input "Dairy free" at bounding box center [198, 419] width 9 height 9
checkbox input "true"
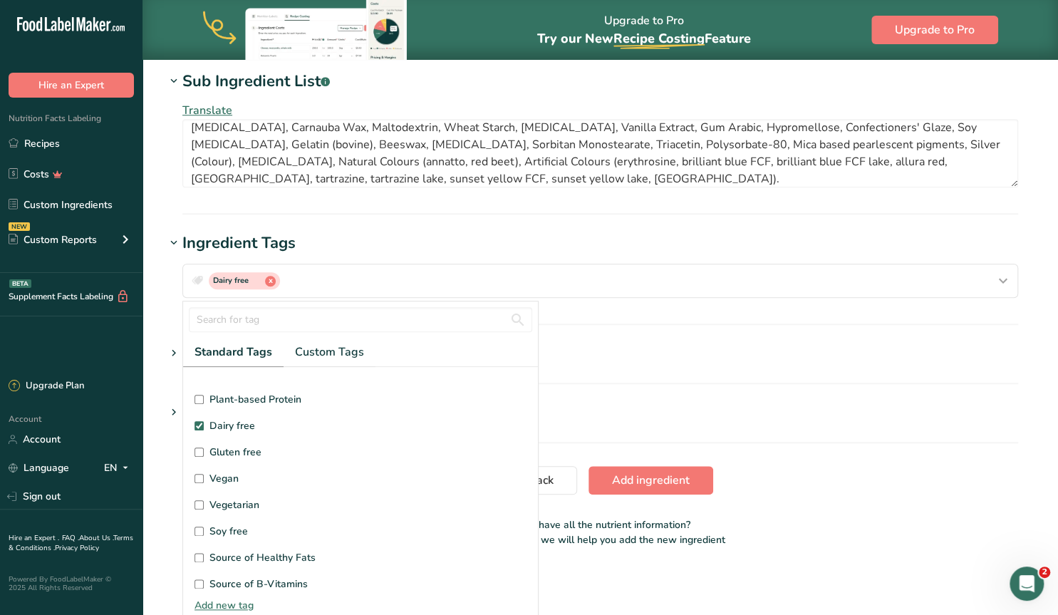
click at [196, 501] on input "Vegetarian" at bounding box center [198, 504] width 9 height 9
checkbox input "true"
click at [200, 475] on input "Vegan" at bounding box center [198, 478] width 9 height 9
checkbox input "true"
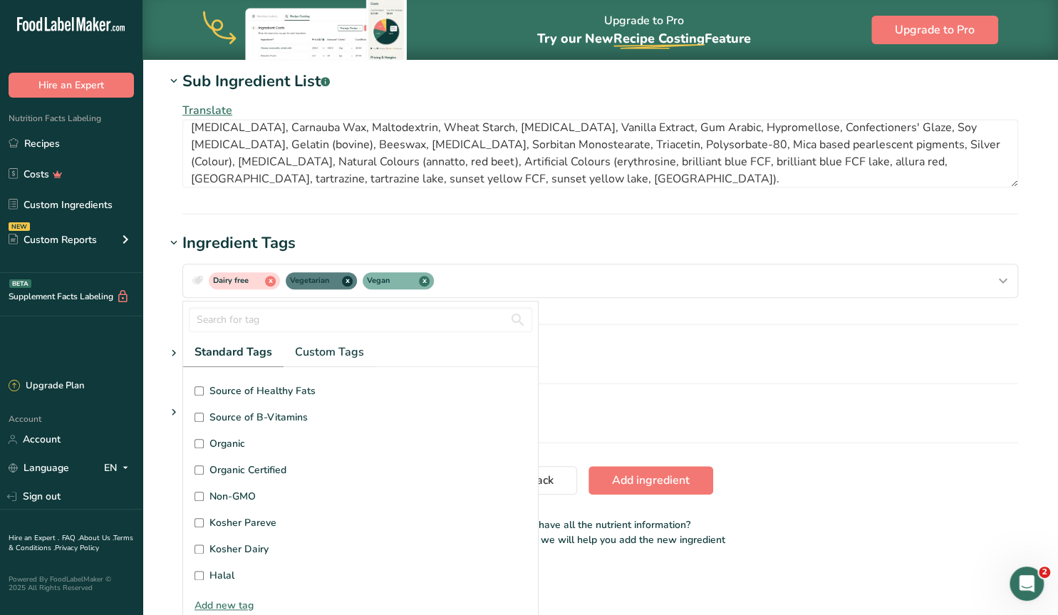
scroll to position [248, 0]
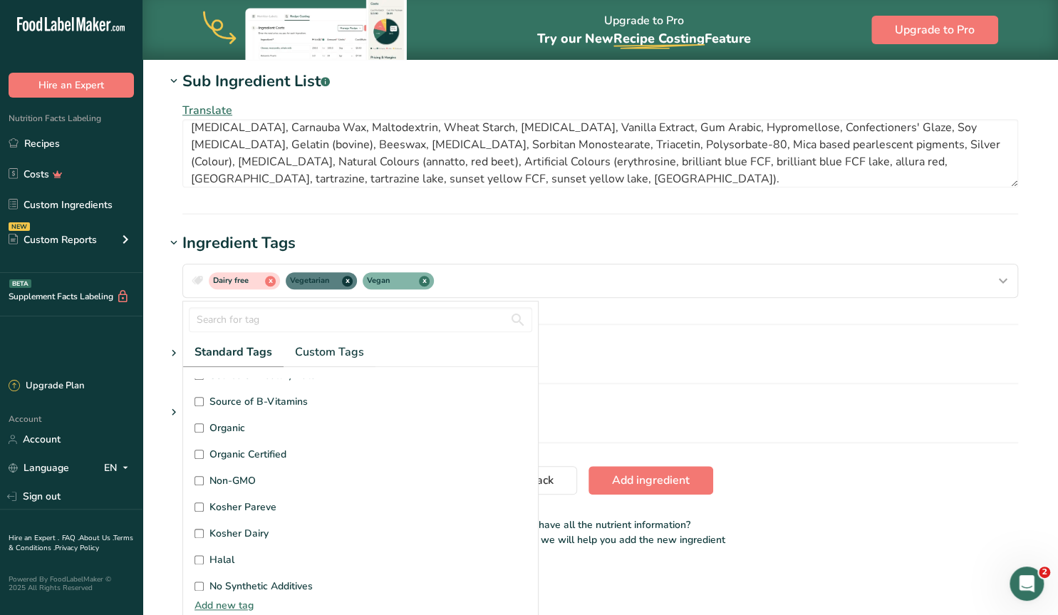
click at [199, 505] on input "Kosher Pareve" at bounding box center [198, 506] width 9 height 9
checkbox input "true"
click at [751, 343] on h1 "Attachments" at bounding box center [600, 354] width 870 height 24
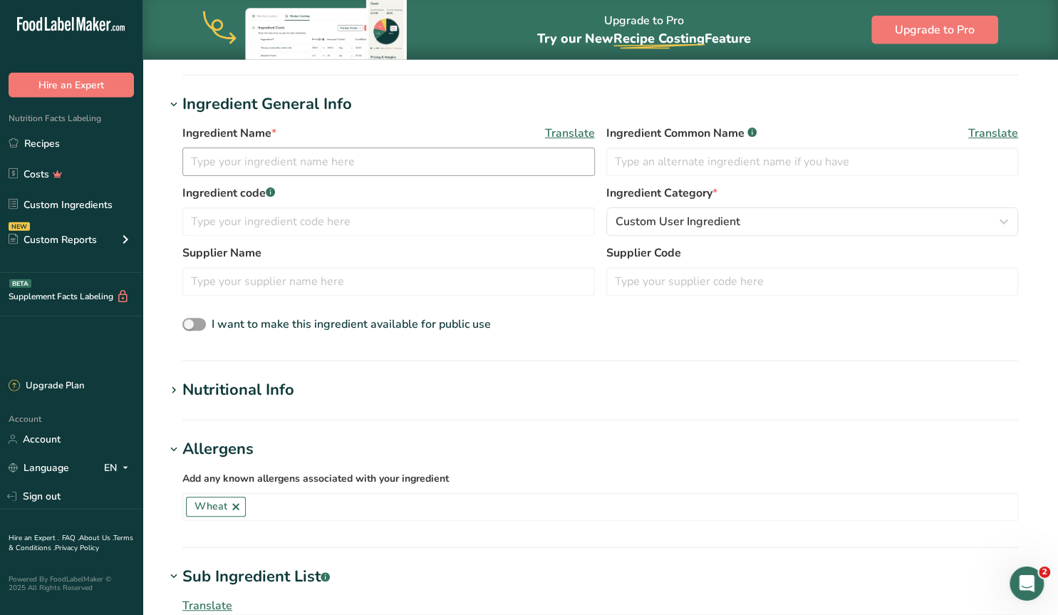
scroll to position [134, 0]
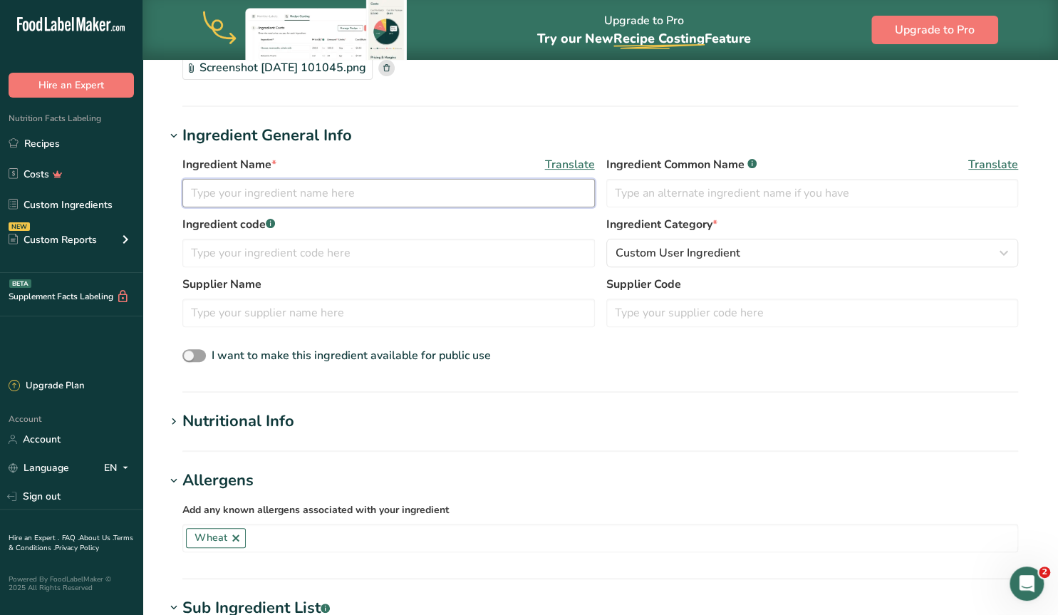
click at [284, 193] on input "text" at bounding box center [388, 193] width 412 height 28
type input "Flight of the Unicorn Sprinkle Medley"
type input "Unicorn Sprinkle Medley"
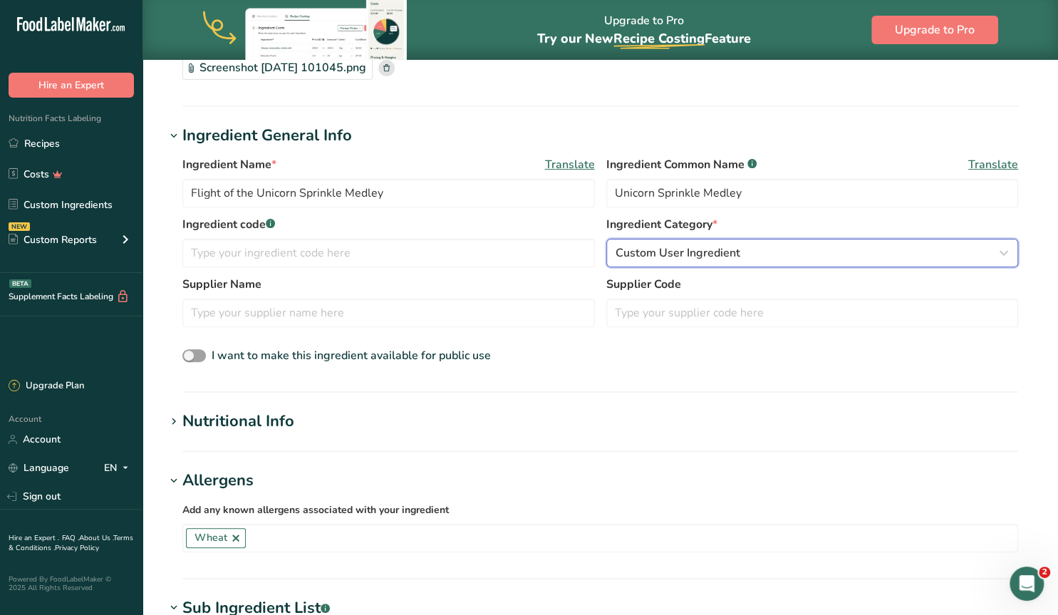
click at [631, 257] on span "Custom User Ingredient" at bounding box center [677, 252] width 125 height 17
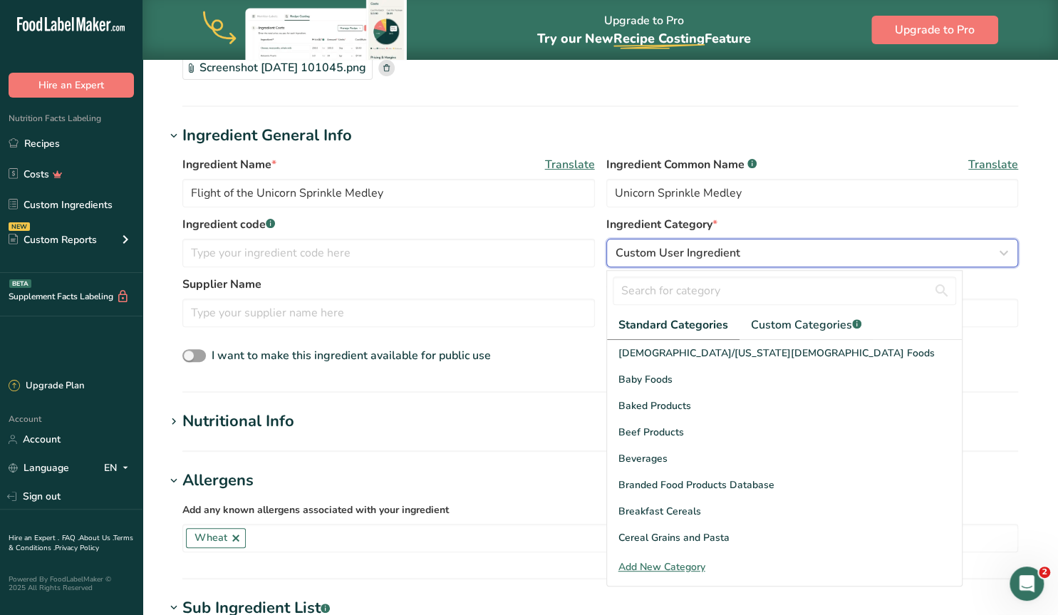
scroll to position [551, 0]
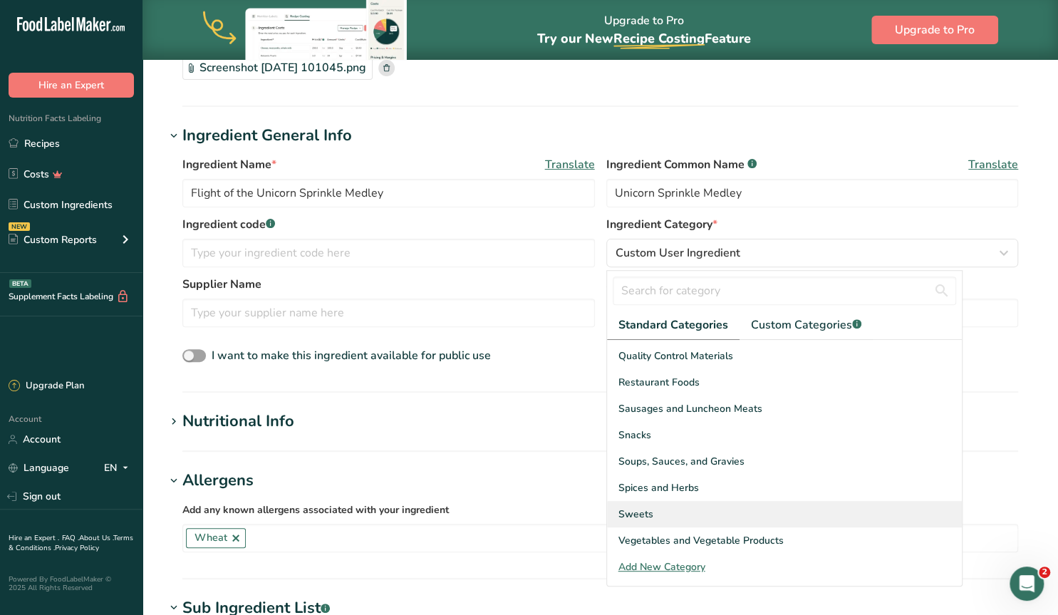
click at [633, 514] on span "Sweets" at bounding box center [635, 513] width 35 height 15
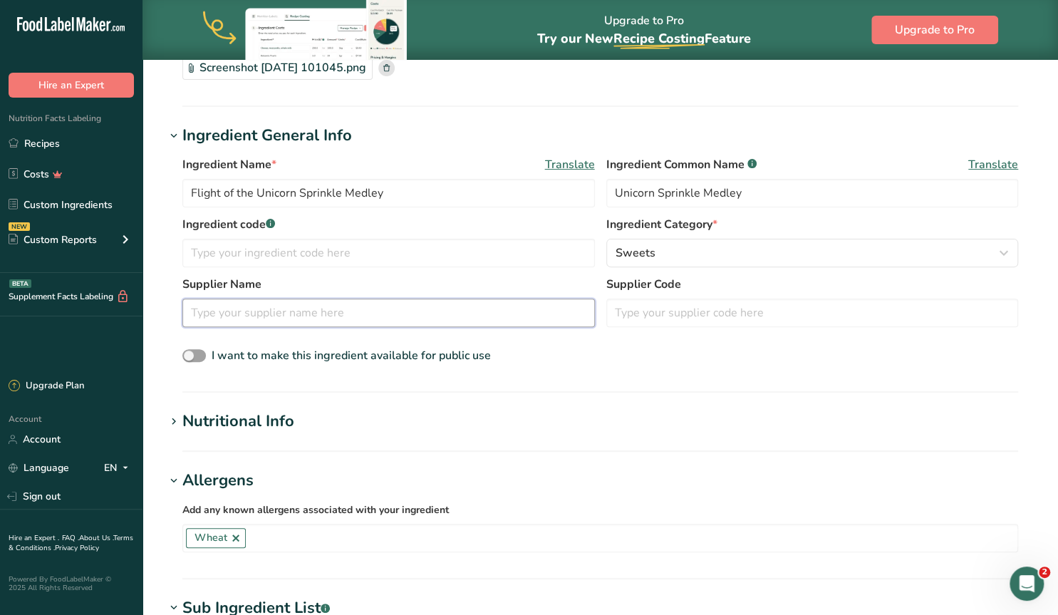
click at [322, 307] on input "text" at bounding box center [388, 312] width 412 height 28
type input "Sweetapolita"
click at [645, 316] on input "text" at bounding box center [812, 312] width 412 height 28
paste input "SD3204"
type input "SD3204"
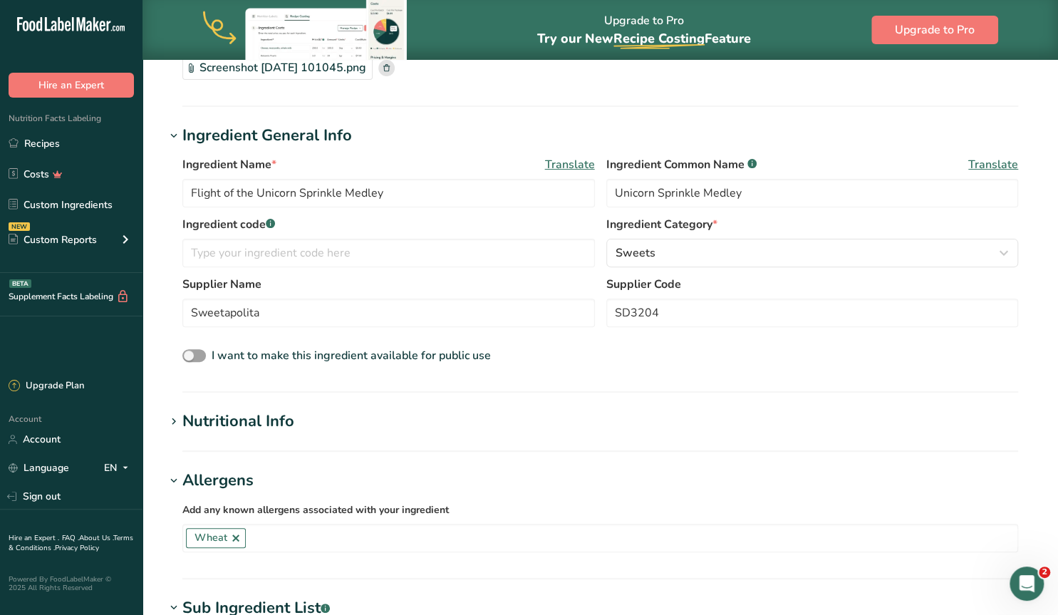
click at [565, 347] on div "I want to make this ingredient available for public use" at bounding box center [599, 356] width 835 height 19
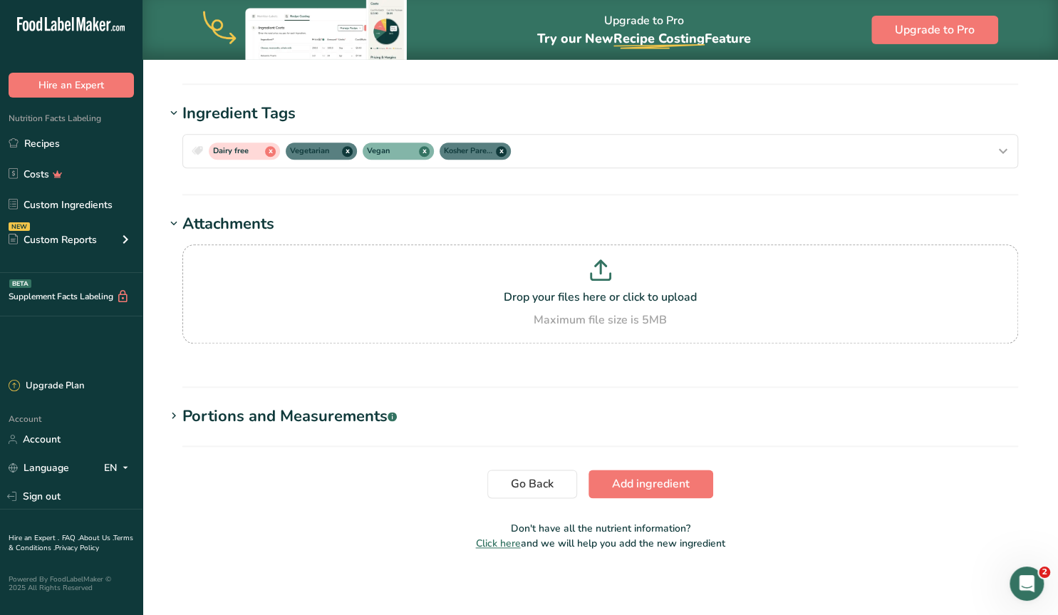
scroll to position [791, 0]
click at [639, 482] on span "Add ingredient" at bounding box center [651, 482] width 78 height 17
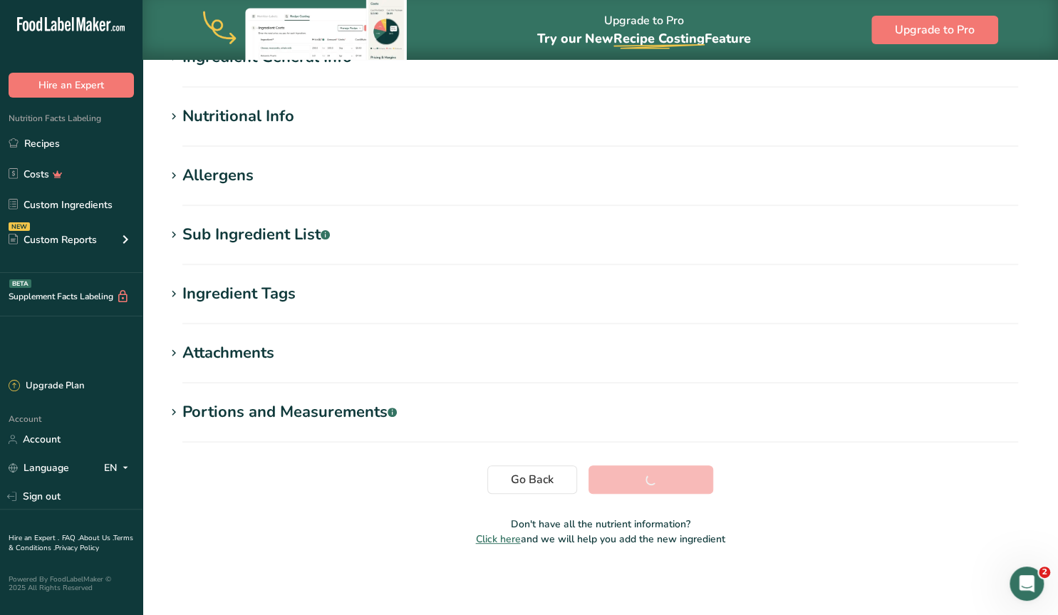
scroll to position [140, 0]
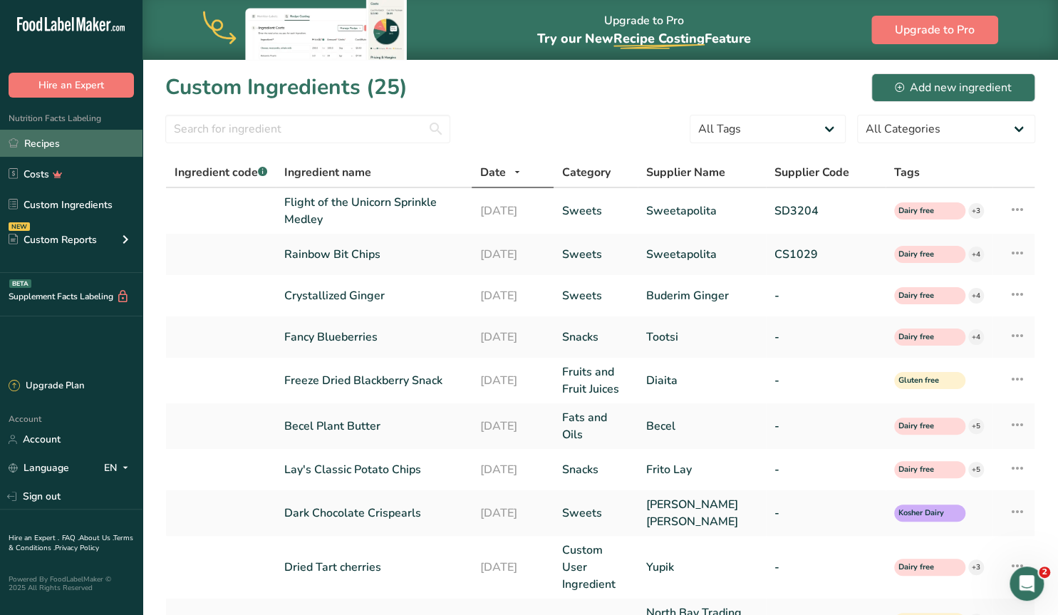
click at [42, 145] on link "Recipes" at bounding box center [71, 143] width 142 height 27
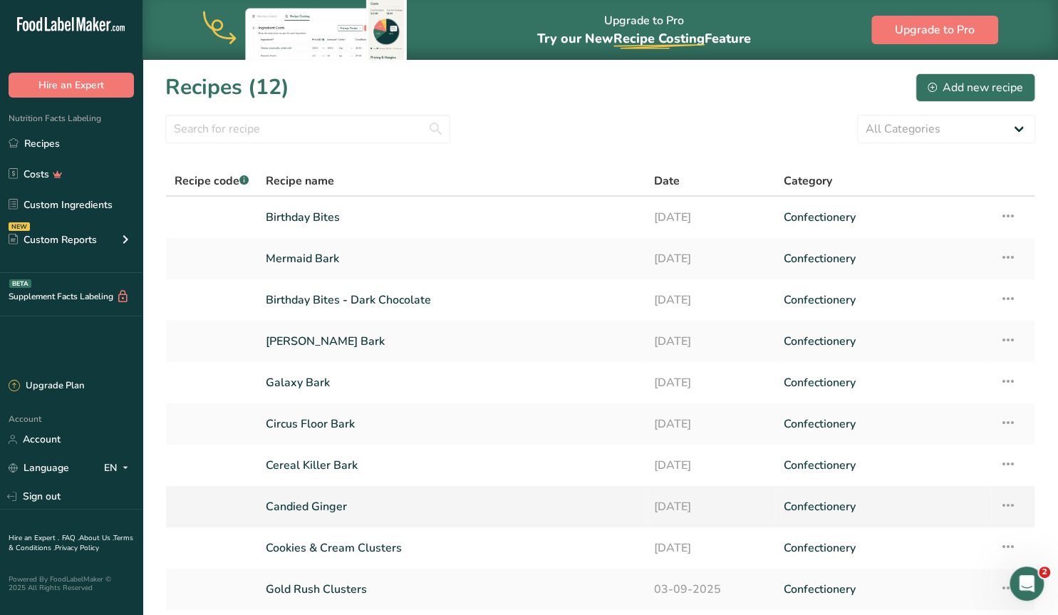
click at [1010, 499] on icon at bounding box center [1007, 505] width 17 height 26
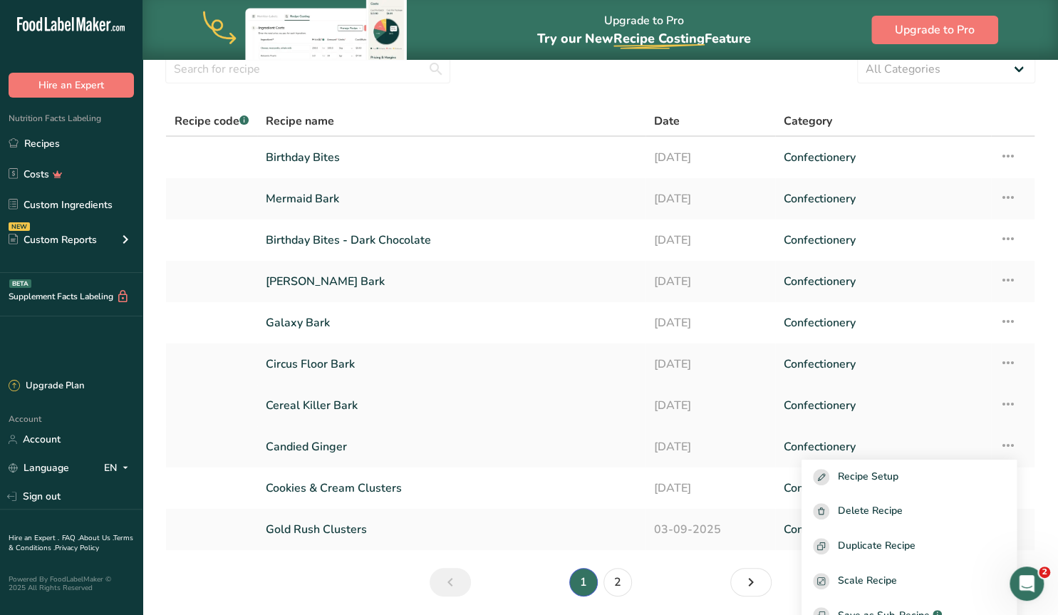
scroll to position [91, 0]
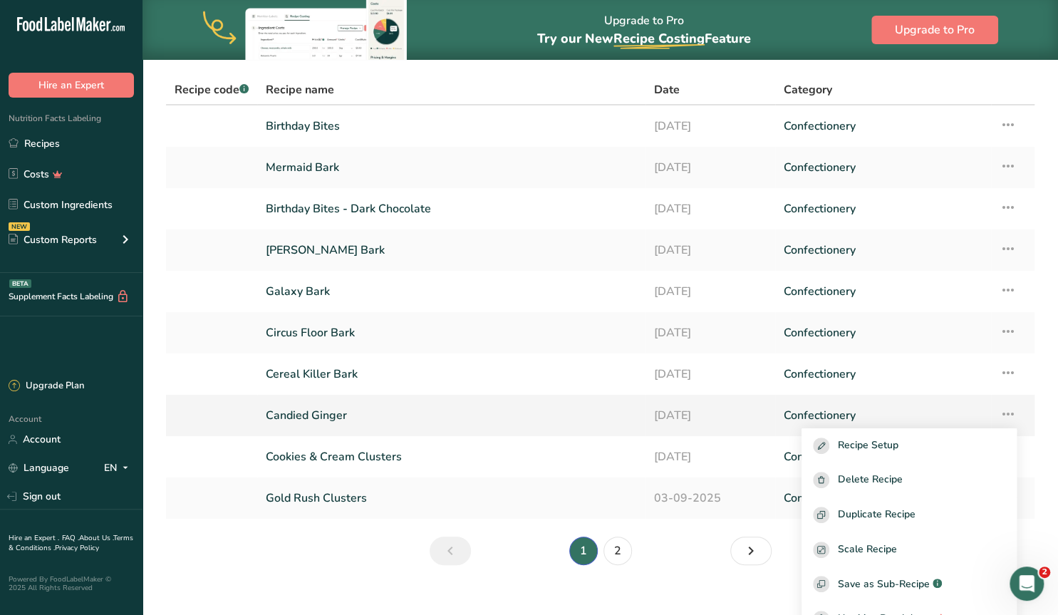
click at [328, 414] on link "Candied Ginger" at bounding box center [451, 415] width 371 height 30
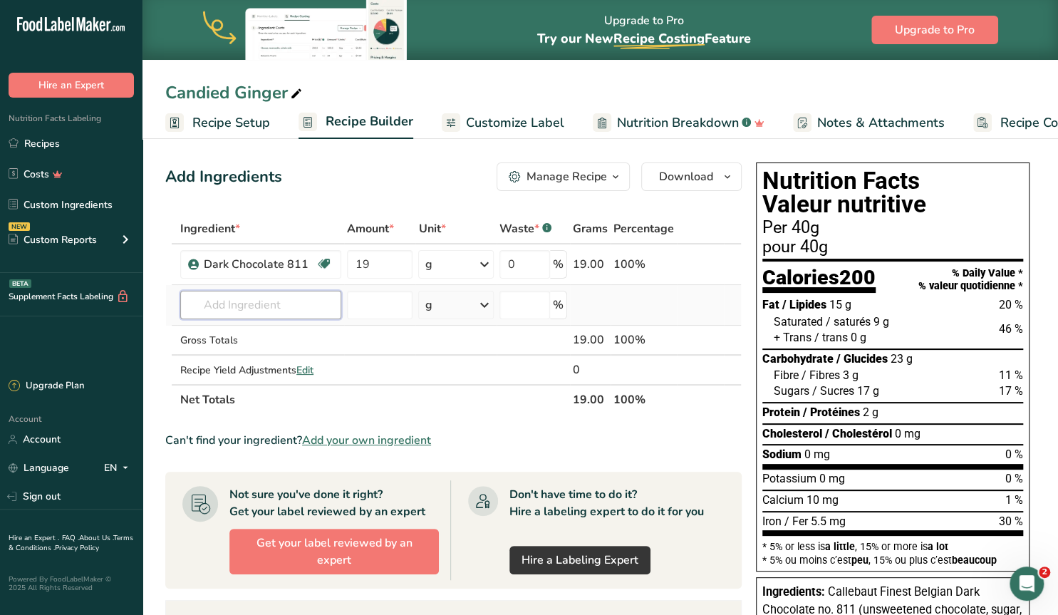
click at [229, 309] on input "text" at bounding box center [260, 305] width 161 height 28
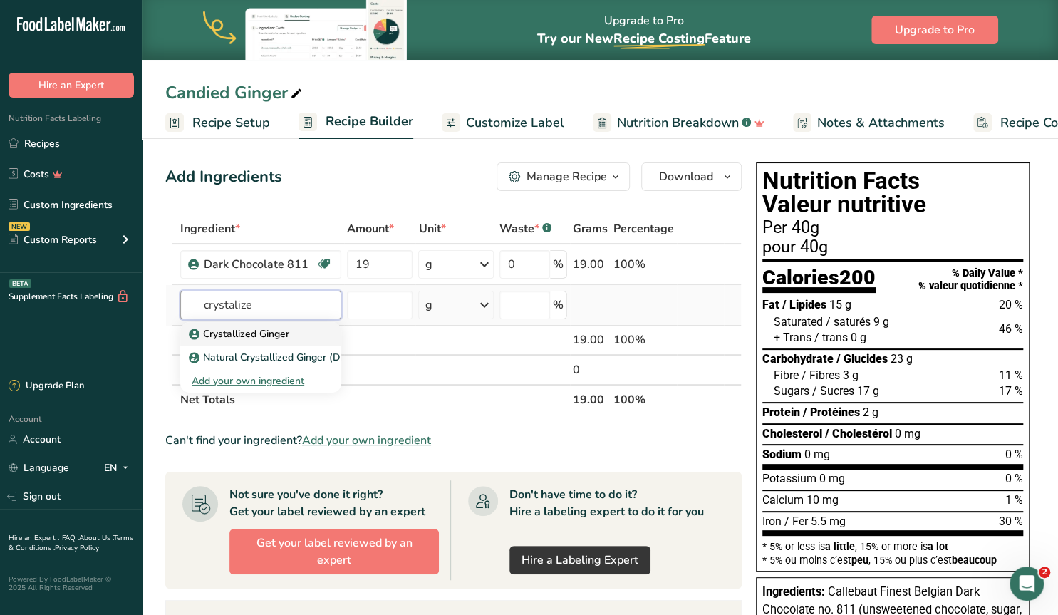
type input "crystalize"
click at [241, 328] on p "Crystallized Ginger" at bounding box center [241, 333] width 98 height 15
type input "Crystallized Ginger"
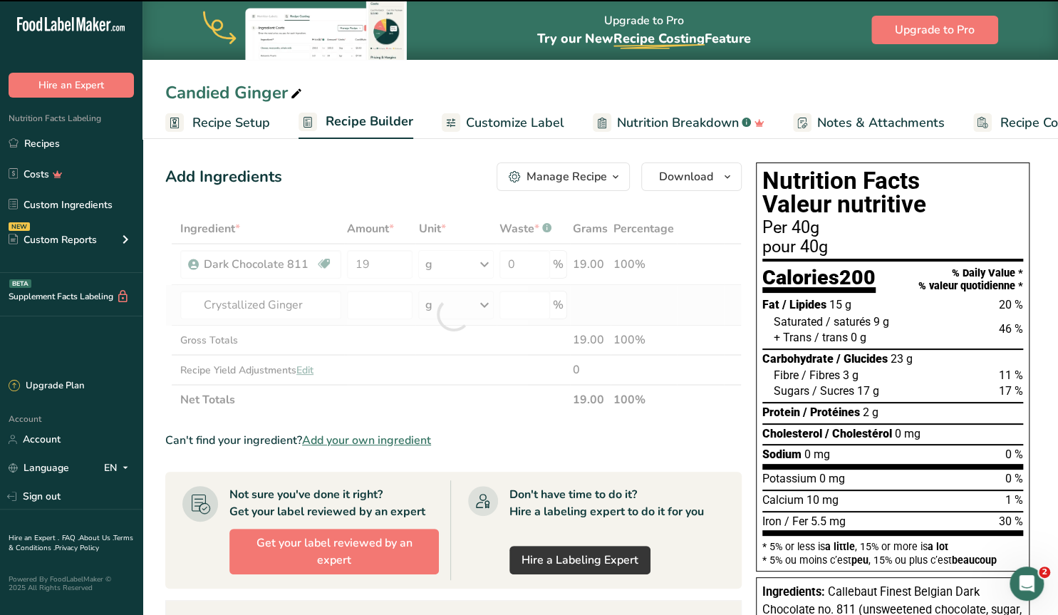
type input "0"
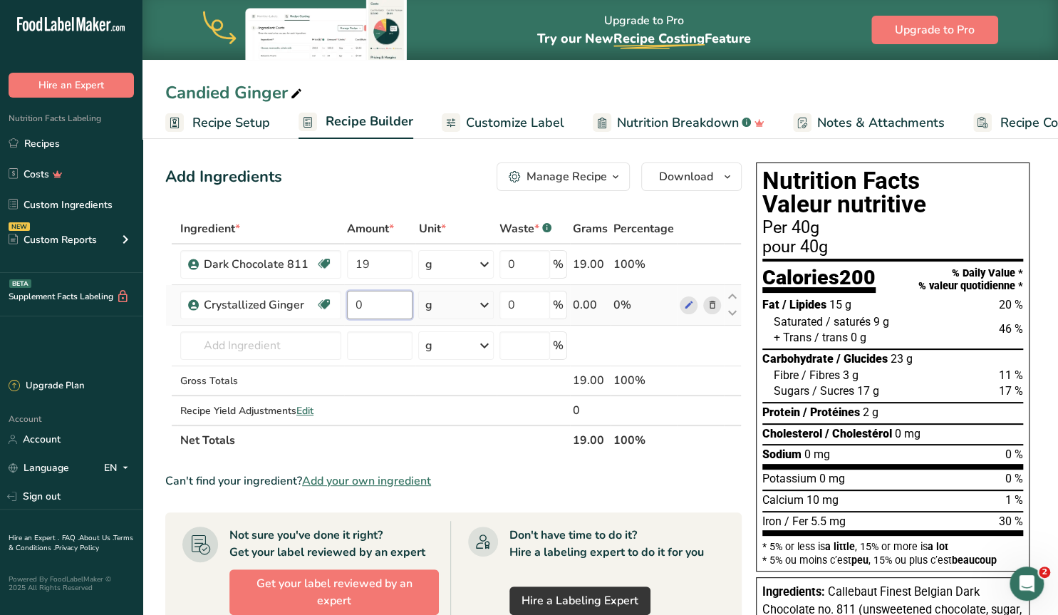
drag, startPoint x: 360, startPoint y: 306, endPoint x: 333, endPoint y: 304, distance: 27.8
click at [347, 304] on input "0" at bounding box center [380, 305] width 66 height 28
type input "21"
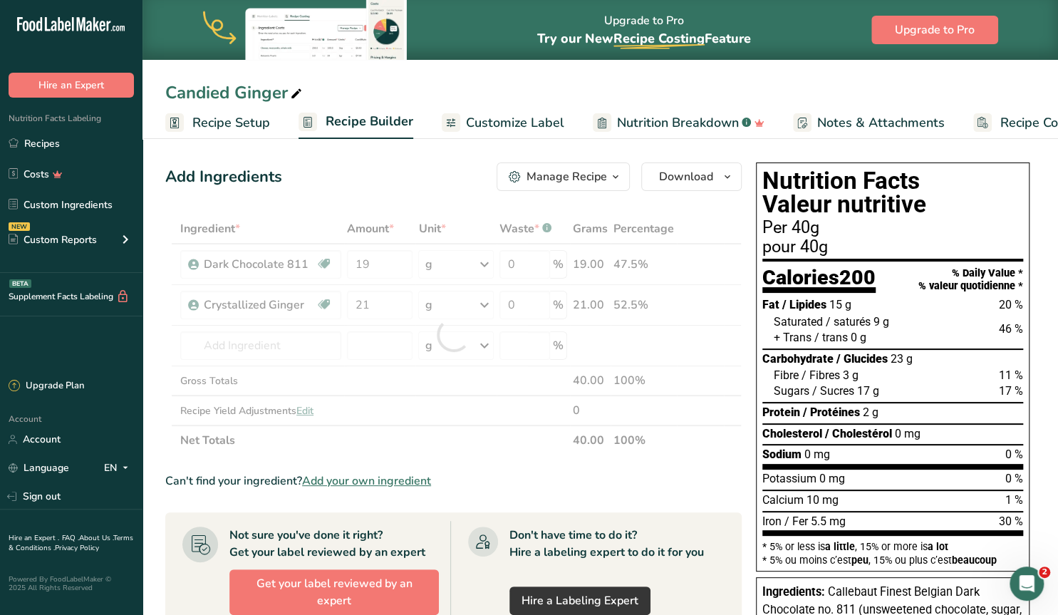
click at [157, 335] on section "Add Ingredients Manage Recipe Delete Recipe Duplicate Recipe Scale Recipe Save …" at bounding box center [599, 576] width 915 height 885
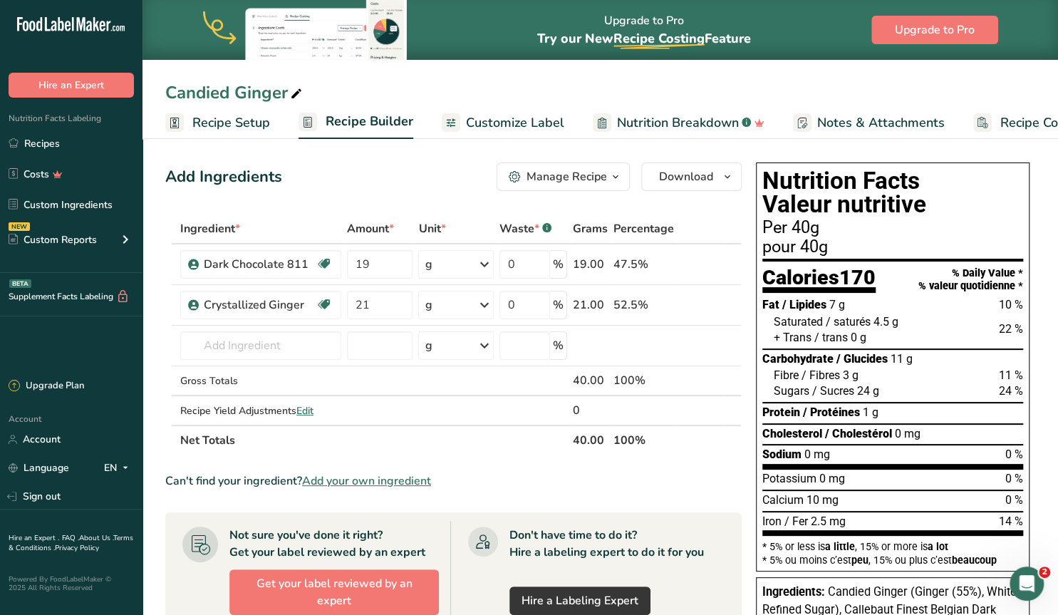
click at [499, 125] on span "Customize Label" at bounding box center [515, 122] width 98 height 19
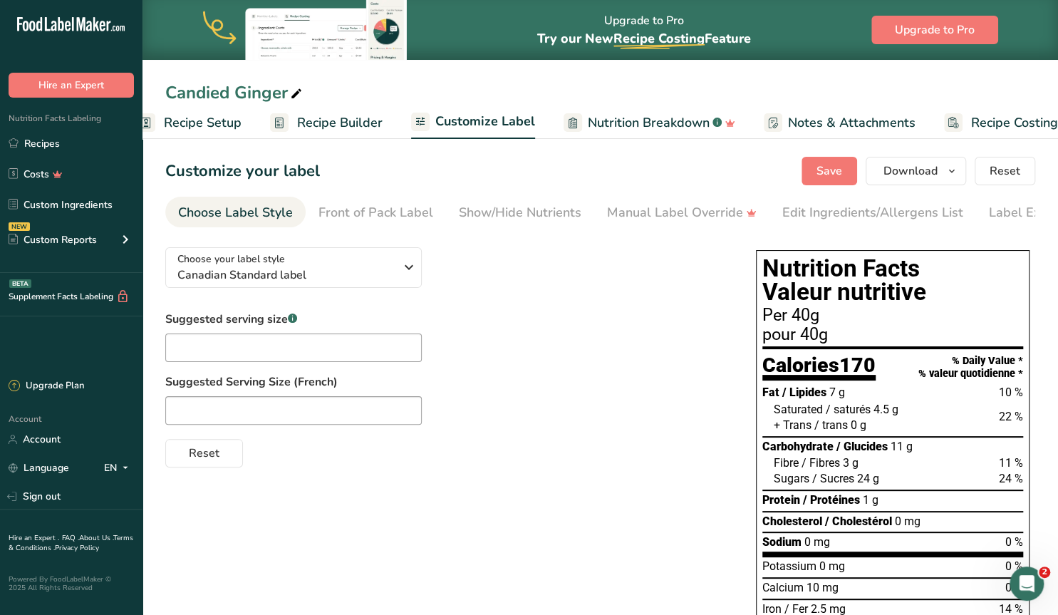
scroll to position [0, 65]
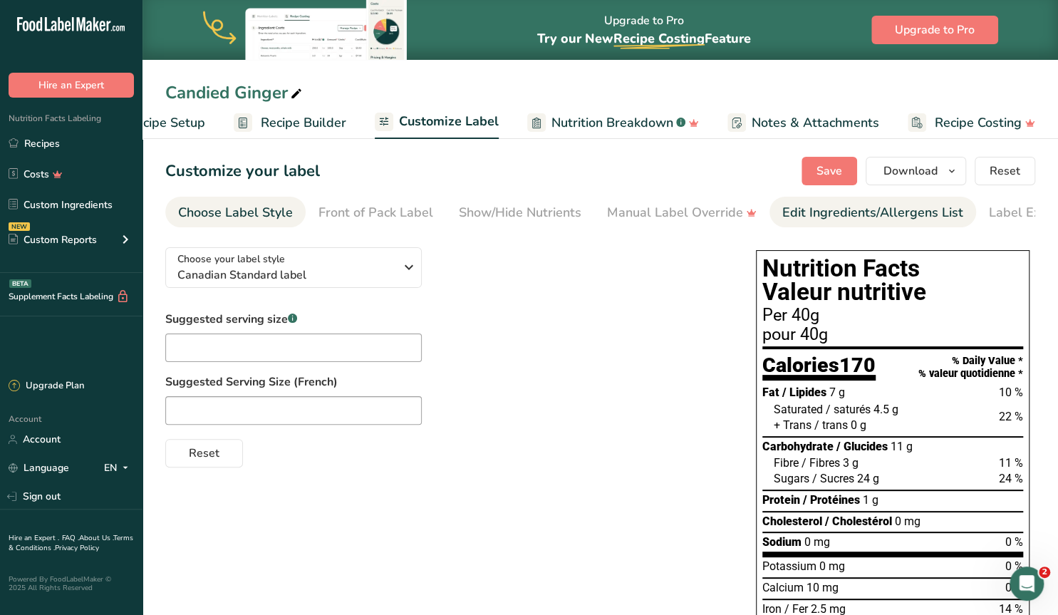
click at [817, 209] on div "Edit Ingredients/Allergens List" at bounding box center [872, 212] width 181 height 19
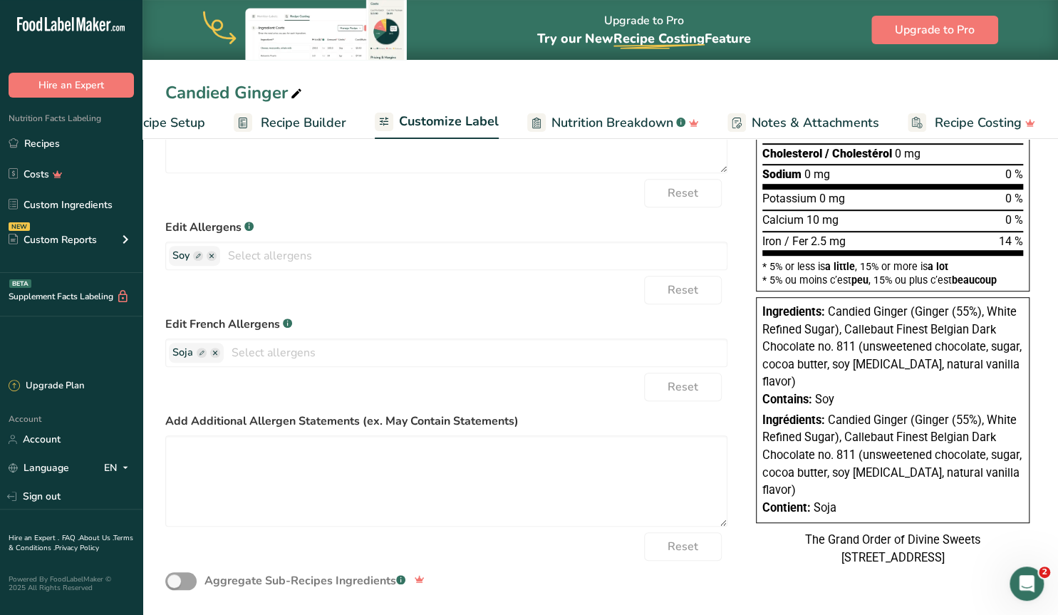
scroll to position [375, 0]
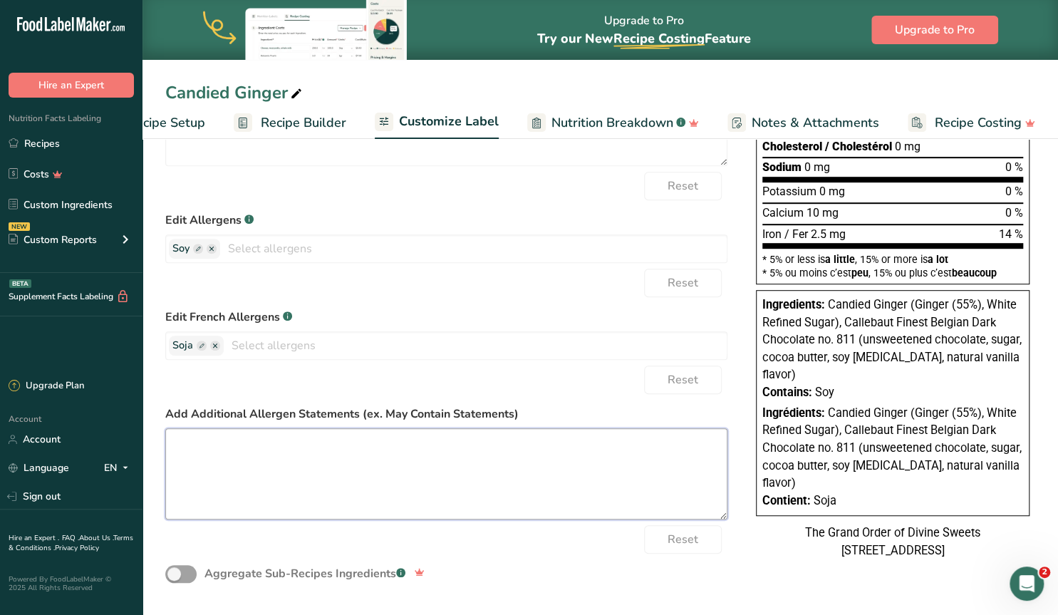
click at [204, 474] on textarea at bounding box center [446, 473] width 562 height 91
paste textarea "Vegan & Gluten Friendly. Contains soy, may contain trace amounts of other aller…"
drag, startPoint x: 382, startPoint y: 439, endPoint x: 303, endPoint y: 439, distance: 79.1
click at [303, 439] on textarea "Vegan & Gluten Friendly. Contains soy, may contain trace amounts of other aller…" at bounding box center [446, 473] width 562 height 91
click at [546, 444] on textarea "Vegan & Gluten Friendly. May contain trace amounts of other allergens" at bounding box center [446, 473] width 562 height 91
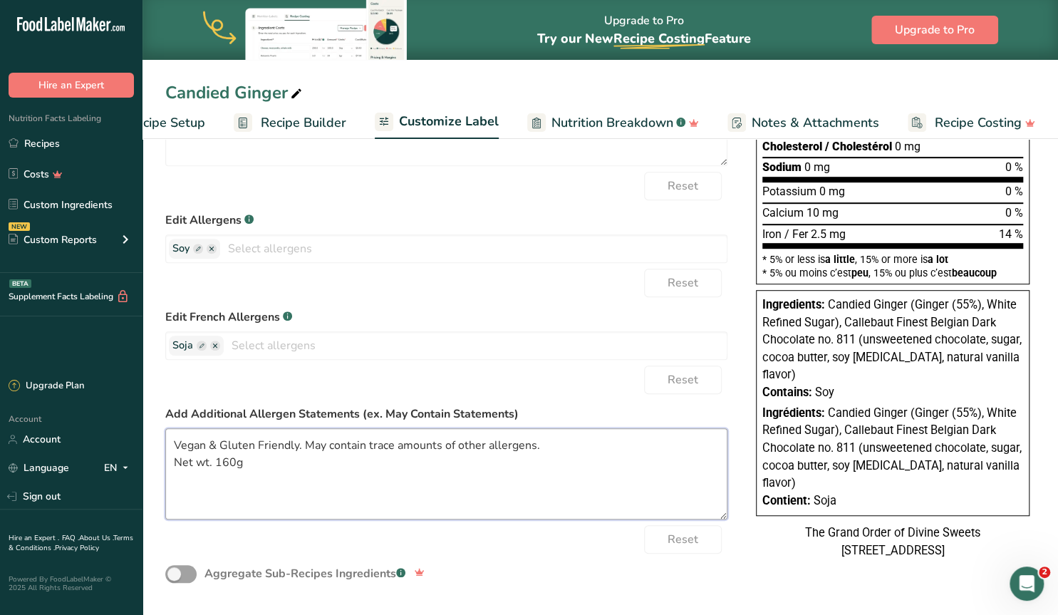
type textarea "Vegan & Gluten Friendly. May contain trace amounts of other allergens. Net wt. …"
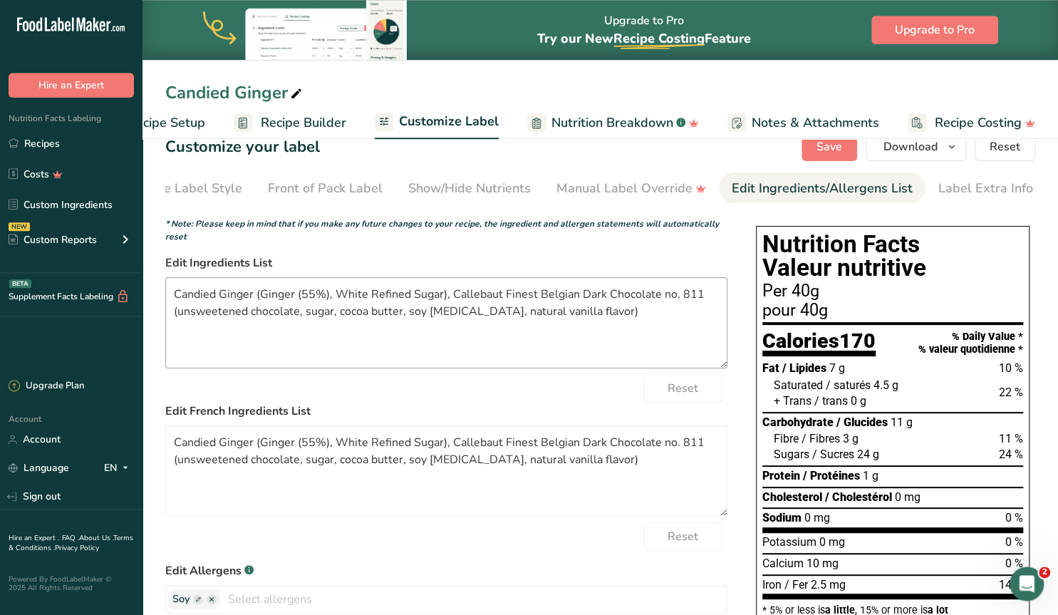
scroll to position [0, 0]
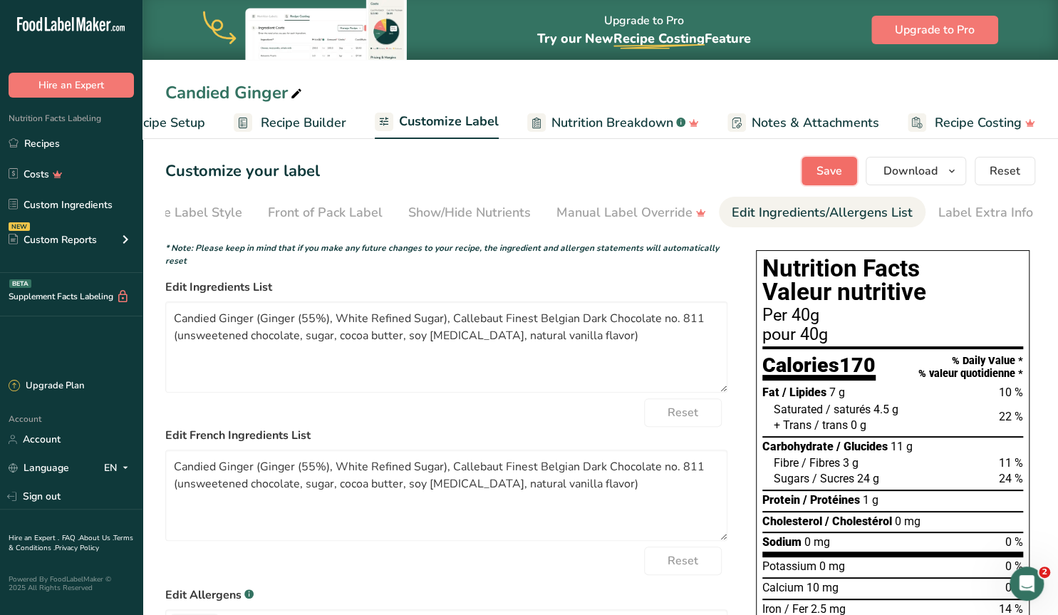
click at [823, 174] on span "Save" at bounding box center [829, 170] width 26 height 17
click at [278, 127] on span "Recipe Builder" at bounding box center [303, 122] width 85 height 19
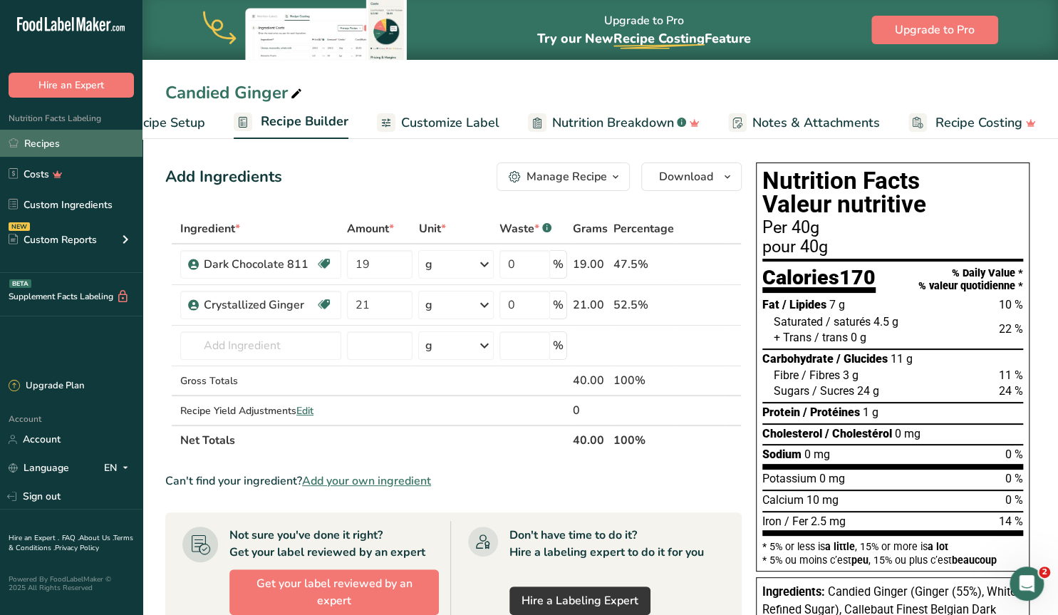
click at [49, 135] on link "Recipes" at bounding box center [71, 143] width 142 height 27
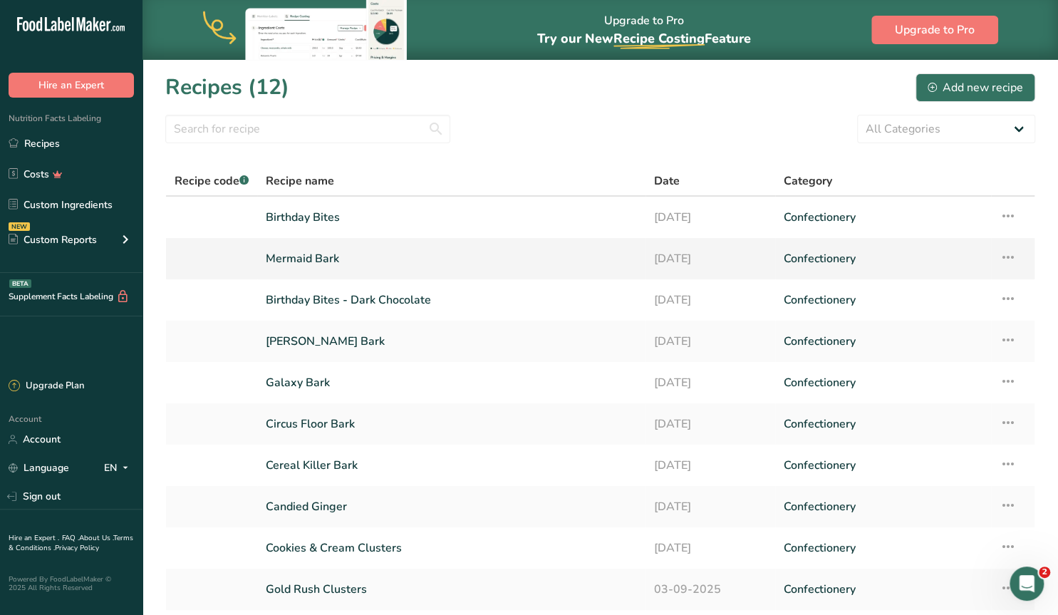
click at [308, 254] on link "Mermaid Bark" at bounding box center [451, 259] width 371 height 30
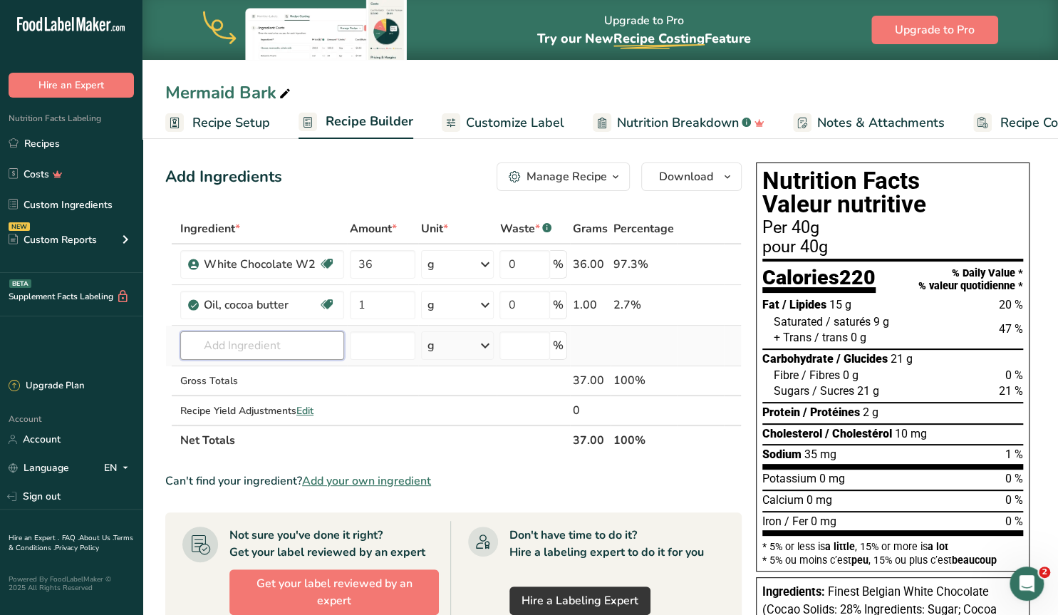
click at [239, 340] on input "text" at bounding box center [262, 345] width 164 height 28
type input "unicorn"
click at [251, 375] on p "Flight of the Unicorn Sprinkle Medley" at bounding box center [282, 374] width 181 height 15
type input "Flight of the Unicorn Sprinkle Medley"
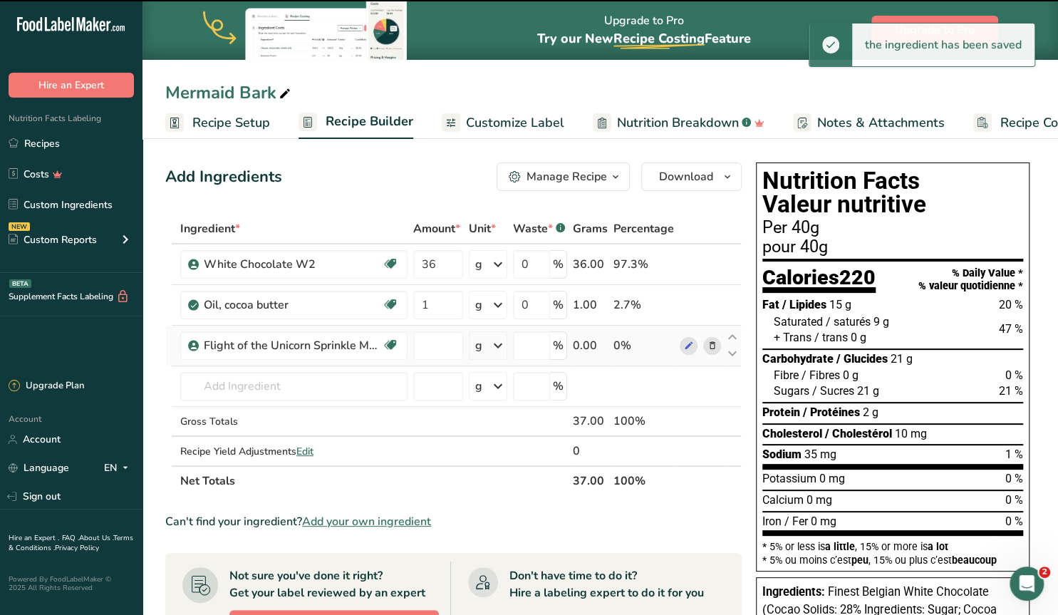
type input "0"
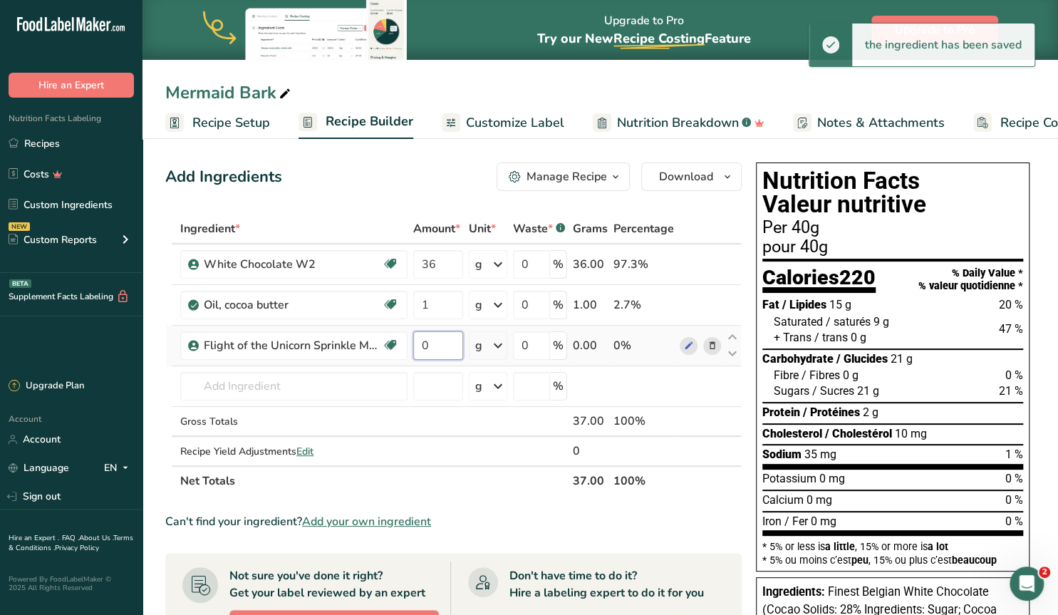
click at [445, 346] on input "0" at bounding box center [438, 345] width 50 height 28
drag, startPoint x: 429, startPoint y: 340, endPoint x: 394, endPoint y: 335, distance: 35.9
click at [413, 335] on input "0" at bounding box center [438, 345] width 50 height 28
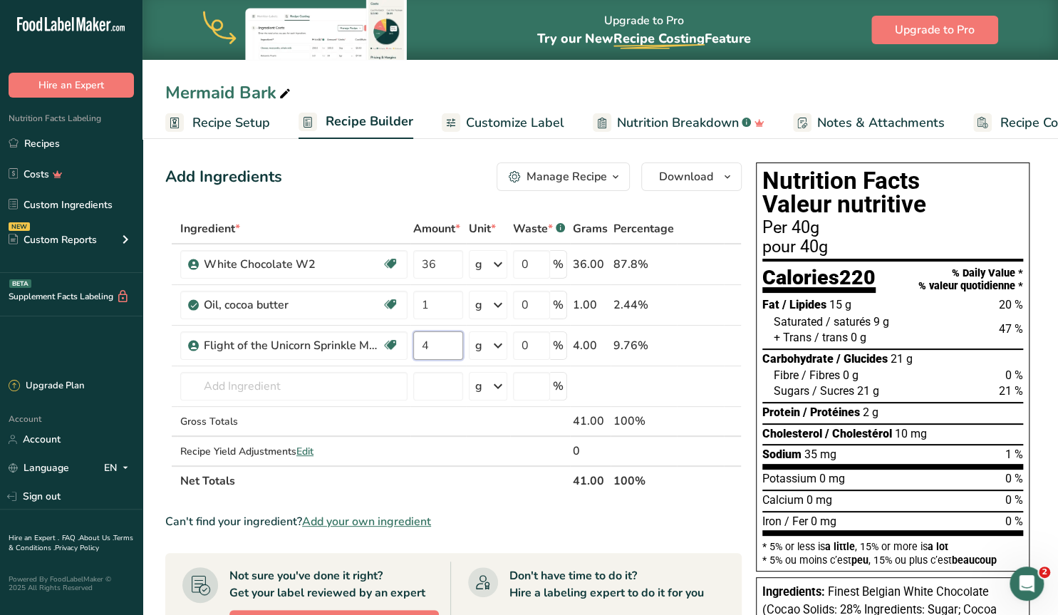
type input "4"
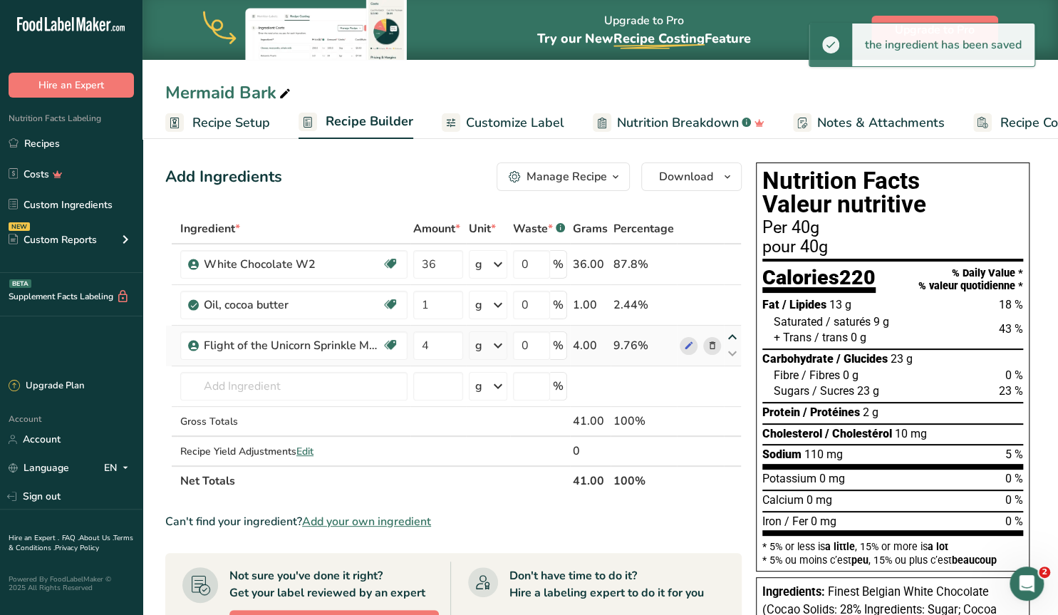
click at [731, 334] on icon at bounding box center [732, 337] width 17 height 11
type input "4"
type input "1"
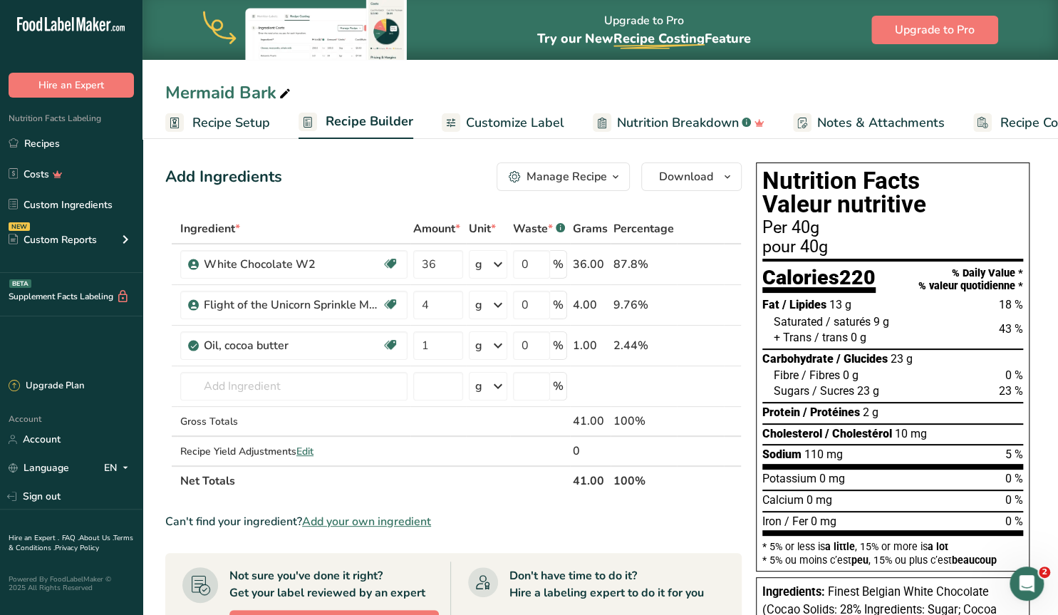
click at [526, 118] on span "Customize Label" at bounding box center [515, 122] width 98 height 19
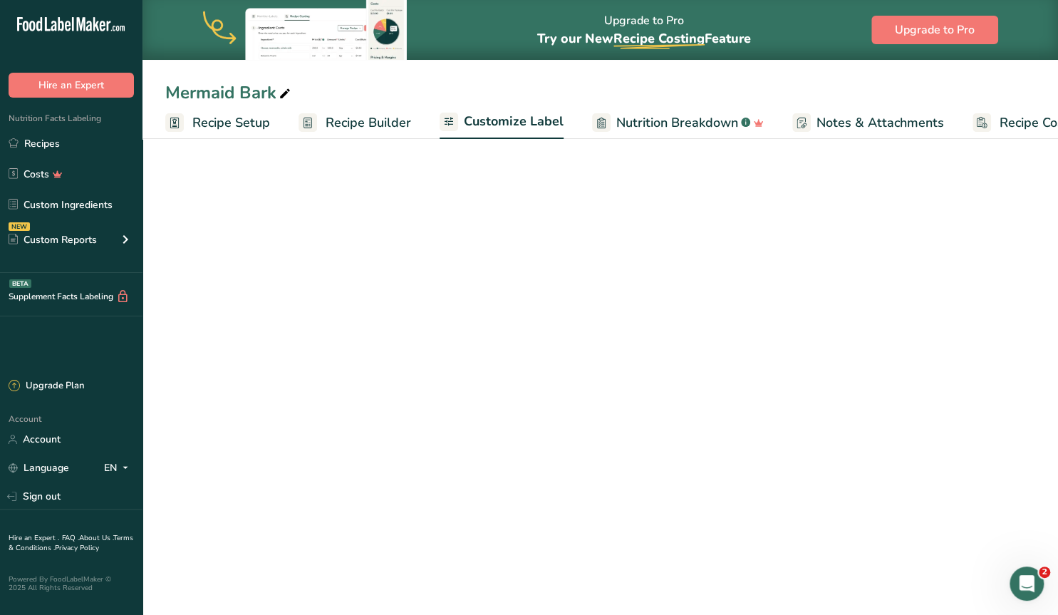
scroll to position [0, 65]
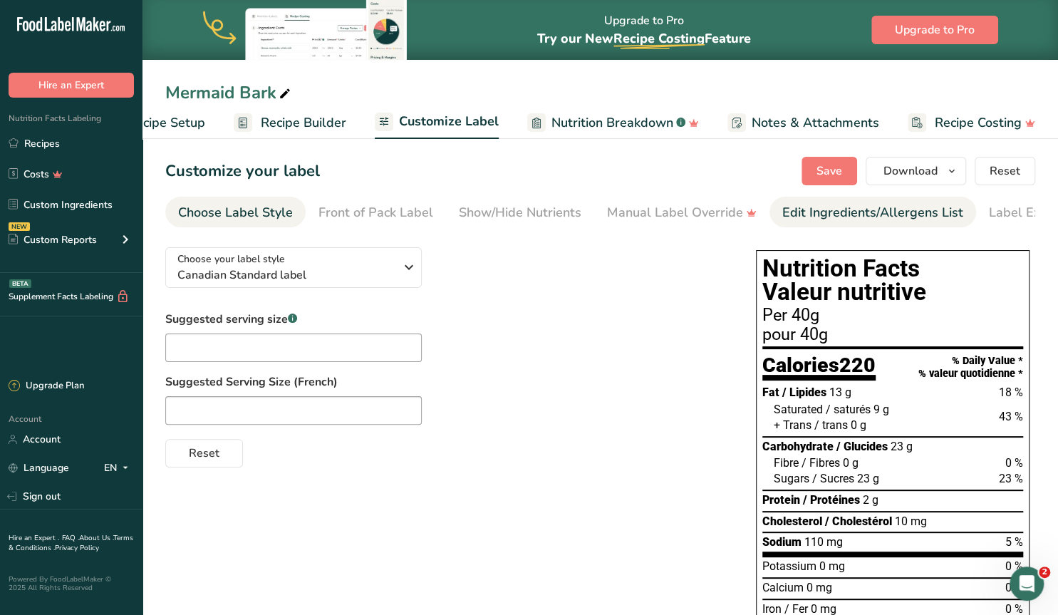
click at [798, 216] on div "Edit Ingredients/Allergens List" at bounding box center [872, 212] width 181 height 19
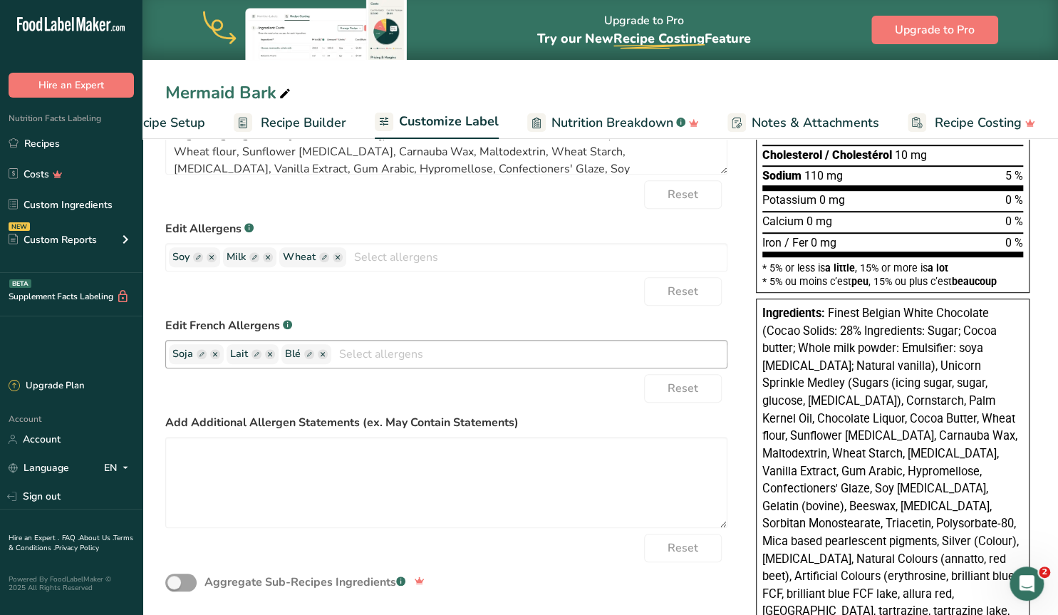
scroll to position [370, 0]
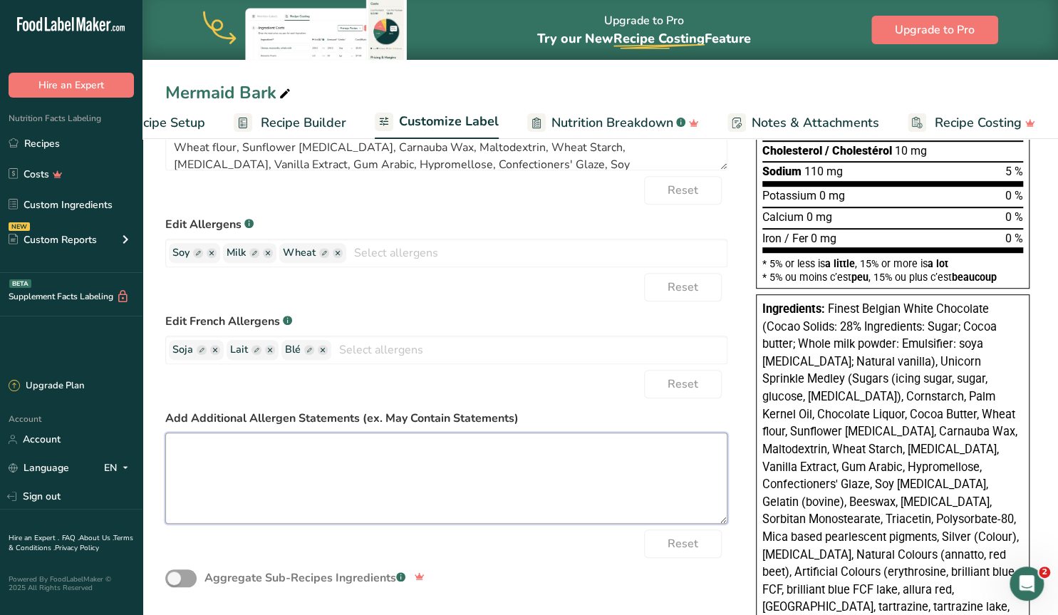
click at [252, 460] on textarea at bounding box center [446, 477] width 562 height 91
paste textarea "Vegan & Gluten Friendly. Contains soy, may contain trace amounts of other aller…"
drag, startPoint x: 380, startPoint y: 444, endPoint x: 172, endPoint y: 437, distance: 208.1
click at [172, 437] on textarea "Vegan & Gluten Friendly. Contains soy, may contain trace amounts of other aller…" at bounding box center [446, 477] width 562 height 91
click at [427, 449] on textarea "May contain trace amounts of other allergens" at bounding box center [446, 477] width 562 height 91
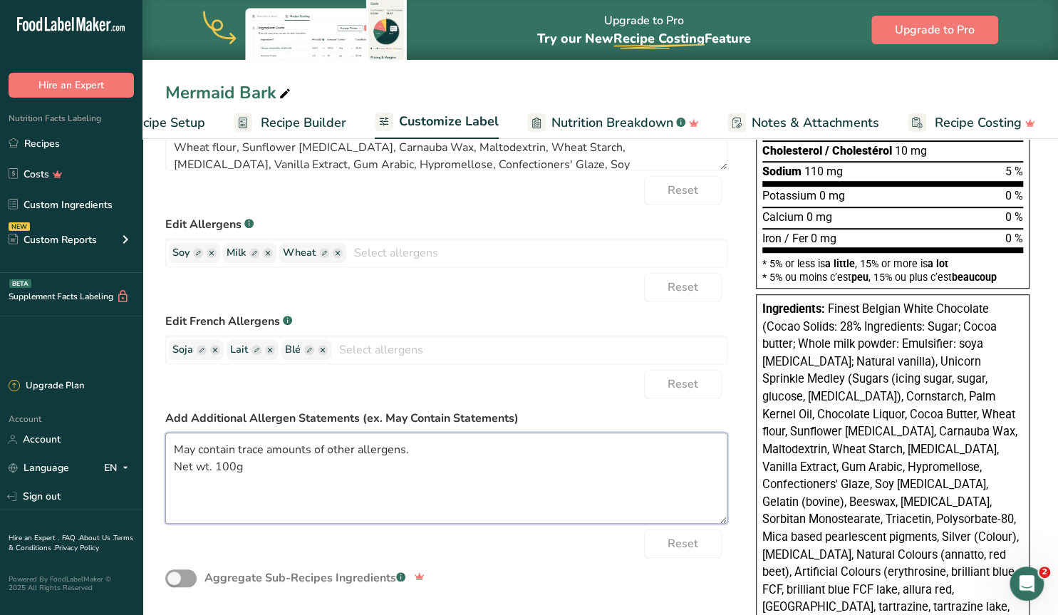
type textarea "May contain trace amounts of other allergens. Net wt. 100g"
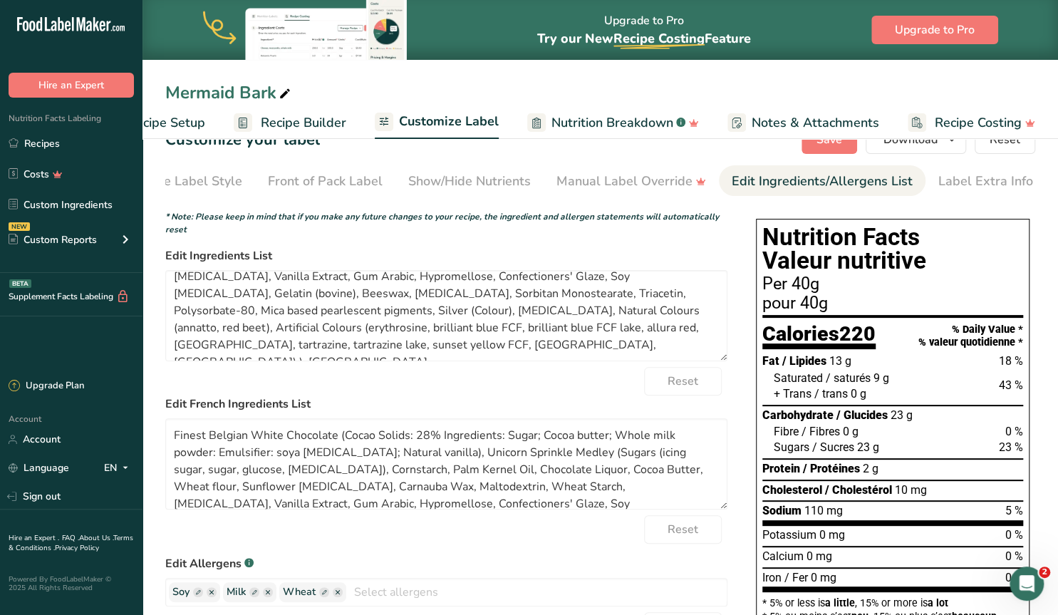
scroll to position [0, 0]
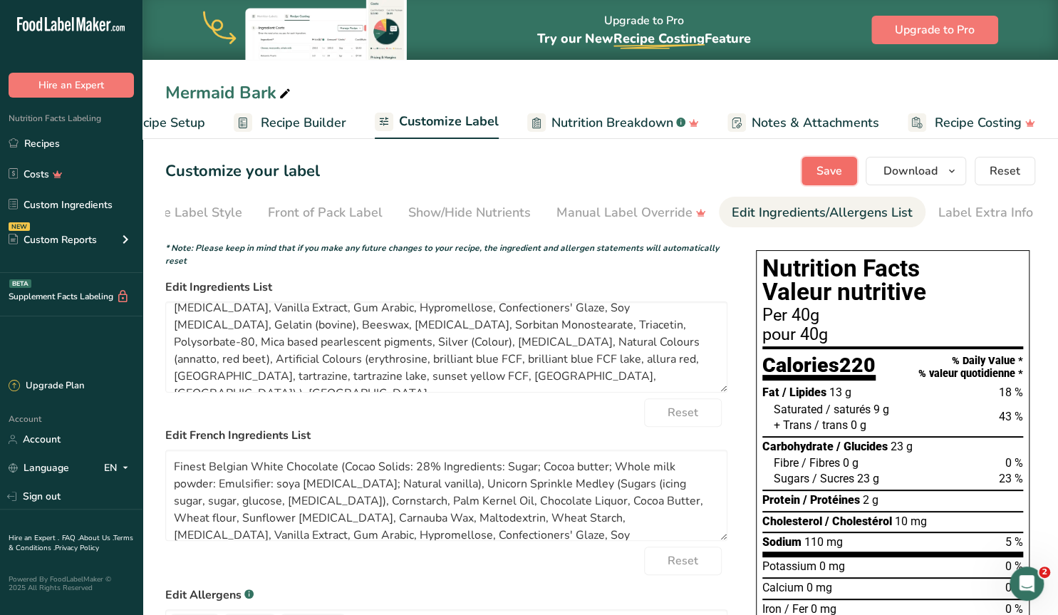
click at [837, 173] on span "Save" at bounding box center [829, 170] width 26 height 17
click at [280, 127] on span "Recipe Builder" at bounding box center [303, 122] width 85 height 19
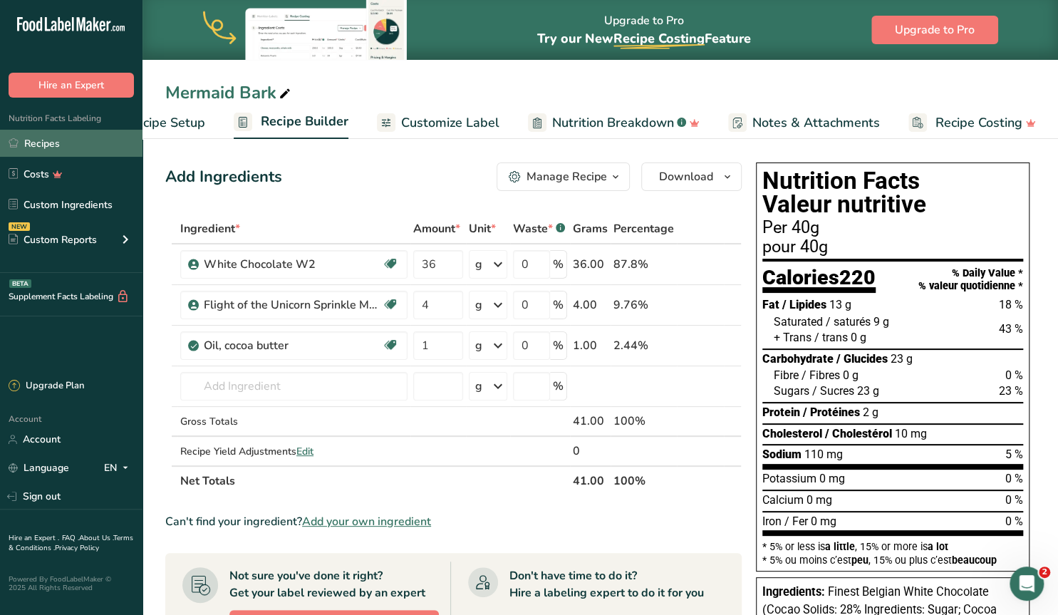
click at [56, 143] on link "Recipes" at bounding box center [71, 143] width 142 height 27
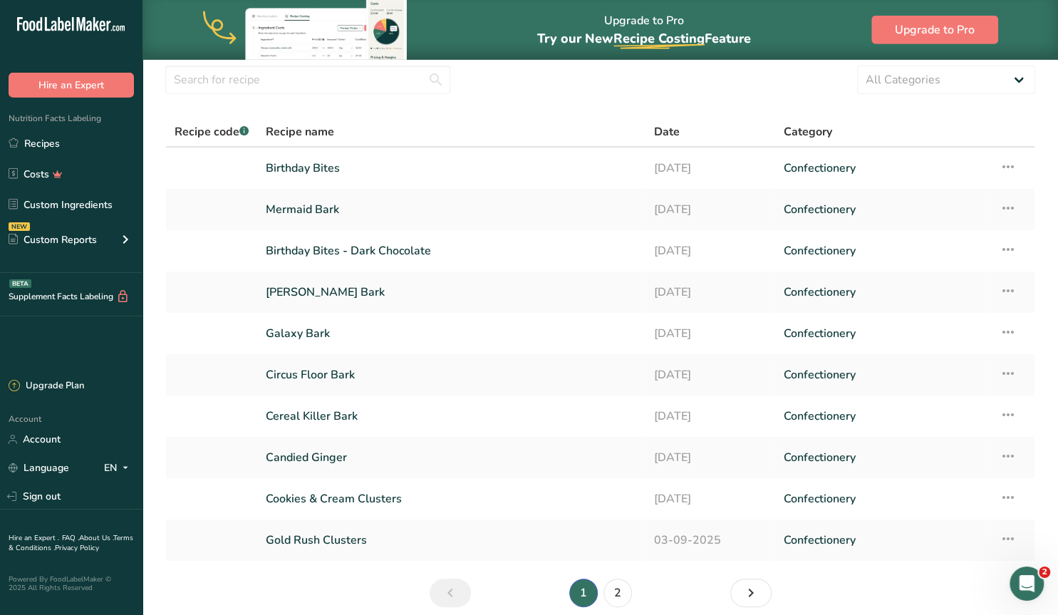
scroll to position [74, 0]
